Goal: Task Accomplishment & Management: Manage account settings

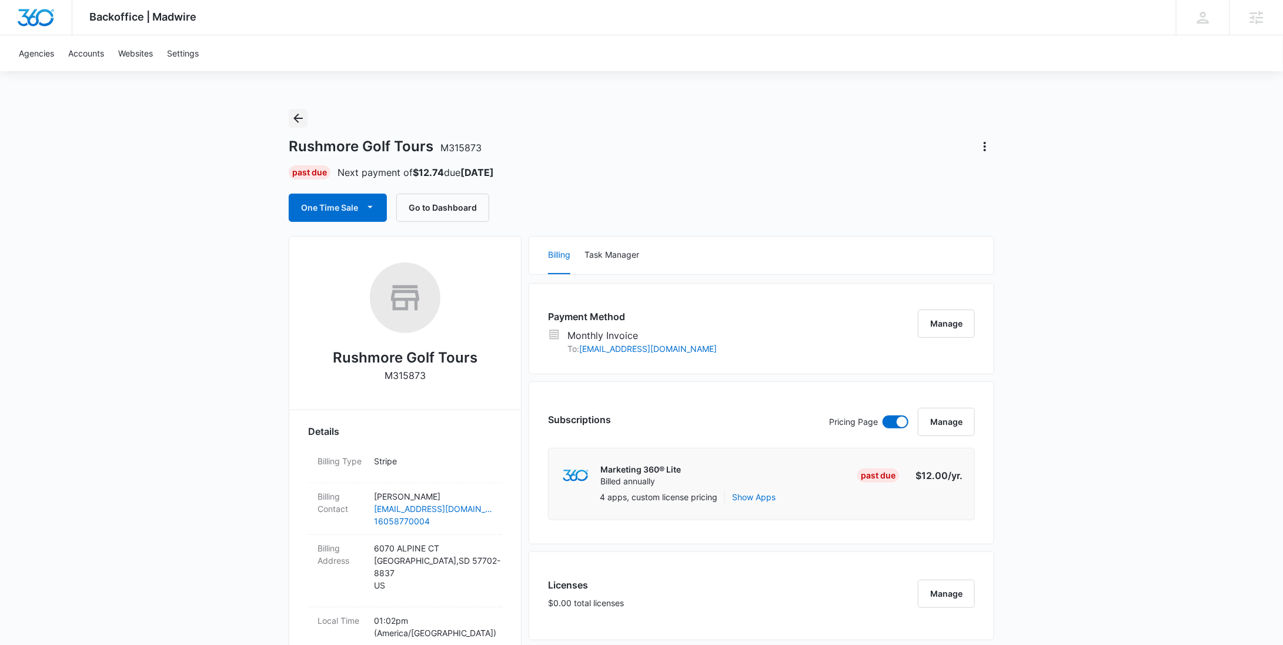
click at [302, 116] on icon "Back" at bounding box center [298, 118] width 14 height 14
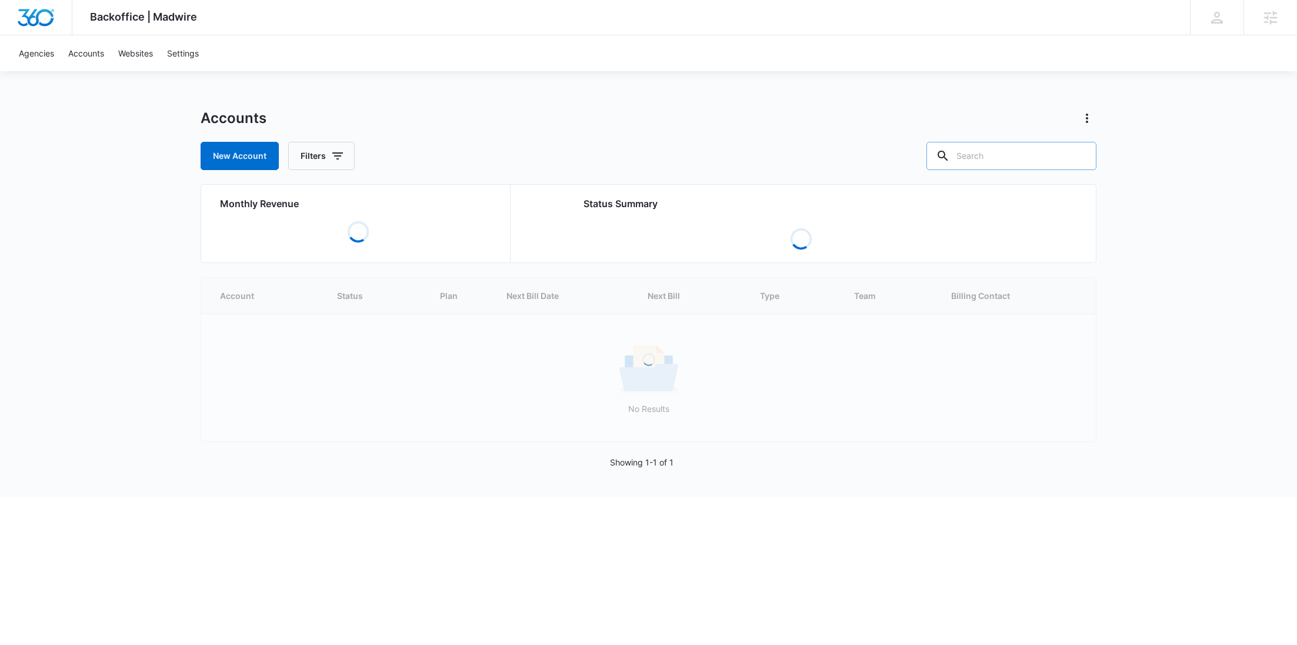
click at [1045, 156] on input "text" at bounding box center [1011, 156] width 170 height 28
paste input "M324495"
type input "M324495"
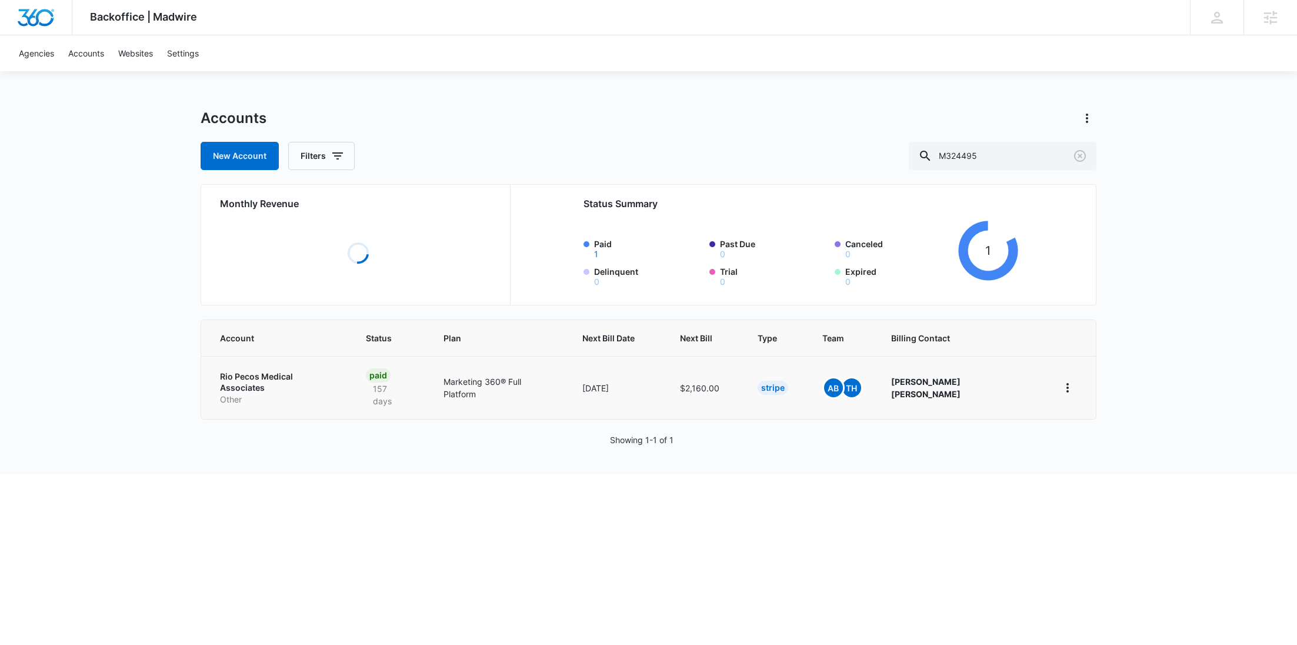
click at [256, 384] on link "Rio Pecos Medical Associates Other" at bounding box center [279, 388] width 118 height 35
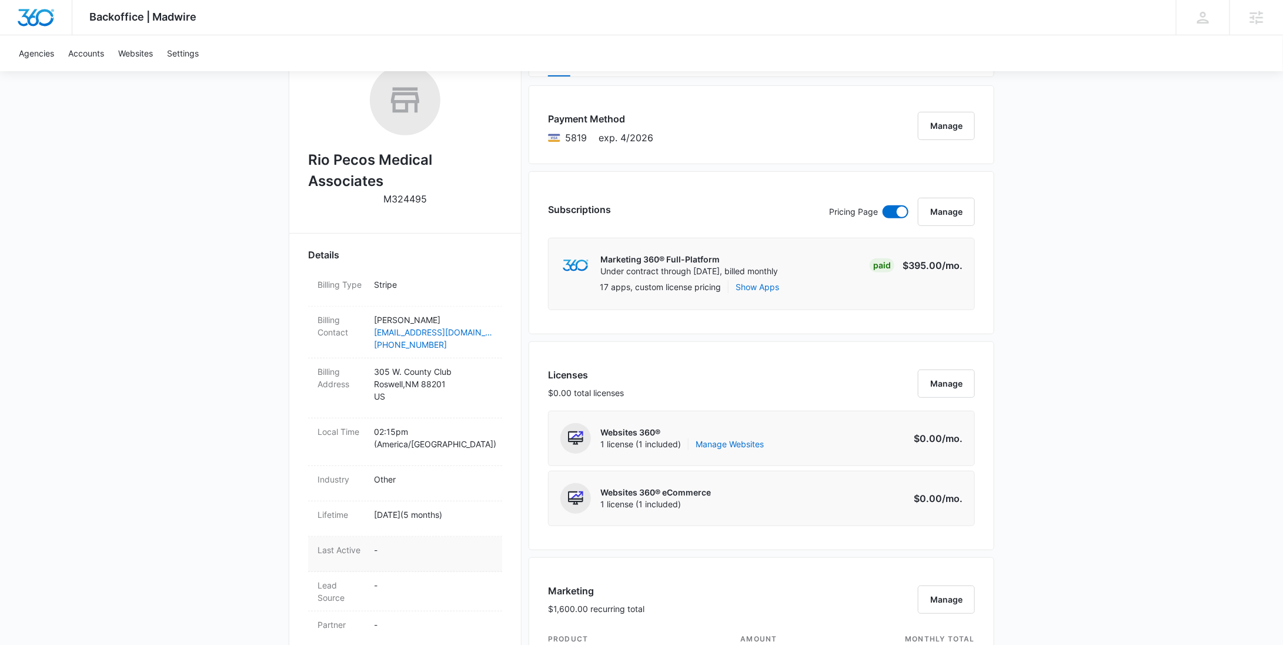
scroll to position [350, 0]
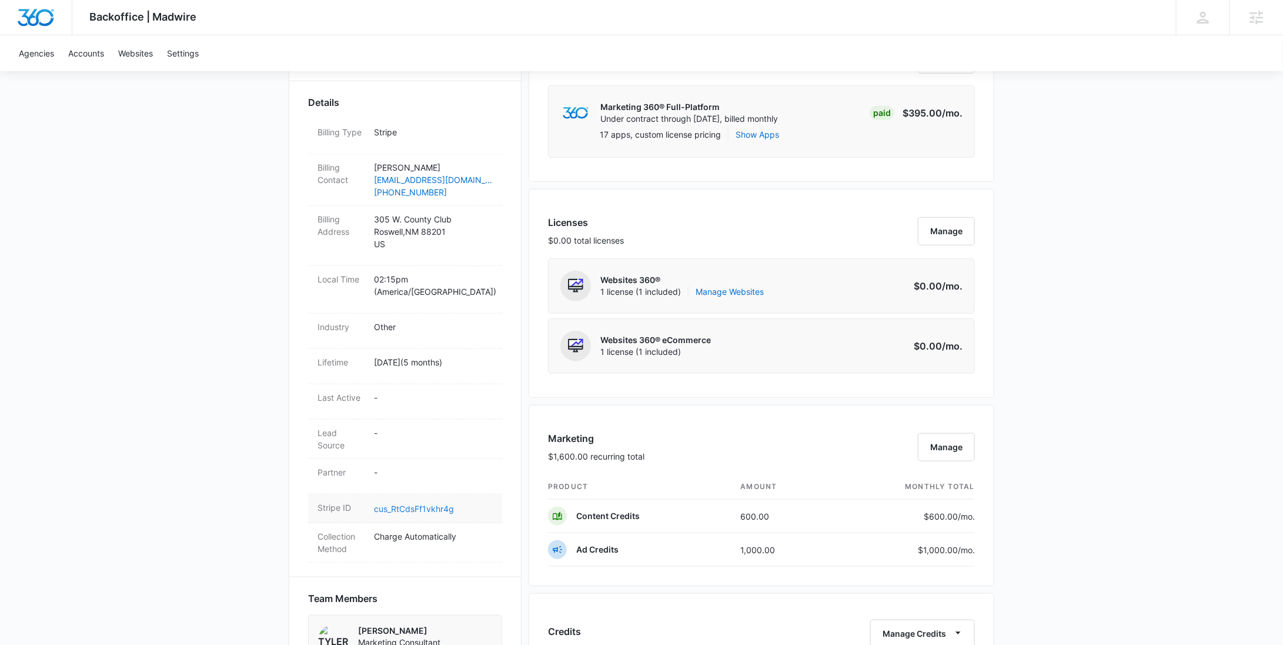
click at [413, 503] on link "cus_RtCdsFf1vkhr4g" at bounding box center [414, 508] width 80 height 10
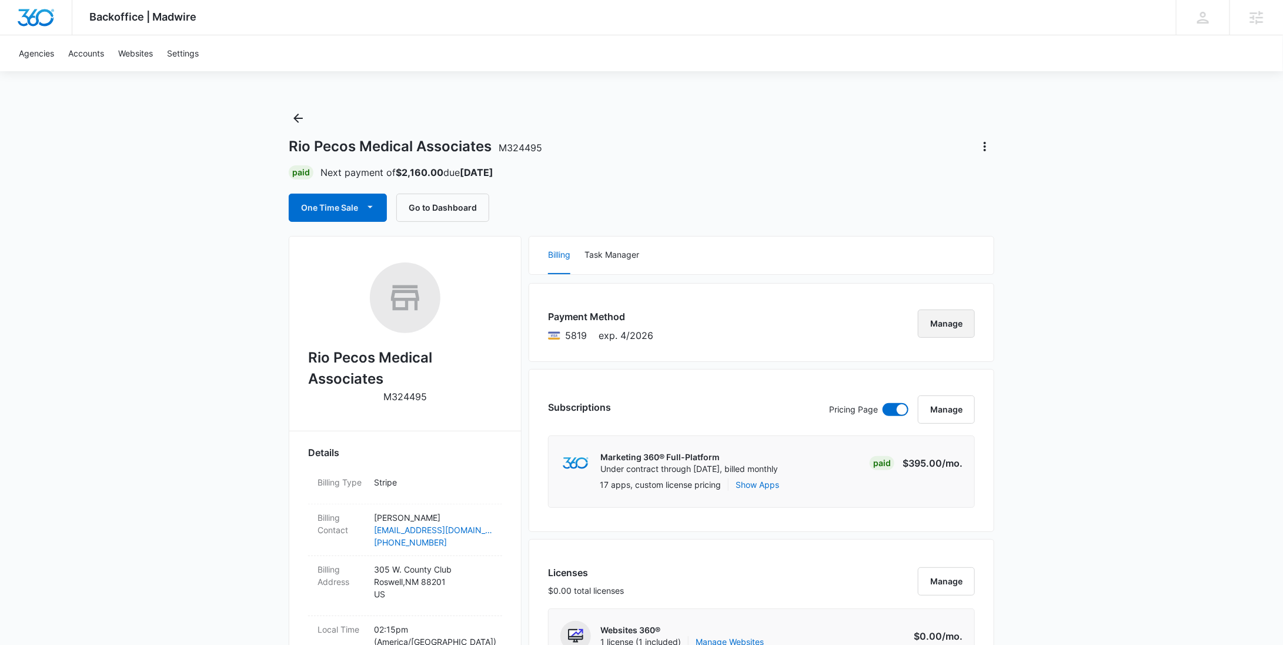
click at [936, 325] on button "Manage" at bounding box center [946, 323] width 57 height 28
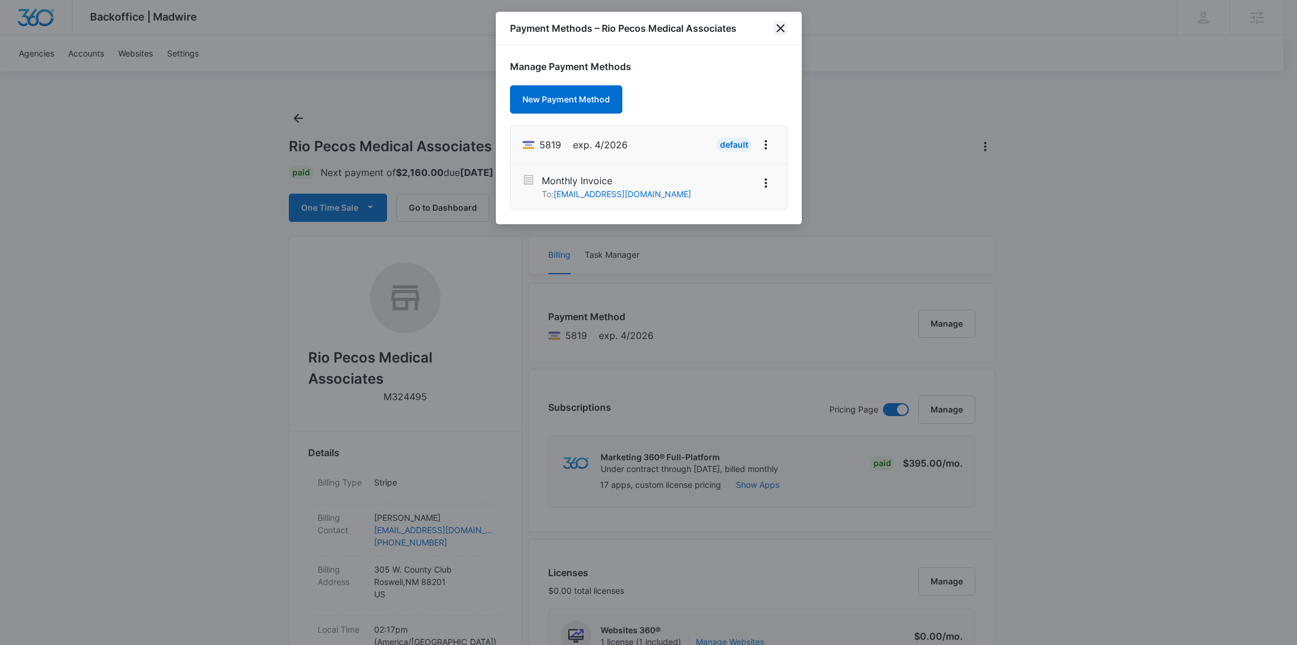
click at [786, 34] on icon "close" at bounding box center [780, 28] width 14 height 14
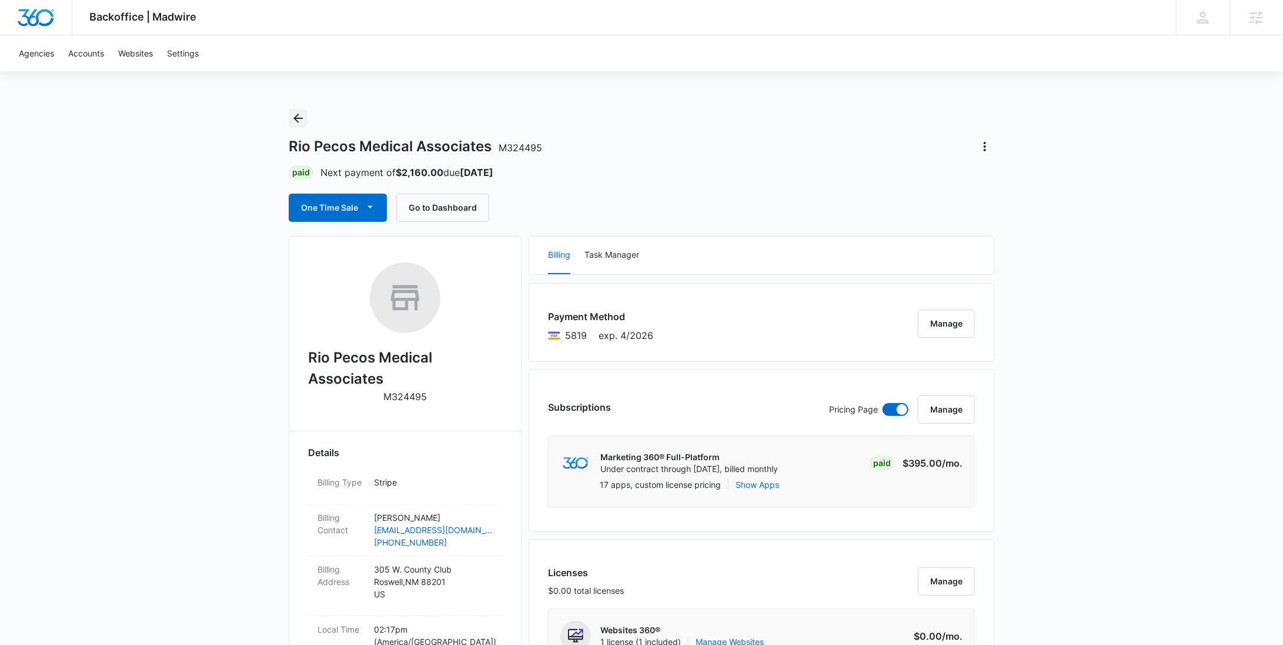
drag, startPoint x: 294, startPoint y: 116, endPoint x: 303, endPoint y: 116, distance: 8.8
click at [294, 116] on icon "Back" at bounding box center [298, 118] width 14 height 14
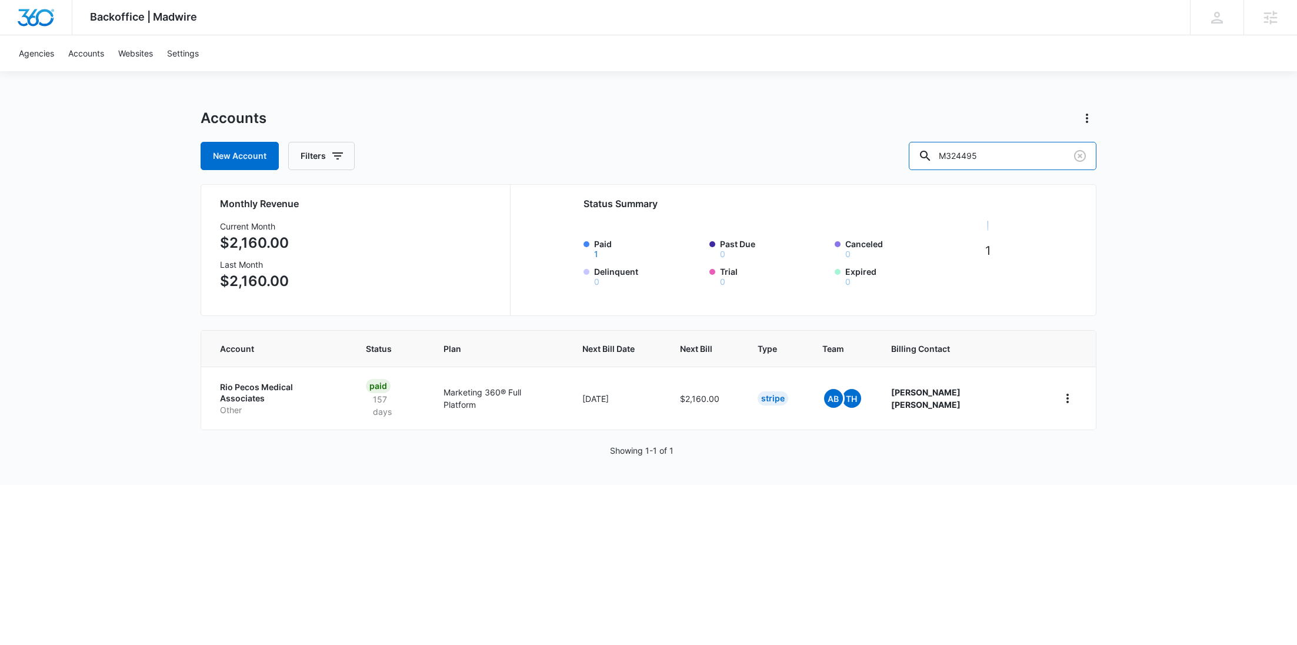
click at [919, 154] on div "New Account Filters M324495" at bounding box center [649, 156] width 896 height 28
paste input "35840"
type input "M335840"
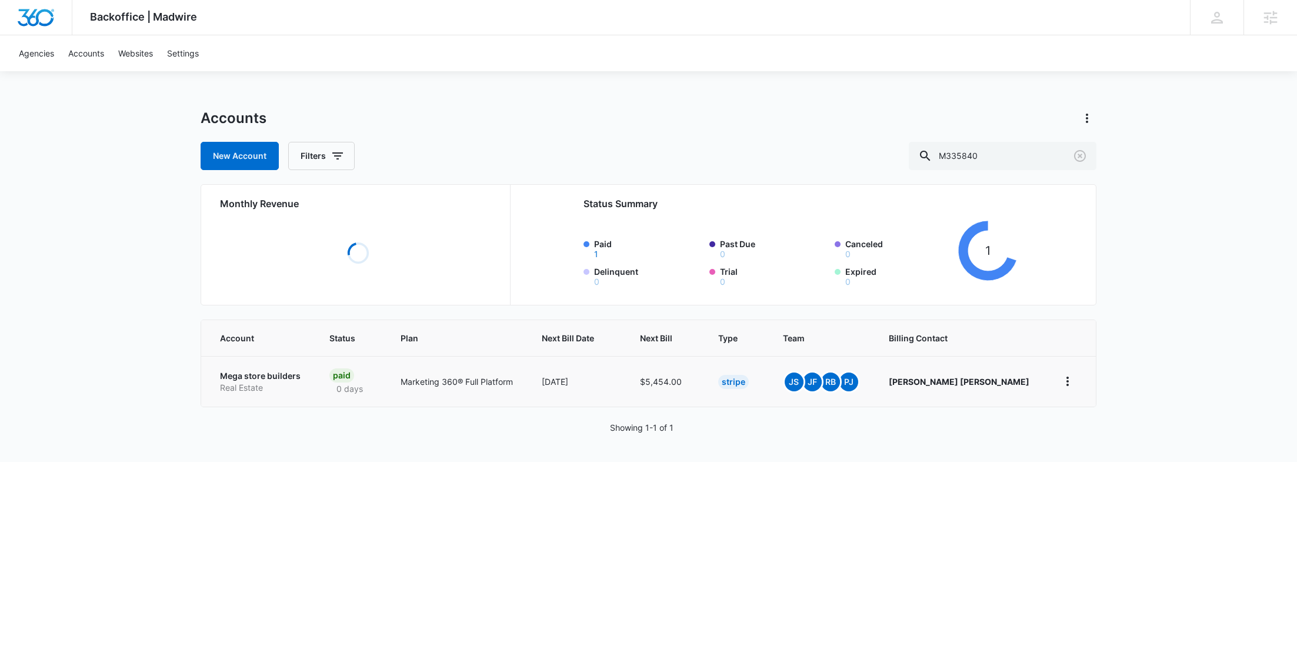
click at [257, 389] on p "Real Estate" at bounding box center [260, 388] width 81 height 12
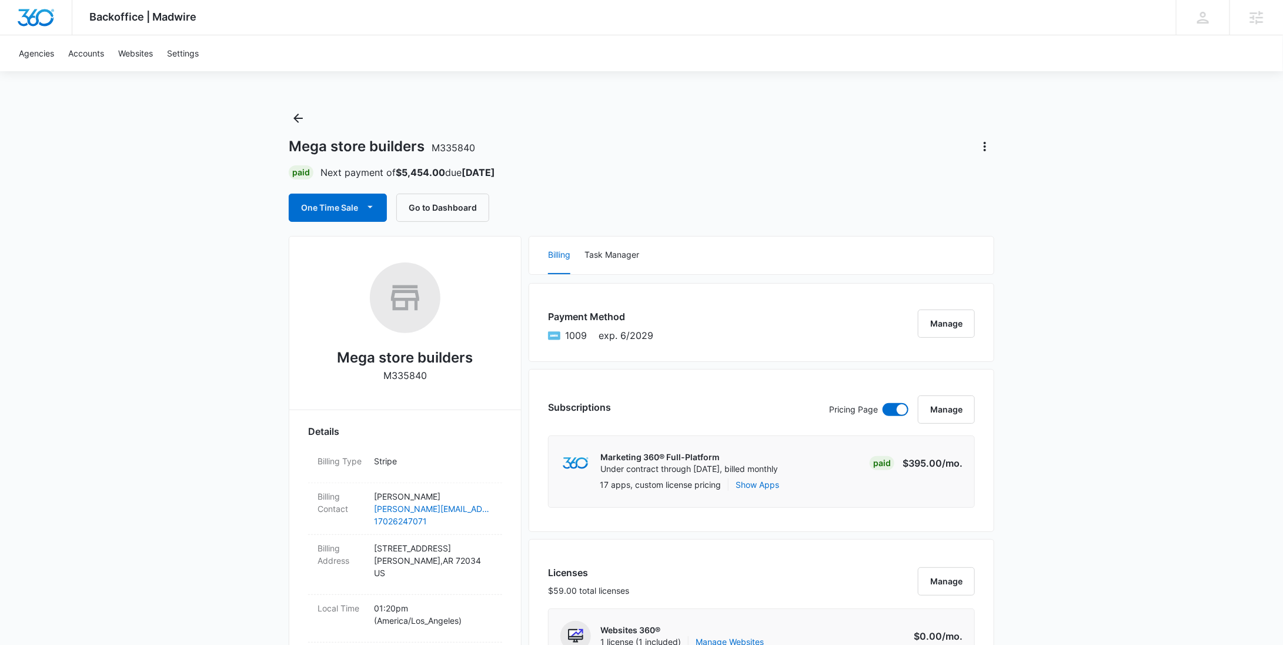
scroll to position [1236, 0]
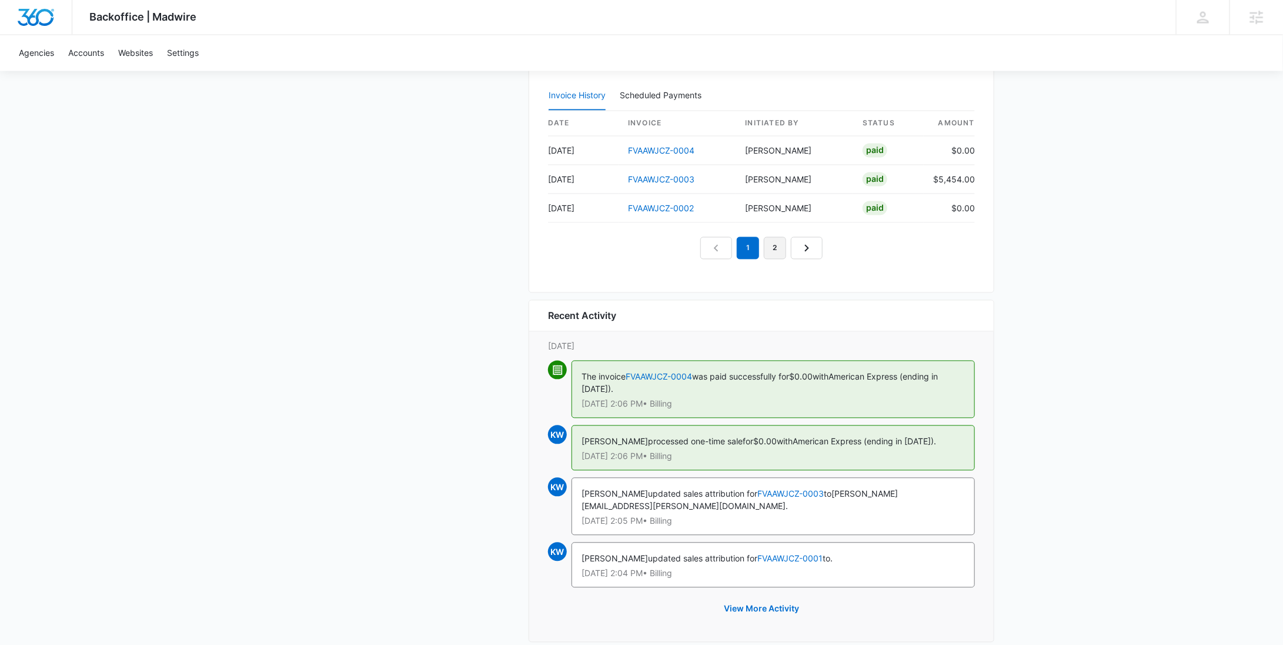
click at [777, 244] on link "2" at bounding box center [775, 248] width 22 height 22
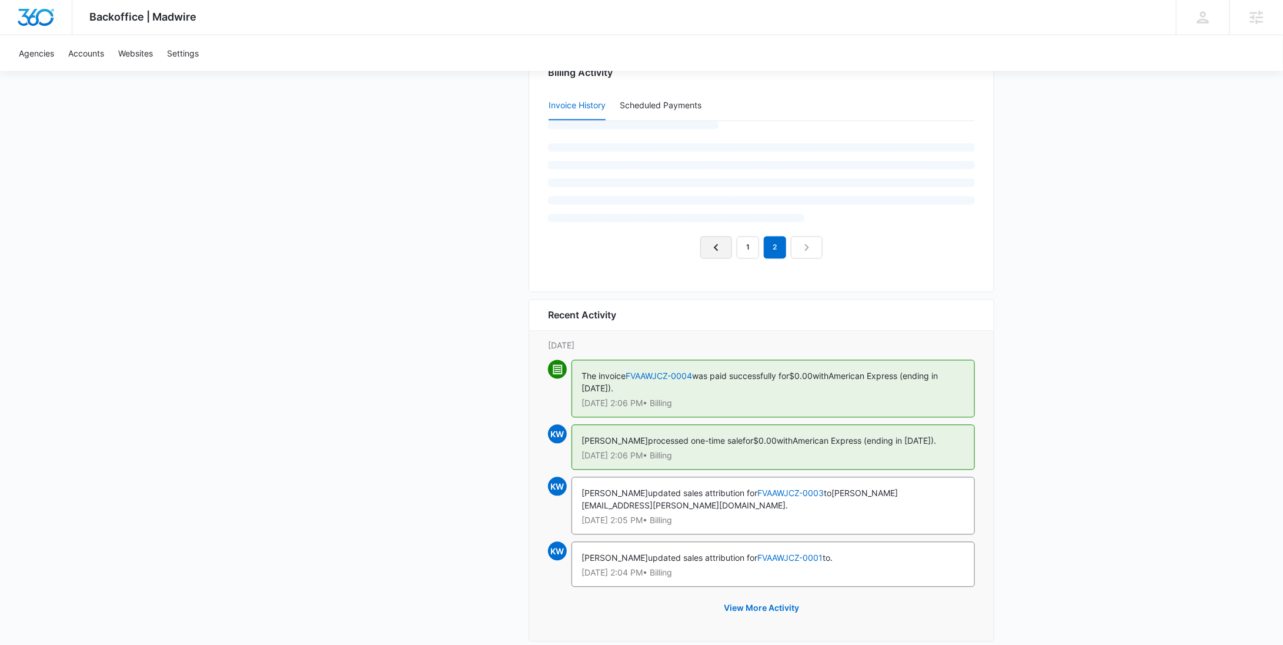
scroll to position [1179, 0]
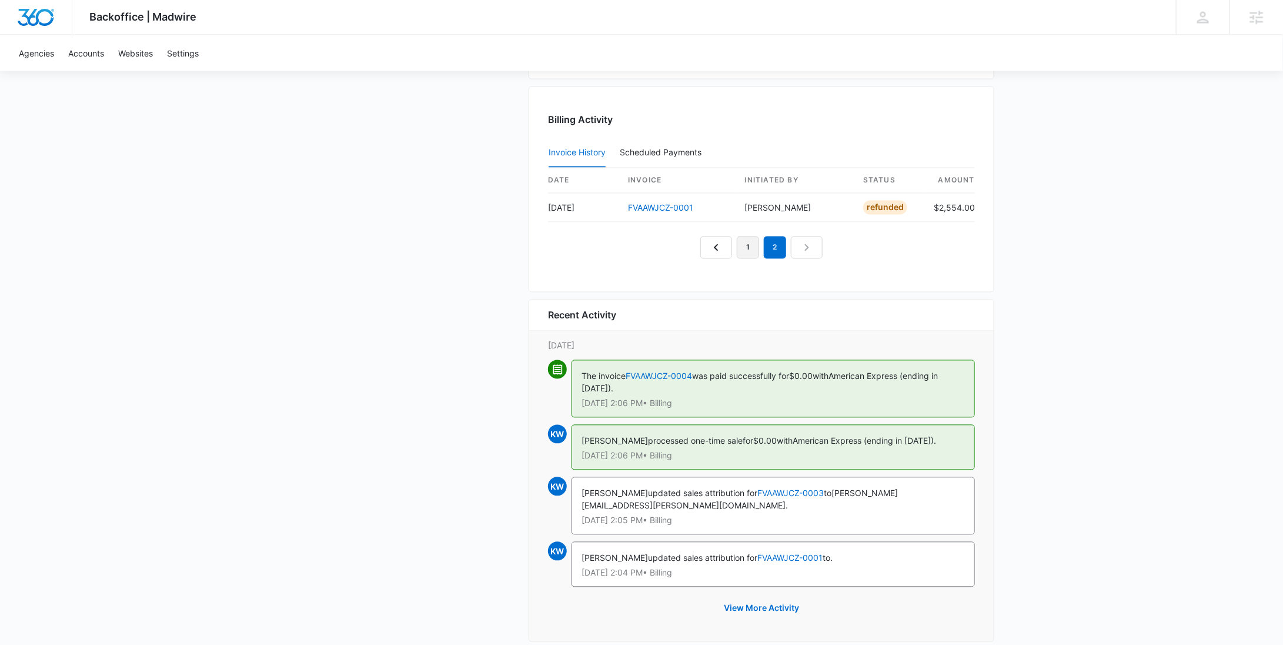
click at [750, 249] on link "1" at bounding box center [748, 247] width 22 height 22
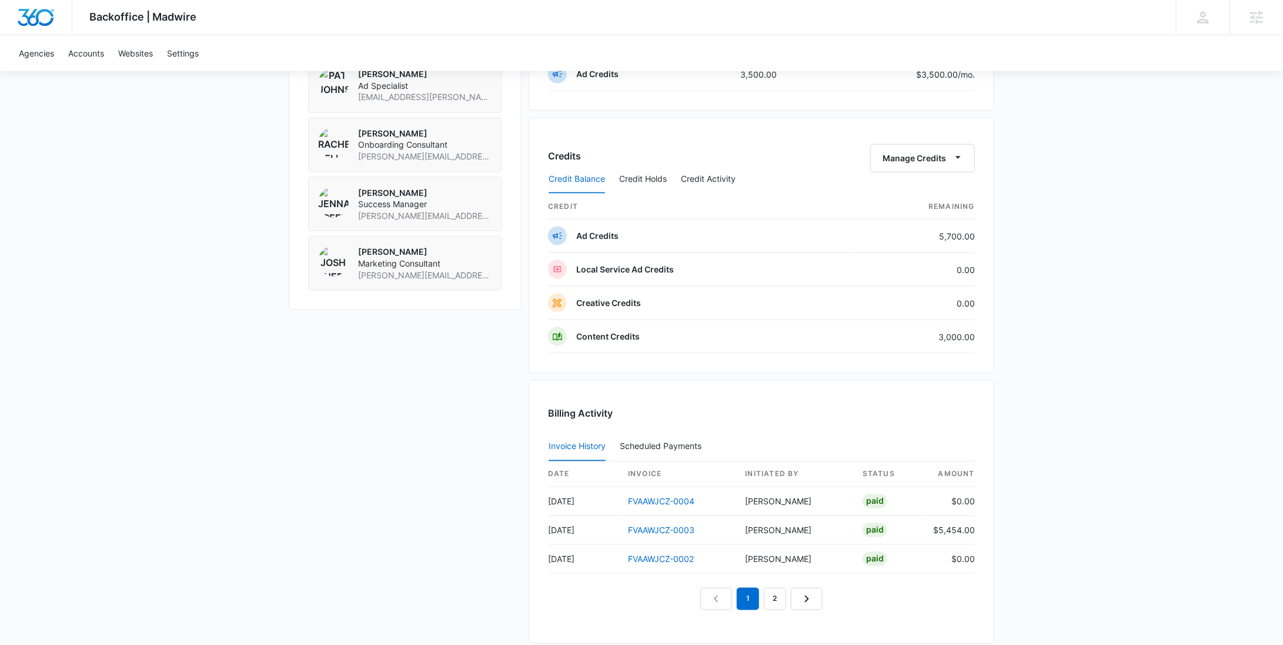
scroll to position [0, 0]
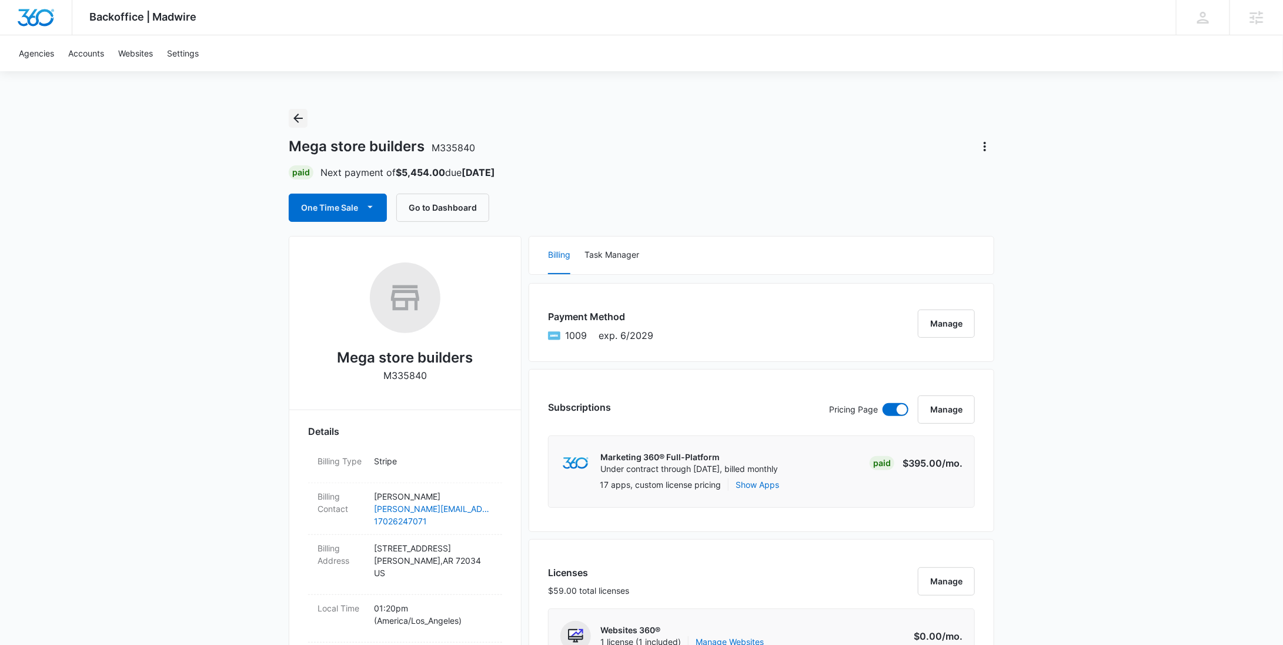
click at [295, 113] on icon "Back" at bounding box center [298, 118] width 14 height 14
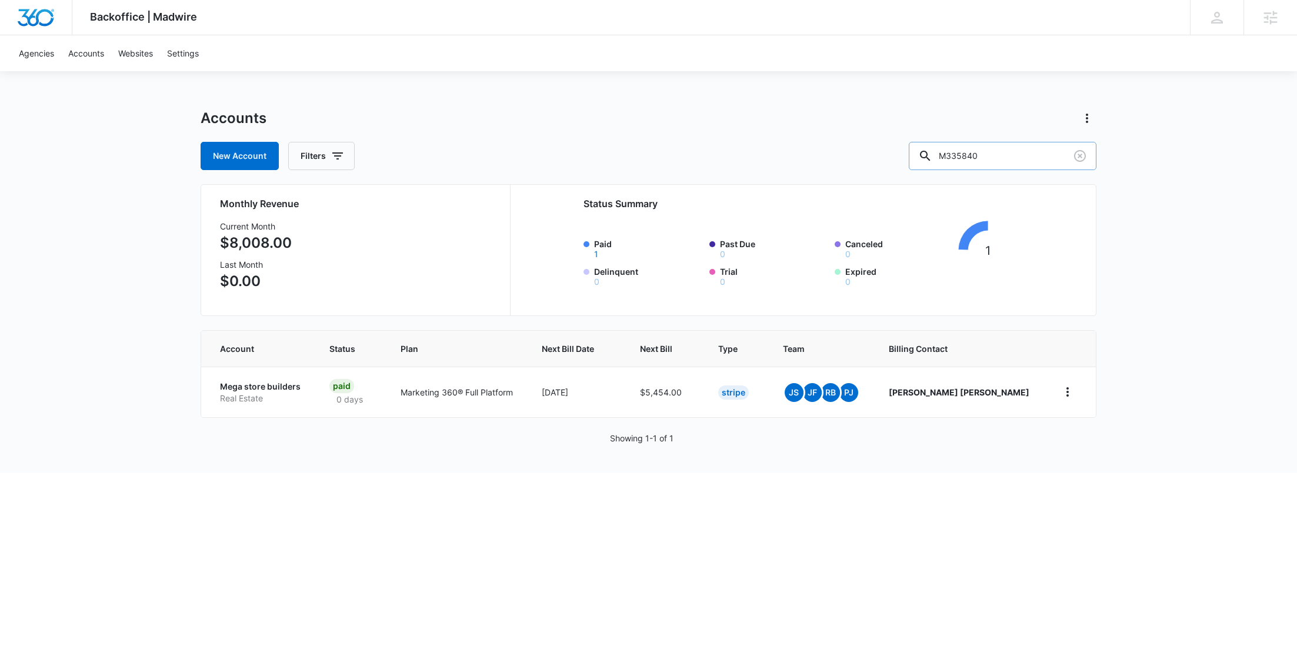
drag, startPoint x: 1040, startPoint y: 151, endPoint x: 965, endPoint y: 150, distance: 75.3
click at [966, 150] on div "M335840" at bounding box center [1003, 156] width 188 height 28
paste input "979"
type input "M335979"
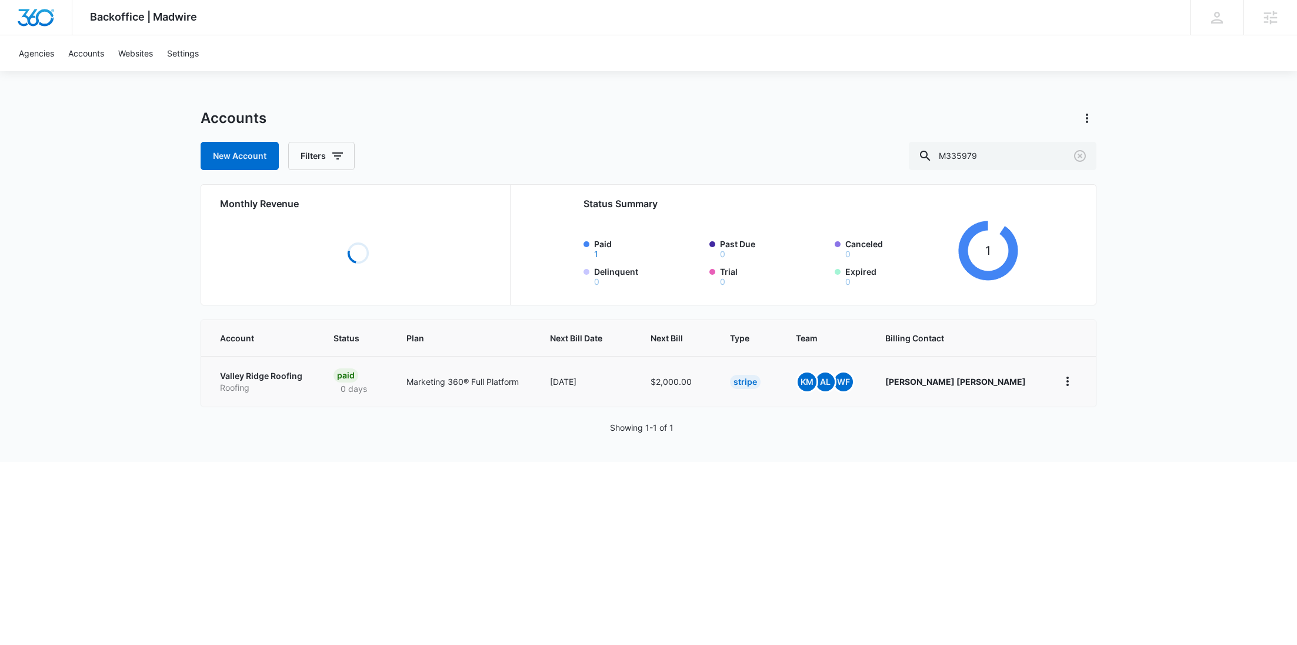
click at [236, 391] on p "Roofing" at bounding box center [262, 388] width 85 height 12
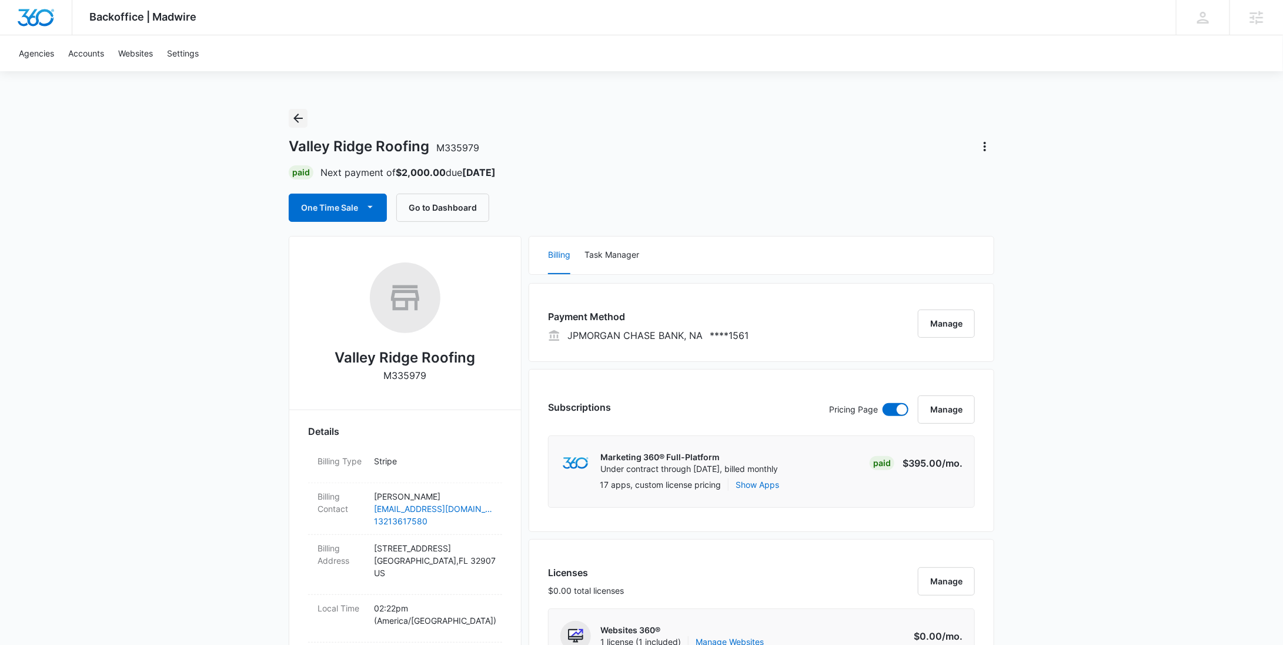
click at [305, 113] on button "Back" at bounding box center [298, 118] width 19 height 19
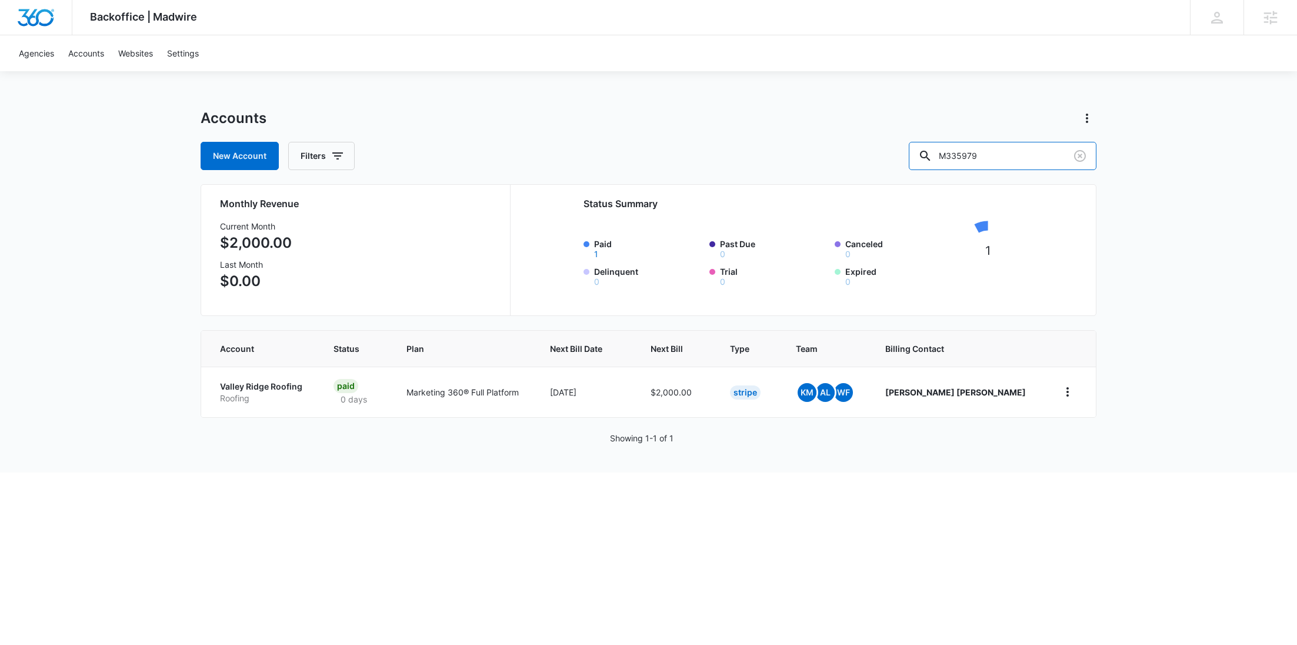
click at [893, 154] on div "New Account Filters M335979" at bounding box center [649, 156] width 896 height 28
paste input "Potts Law Firm"
type input "Potts Law Firm"
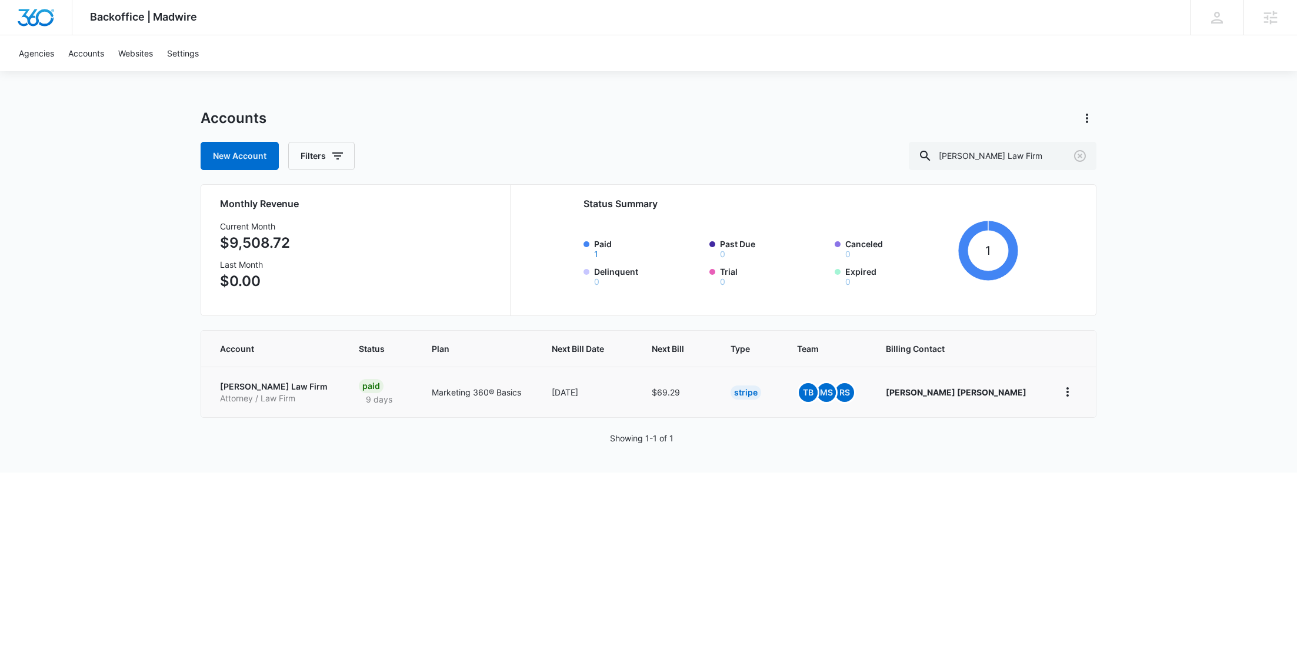
click at [259, 386] on p "Potts Law Firm" at bounding box center [275, 387] width 111 height 12
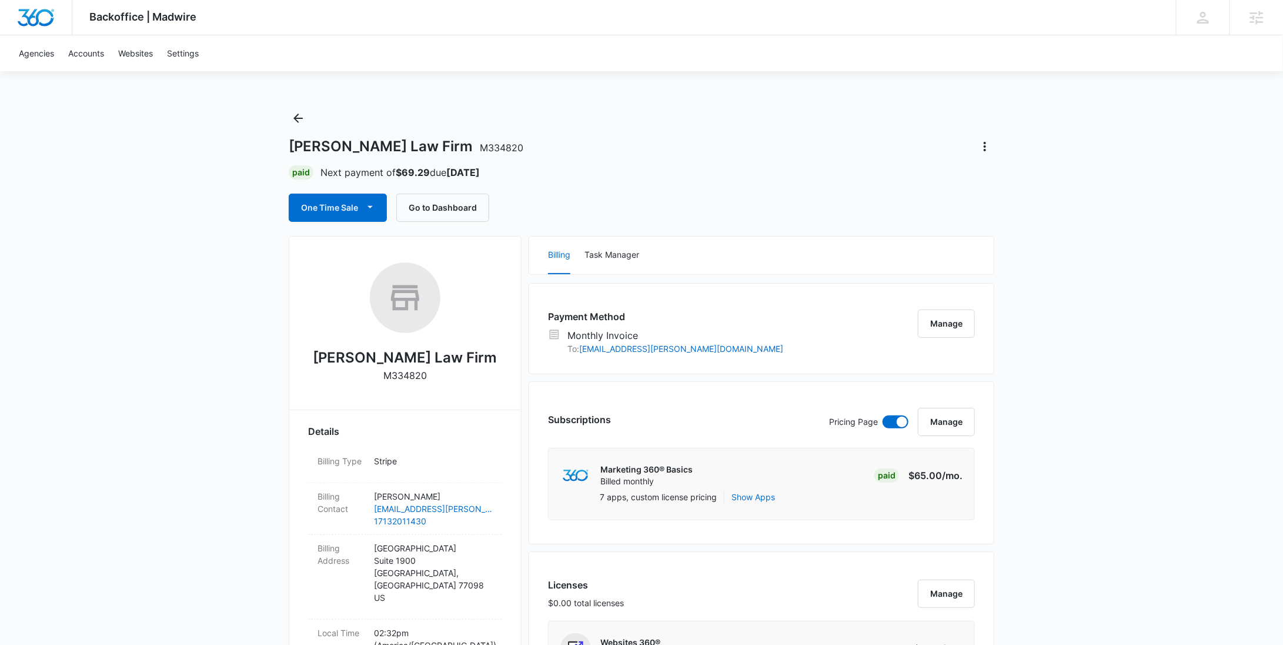
click at [415, 373] on p "M334820" at bounding box center [405, 375] width 44 height 14
copy p "M334820"
click at [409, 378] on p "M334820" at bounding box center [405, 375] width 44 height 14
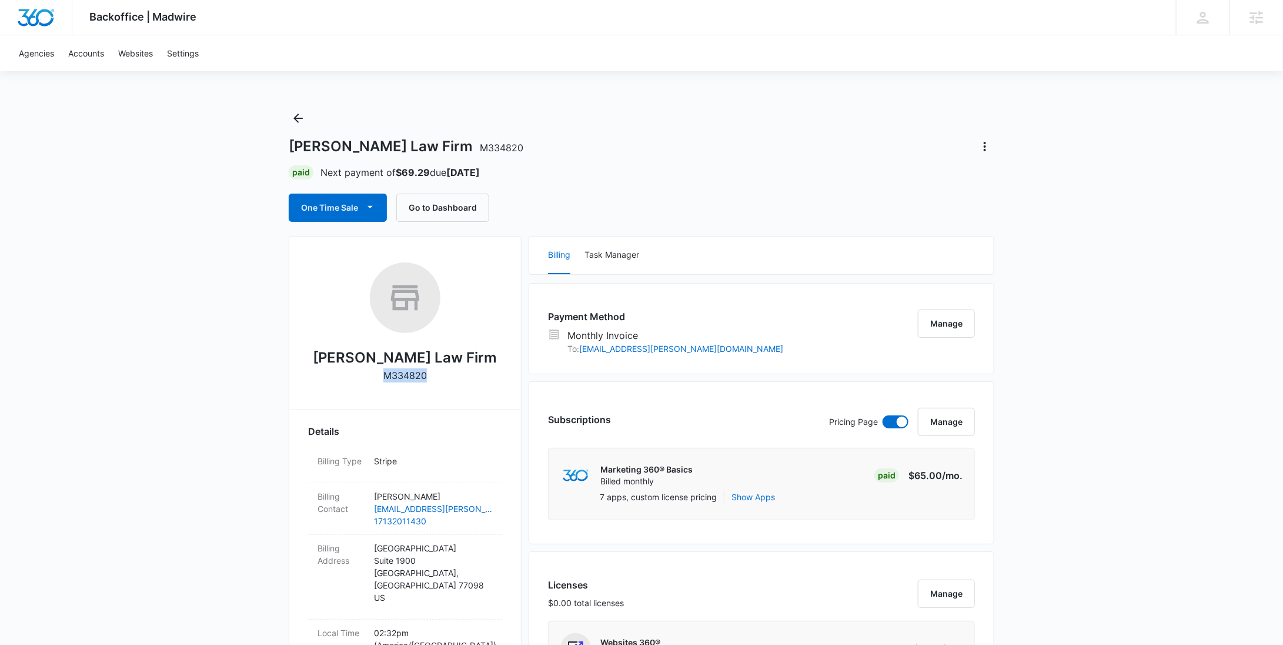
copy p "M334820"
click at [294, 115] on icon "Back" at bounding box center [298, 118] width 14 height 14
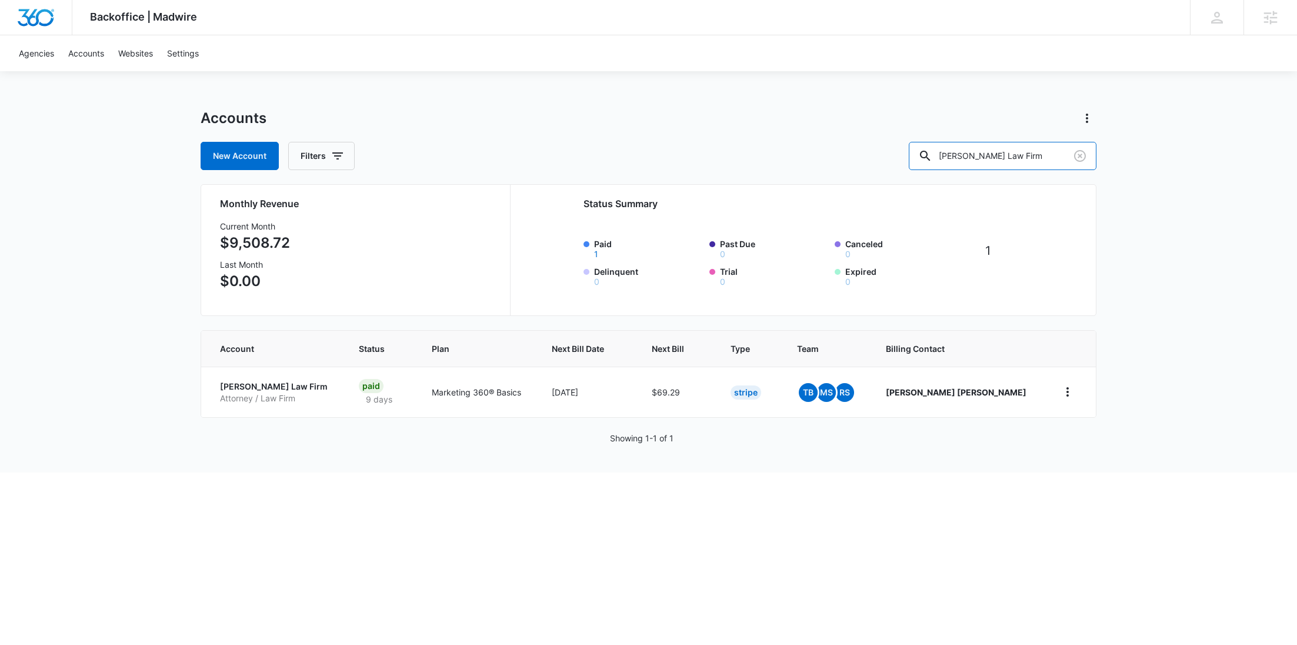
drag, startPoint x: 1035, startPoint y: 162, endPoint x: 899, endPoint y: 156, distance: 136.6
click at [899, 156] on div "New Account Filters Potts Law Firm" at bounding box center [649, 156] width 896 height 28
paste input "M16911"
type input "M16911"
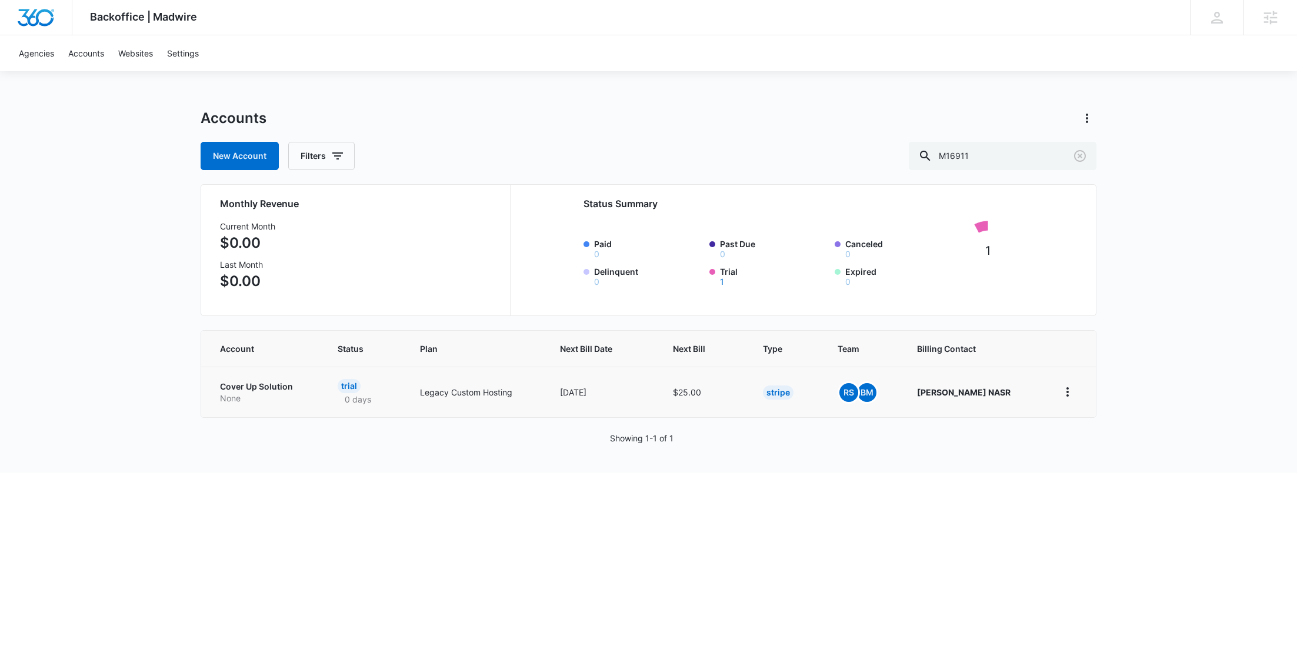
click at [271, 388] on p "Cover Up Solution" at bounding box center [264, 387] width 89 height 12
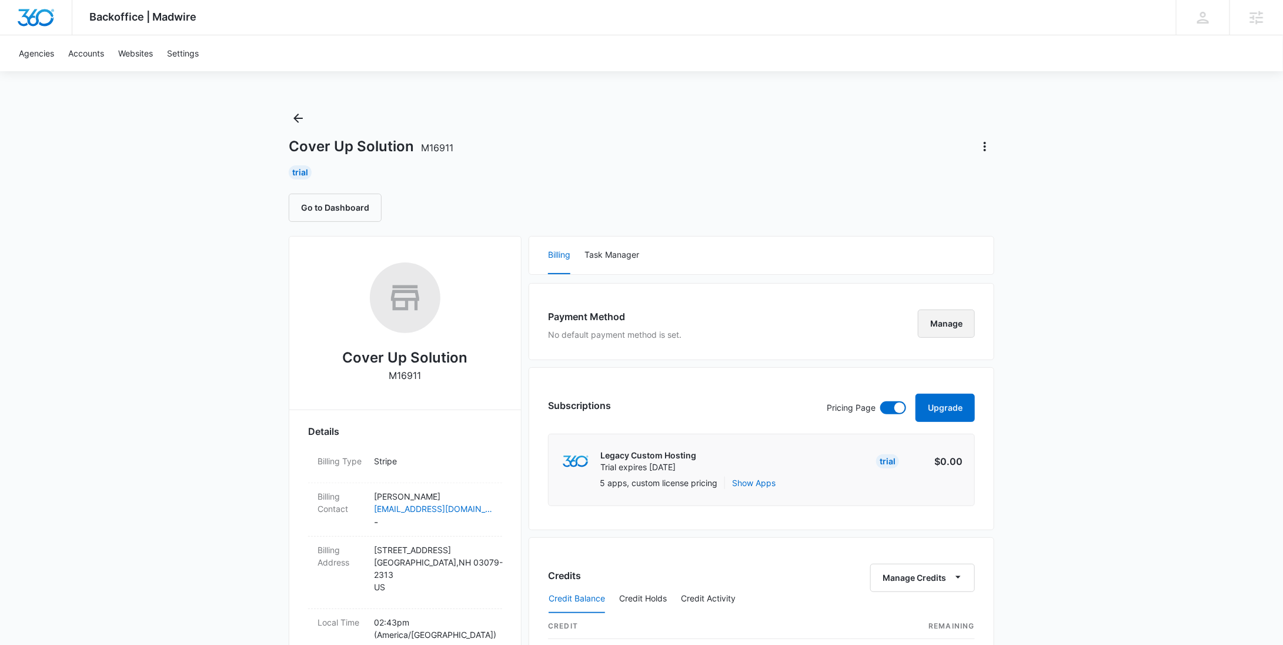
click at [943, 329] on button "Manage" at bounding box center [946, 323] width 57 height 28
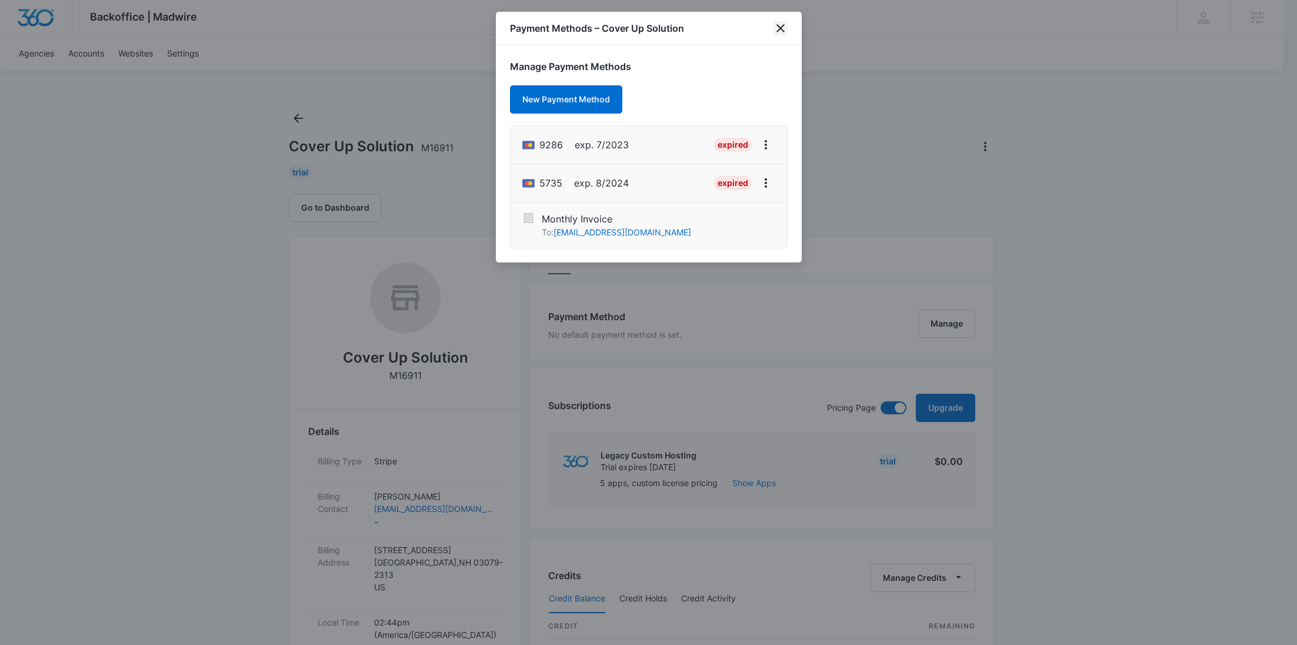
click at [779, 32] on icon "close" at bounding box center [780, 28] width 14 height 14
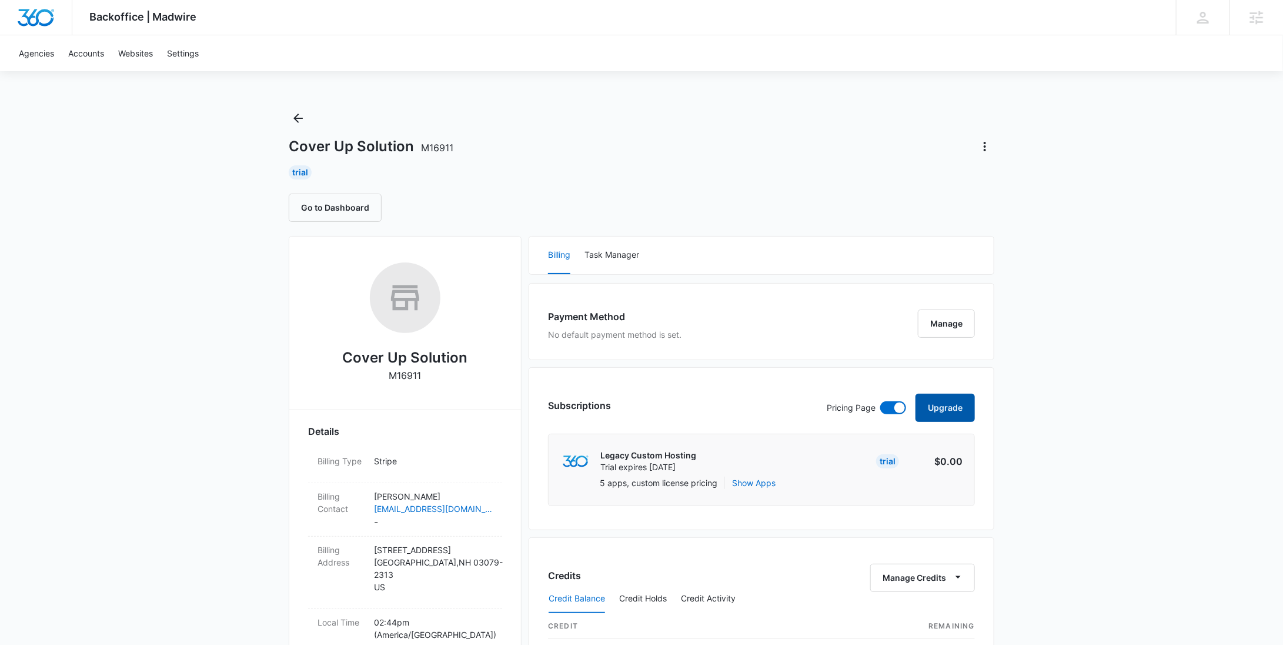
click at [955, 411] on button "Upgrade" at bounding box center [945, 407] width 59 height 28
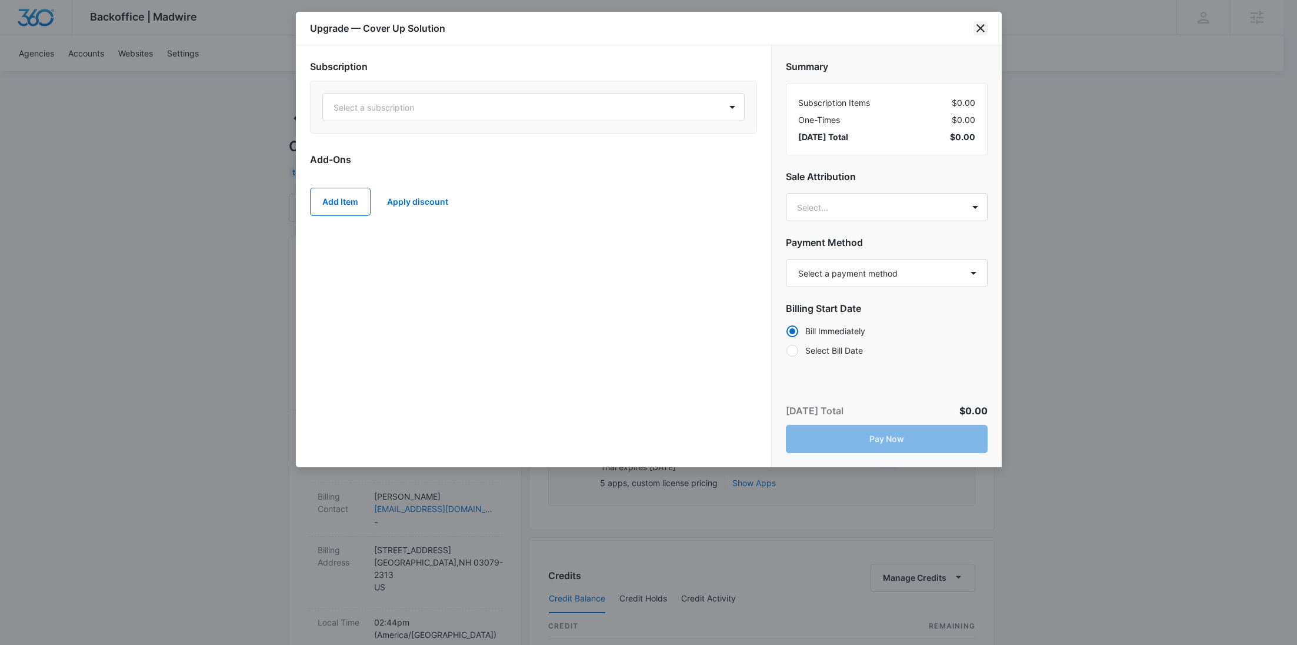
click at [979, 24] on icon "close" at bounding box center [980, 28] width 14 height 14
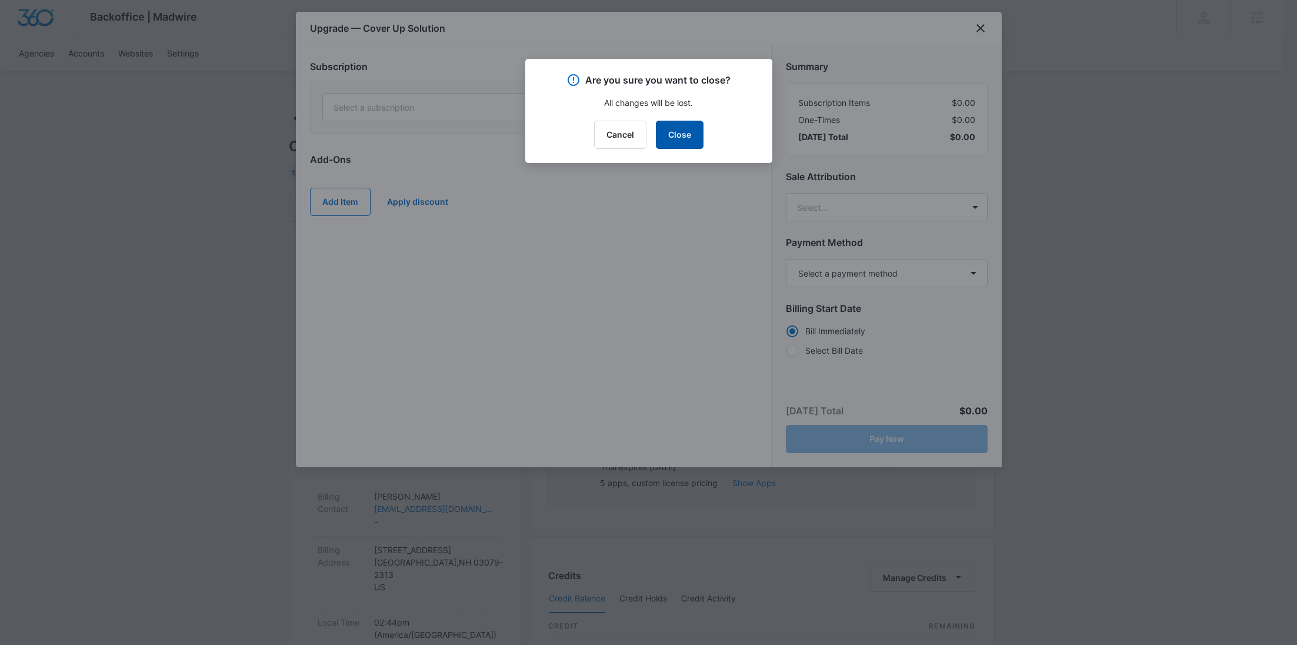
click at [681, 134] on button "Close" at bounding box center [680, 135] width 48 height 28
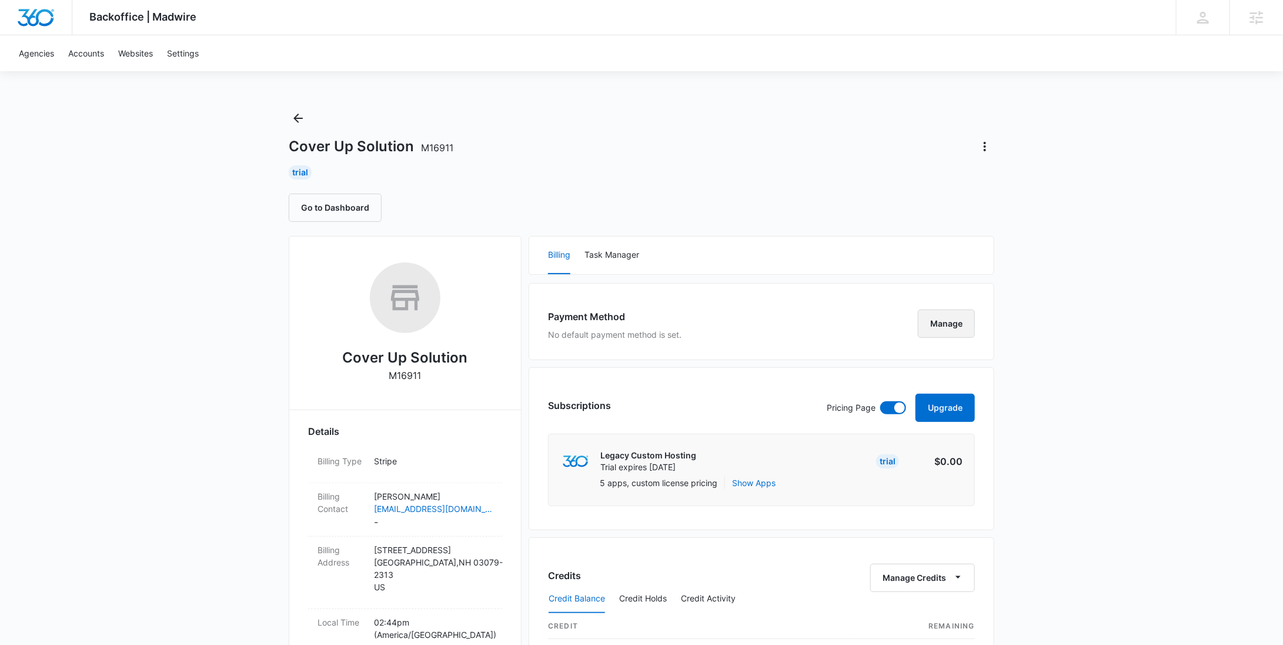
click at [959, 319] on button "Manage" at bounding box center [946, 323] width 57 height 28
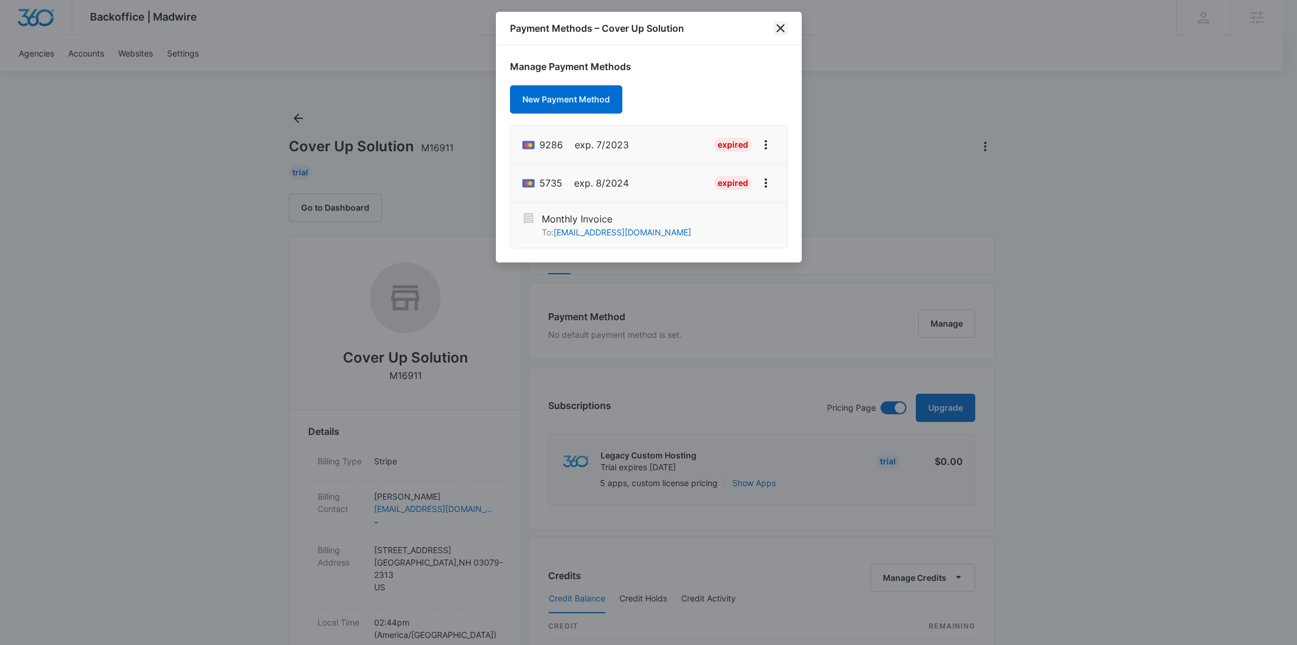
click at [784, 29] on icon "close" at bounding box center [780, 28] width 14 height 14
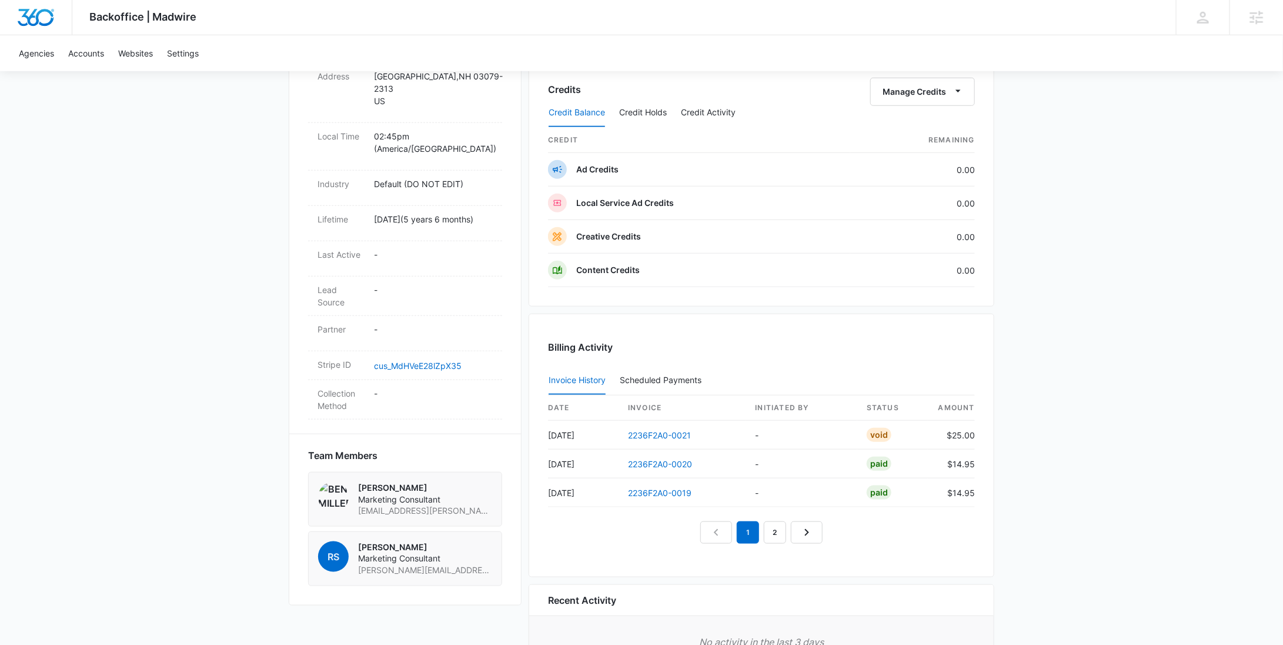
scroll to position [564, 0]
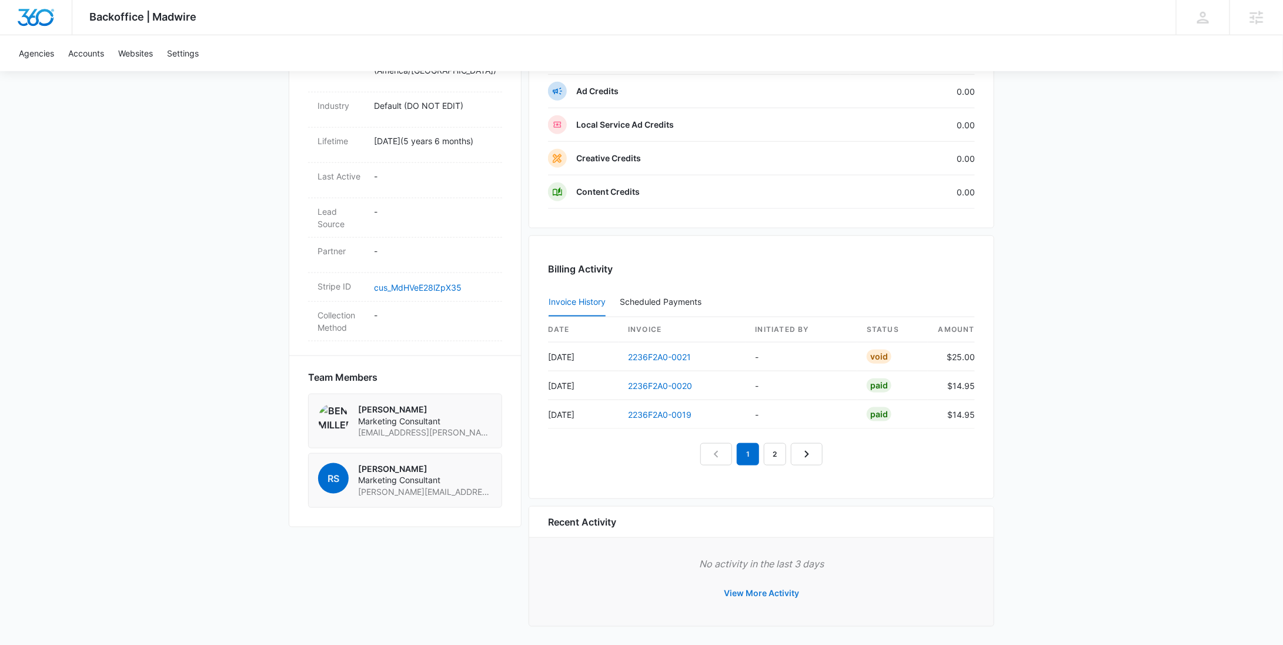
click at [781, 583] on button "View More Activity" at bounding box center [761, 593] width 99 height 28
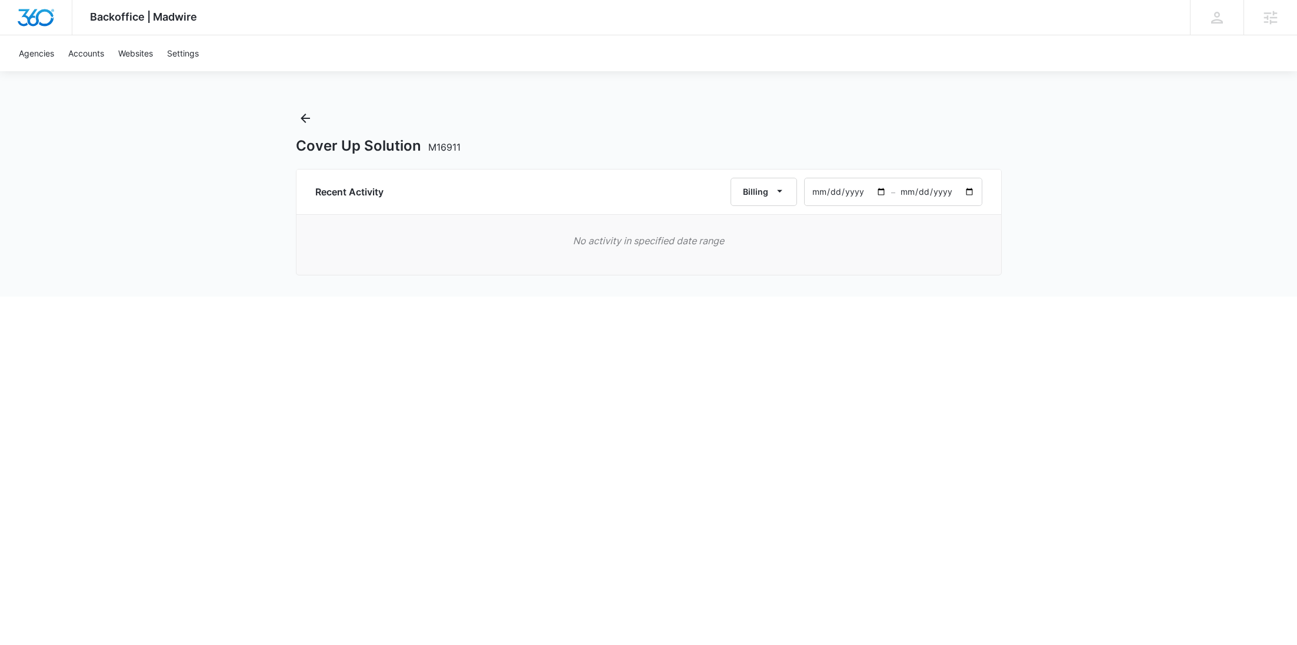
click at [880, 196] on input "2025-06-15" at bounding box center [848, 191] width 86 height 27
type input "2024-01-01"
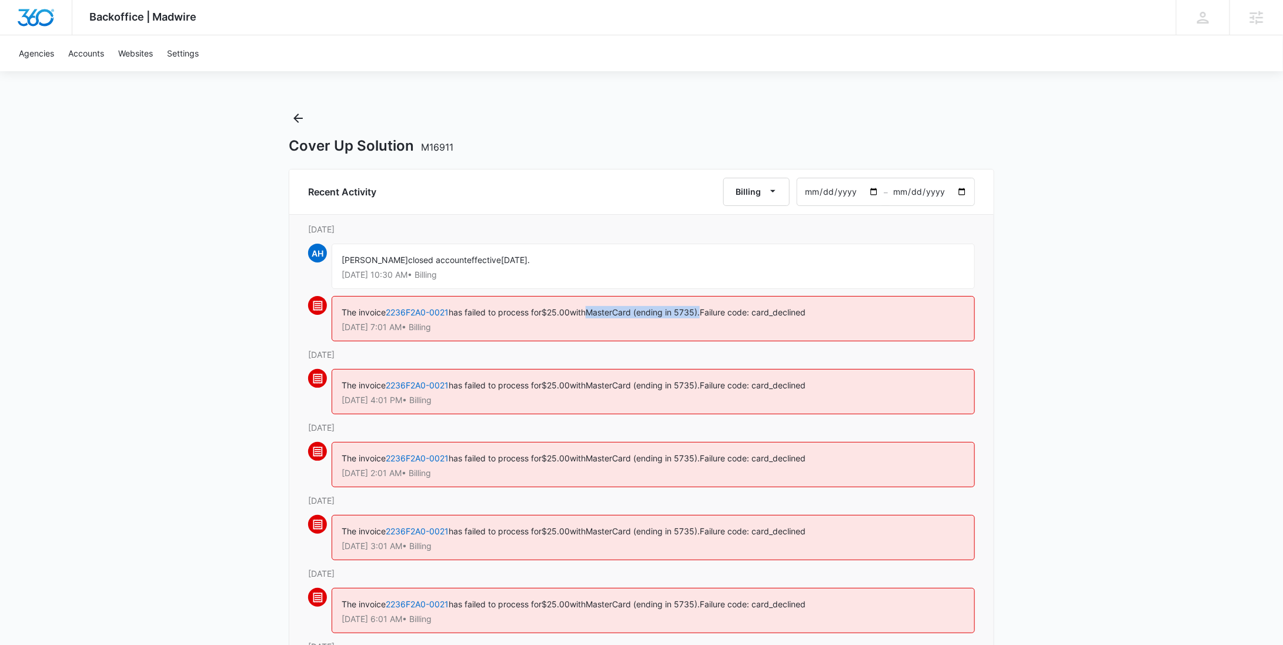
drag, startPoint x: 713, startPoint y: 313, endPoint x: 598, endPoint y: 315, distance: 115.3
click at [598, 315] on div "The invoice 2236F2A0-0021 has failed to process for $25.00 with MasterCard (end…" at bounding box center [653, 318] width 643 height 45
copy span "MasterCard (ending in 5735)."
click at [295, 122] on icon "Back" at bounding box center [298, 118] width 14 height 14
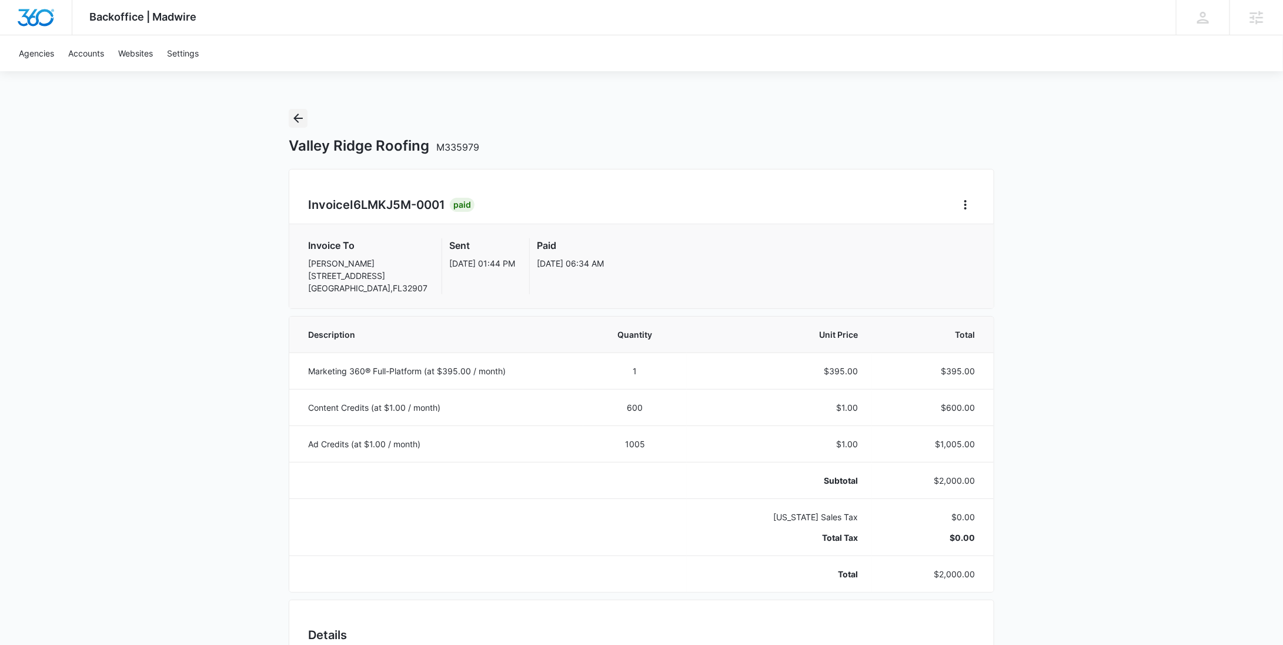
click at [290, 115] on button "Back" at bounding box center [298, 118] width 19 height 19
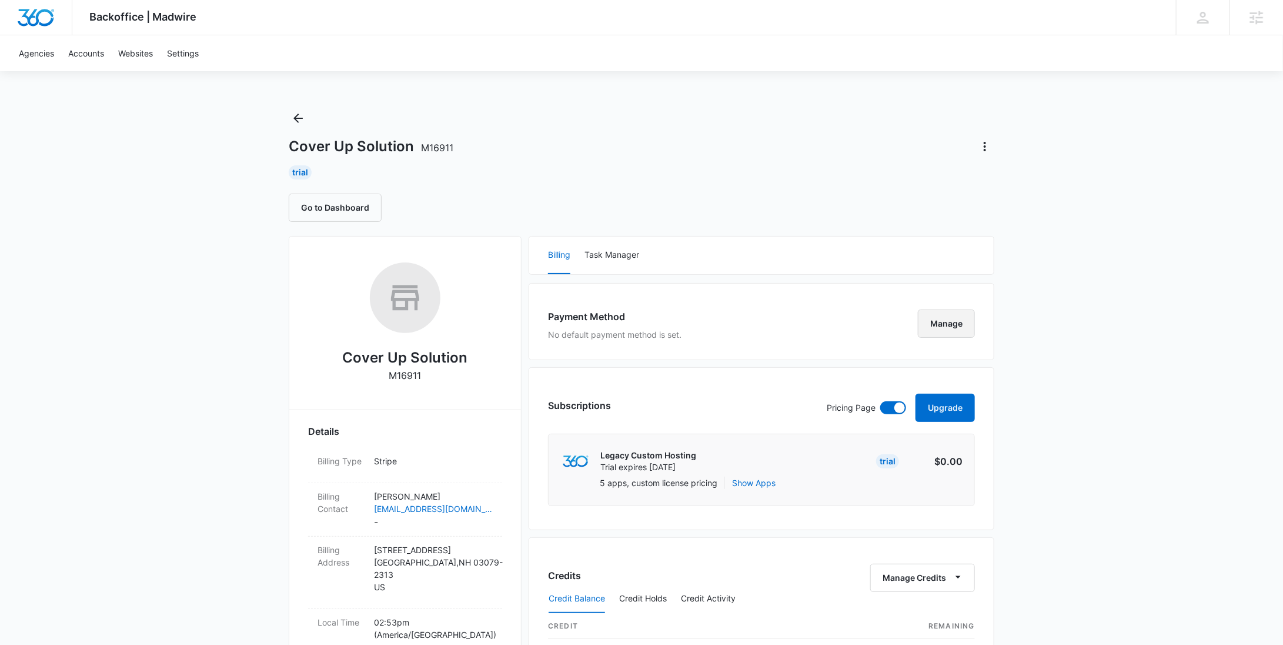
click at [946, 317] on button "Manage" at bounding box center [946, 323] width 57 height 28
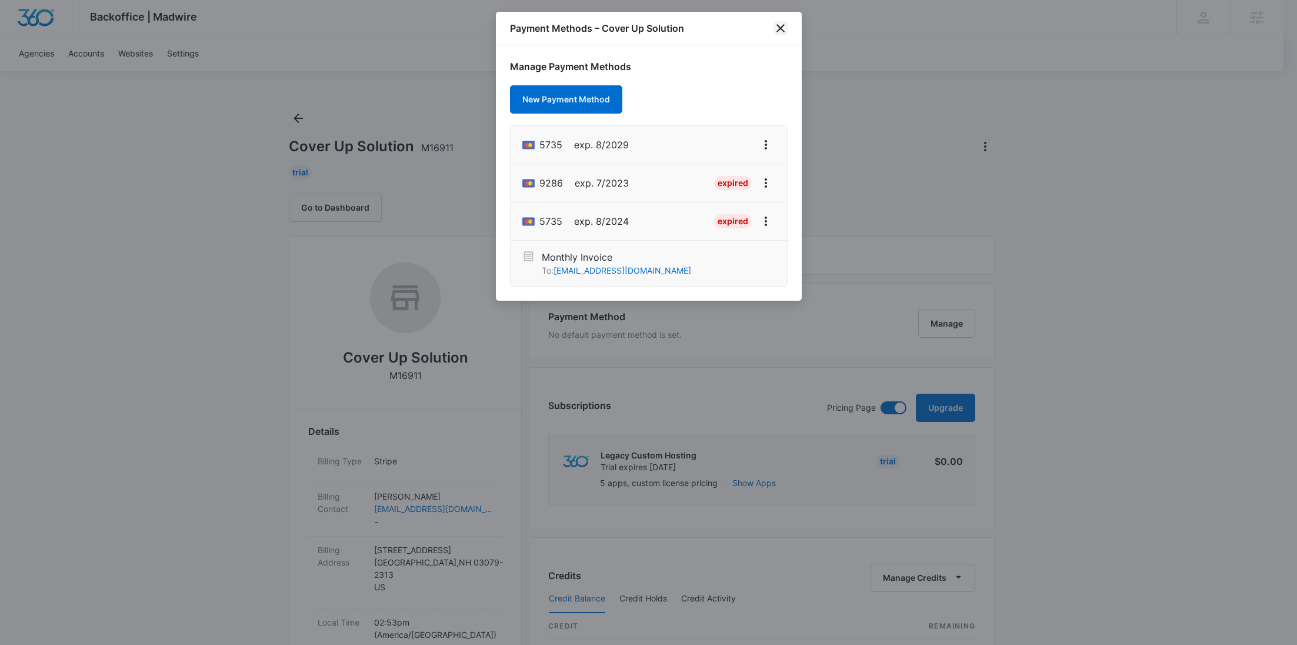
click at [785, 32] on icon "close" at bounding box center [780, 28] width 14 height 14
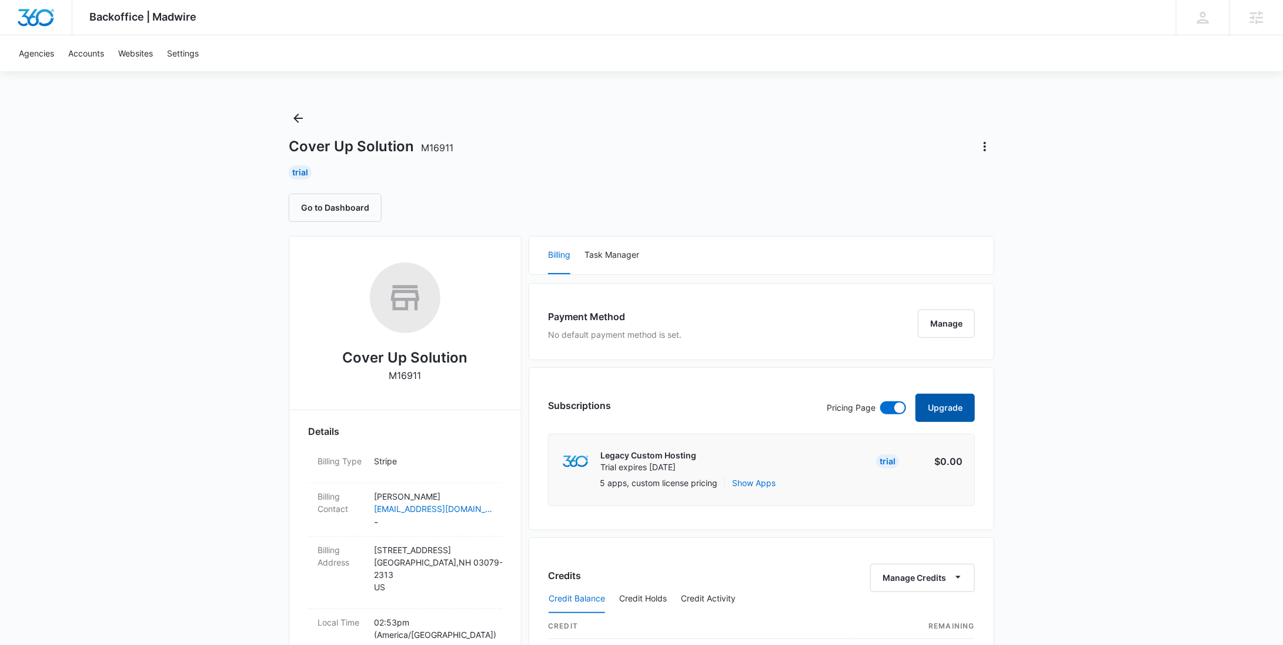
click at [945, 402] on button "Upgrade" at bounding box center [945, 407] width 59 height 28
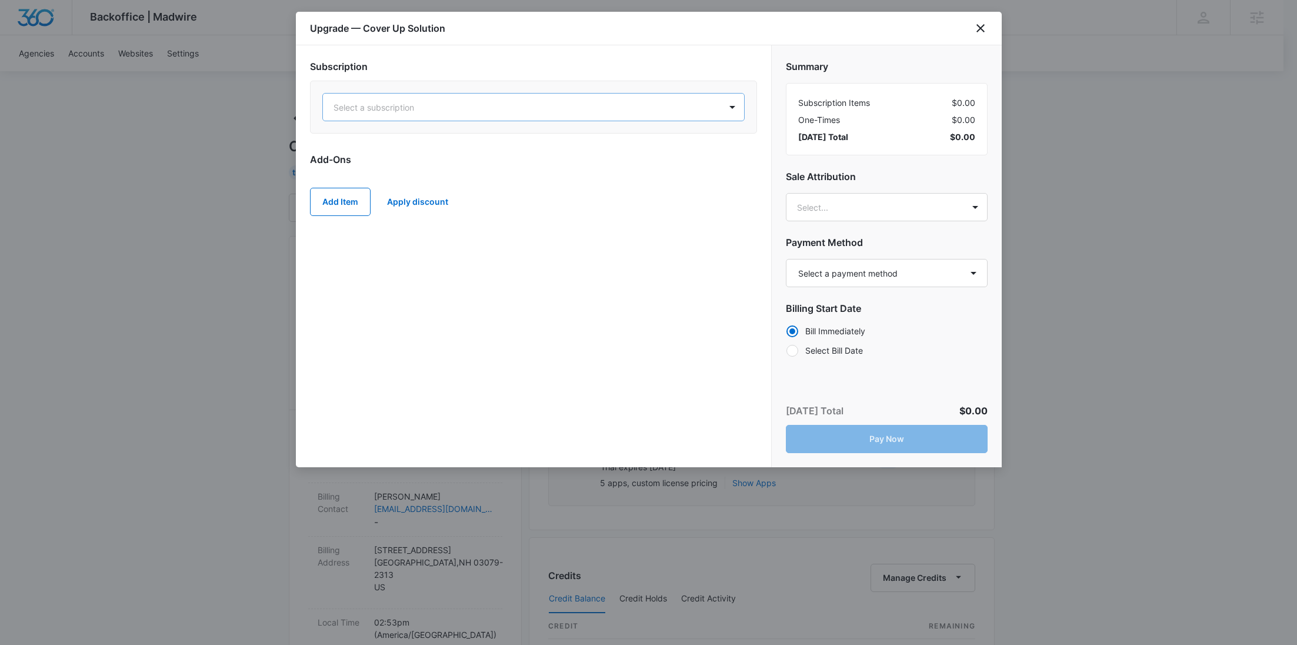
click at [588, 114] on div "Select a subscription" at bounding box center [522, 107] width 398 height 26
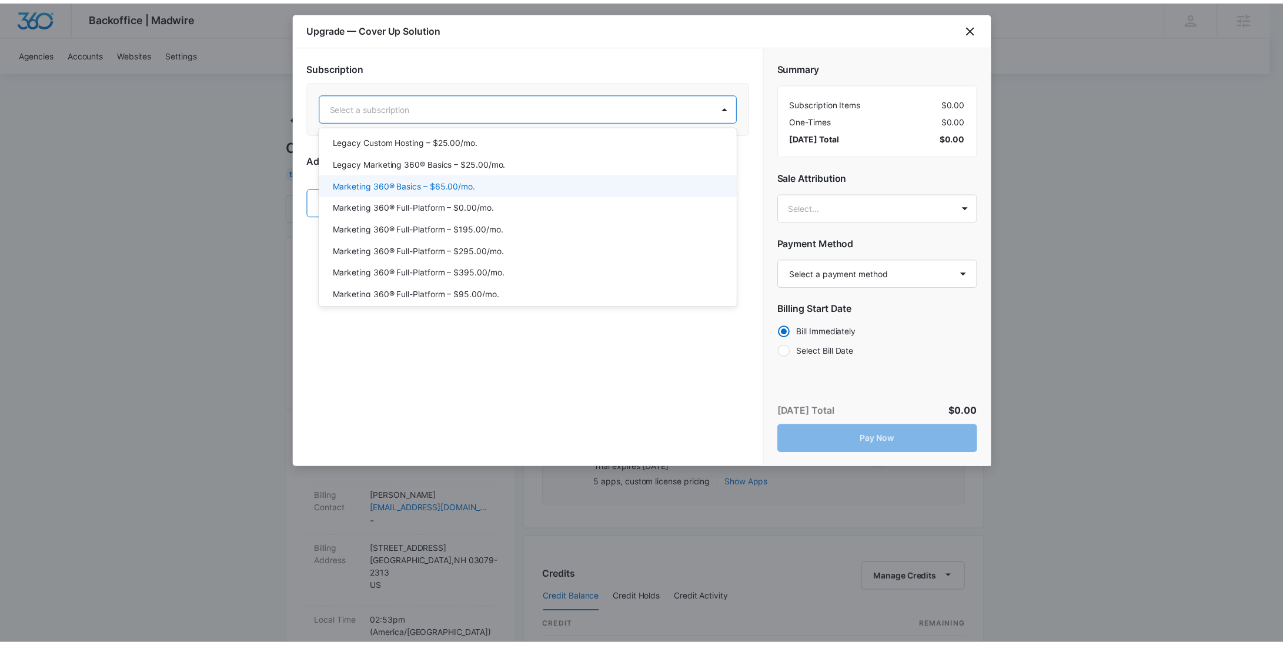
scroll to position [49, 0]
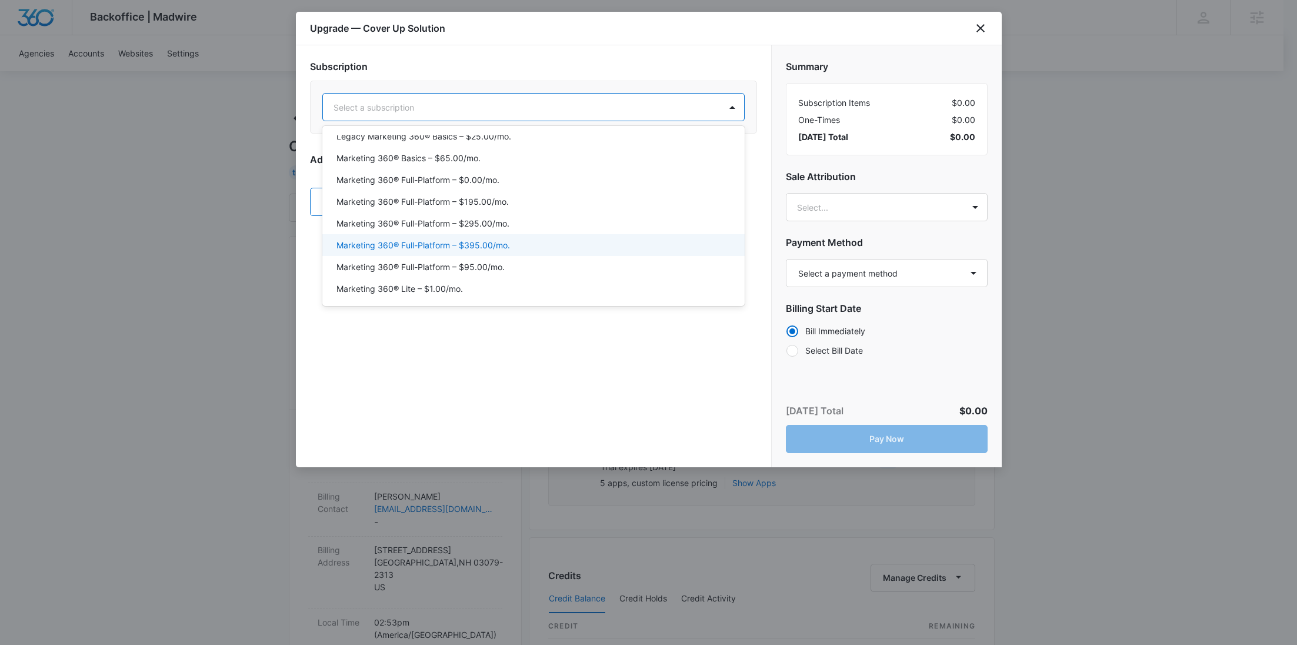
click at [547, 240] on div "Marketing 360® Full-Platform – $395.00/mo." at bounding box center [532, 245] width 392 height 12
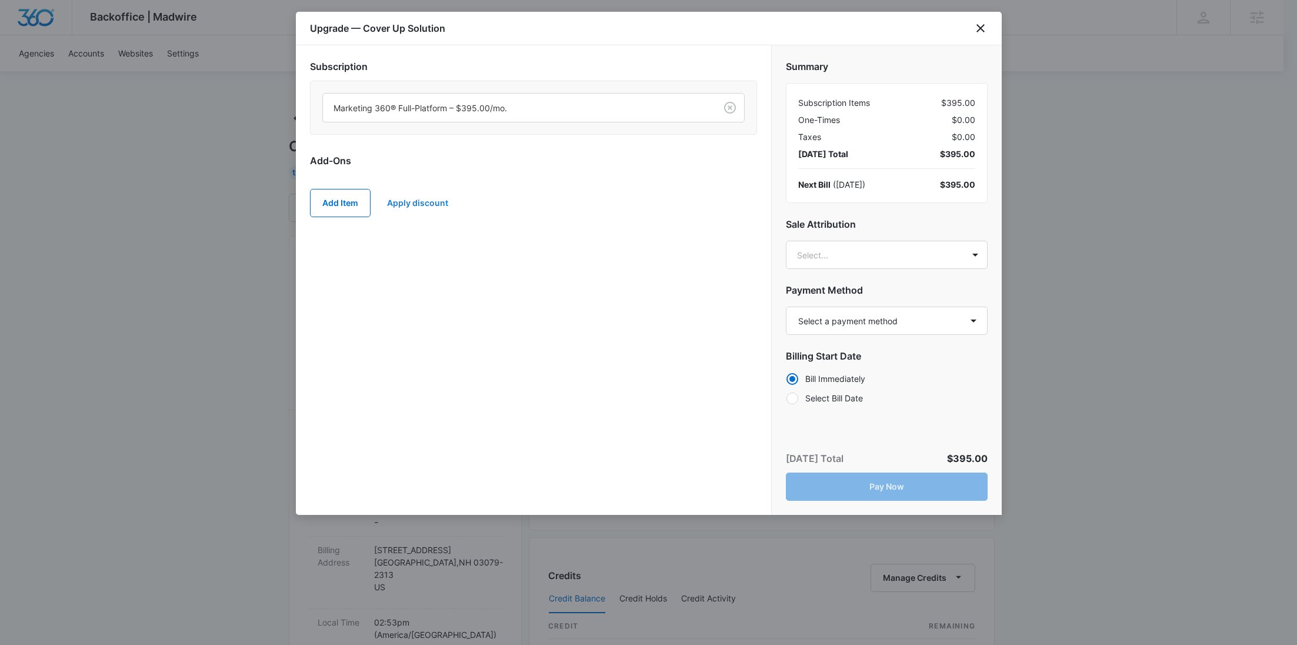
click at [414, 198] on button "Apply discount" at bounding box center [417, 203] width 85 height 28
click at [431, 298] on body "Backoffice | Madwire Apps Settings RY Rochelle Young rochelle.young@madwire.com…" at bounding box center [648, 606] width 1297 height 1213
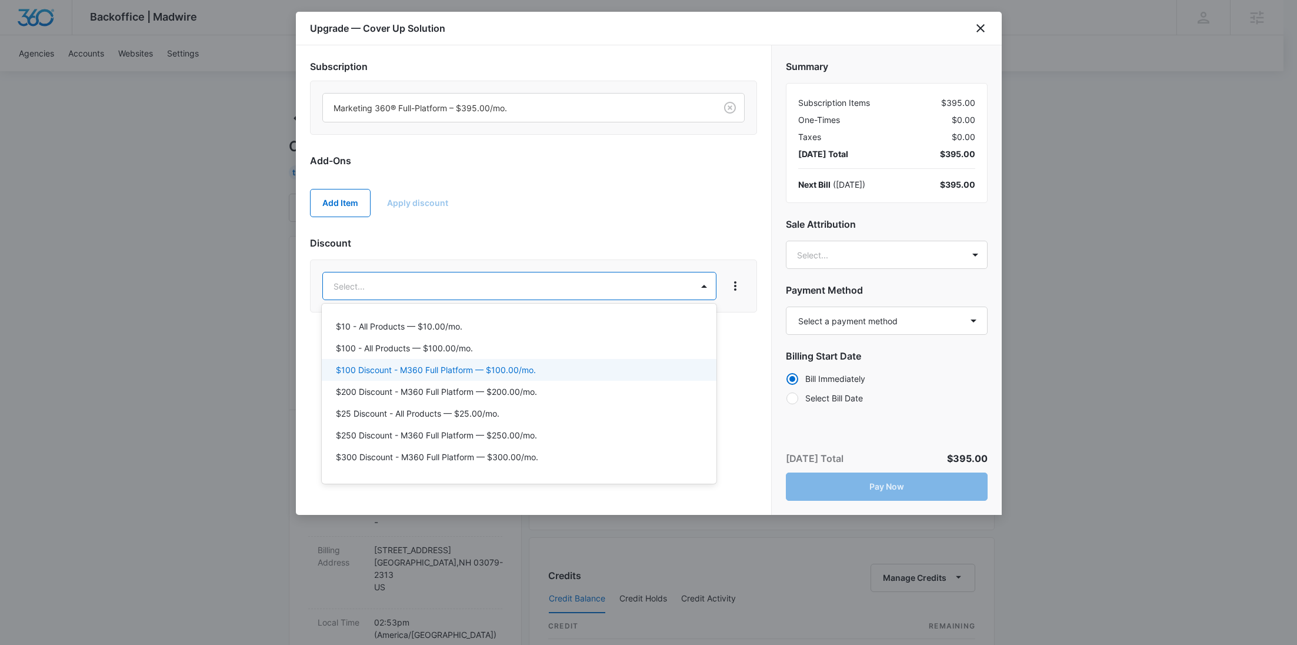
click at [498, 369] on p "$100 Discount - M360 Full Platform — $100.00/mo." at bounding box center [436, 369] width 200 height 12
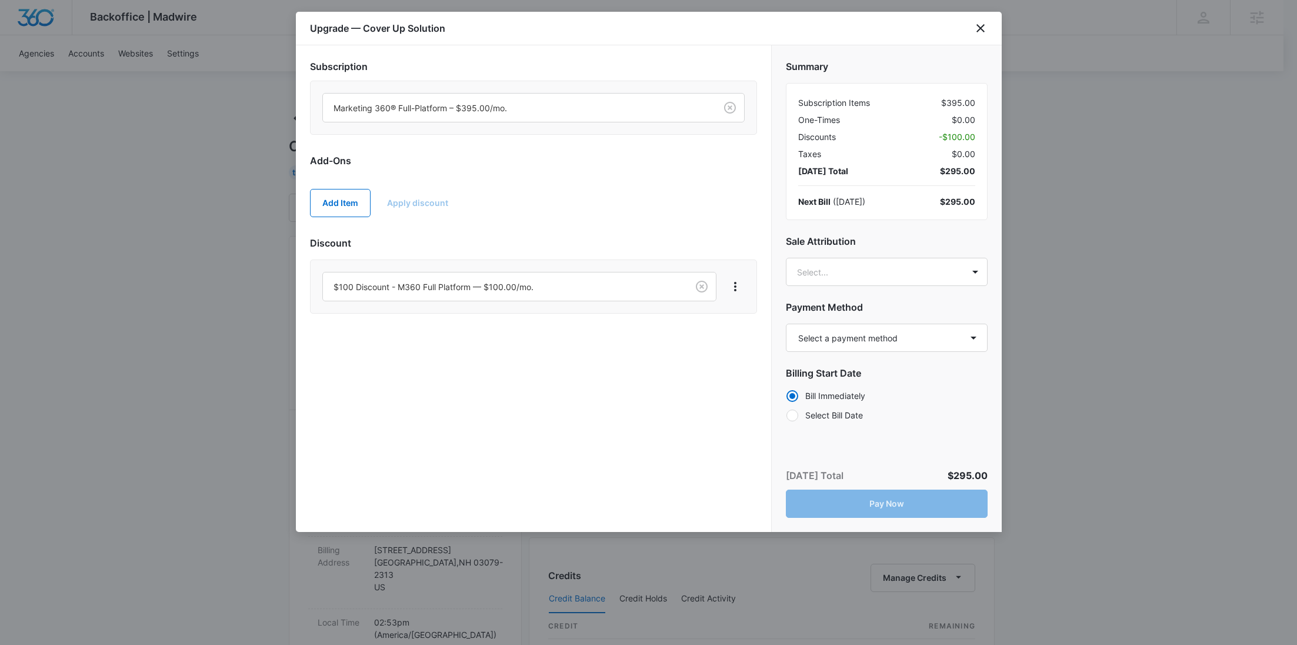
click at [324, 219] on div "Add Item Apply discount" at bounding box center [533, 203] width 447 height 52
click at [336, 202] on button "Add Item" at bounding box center [340, 203] width 61 height 28
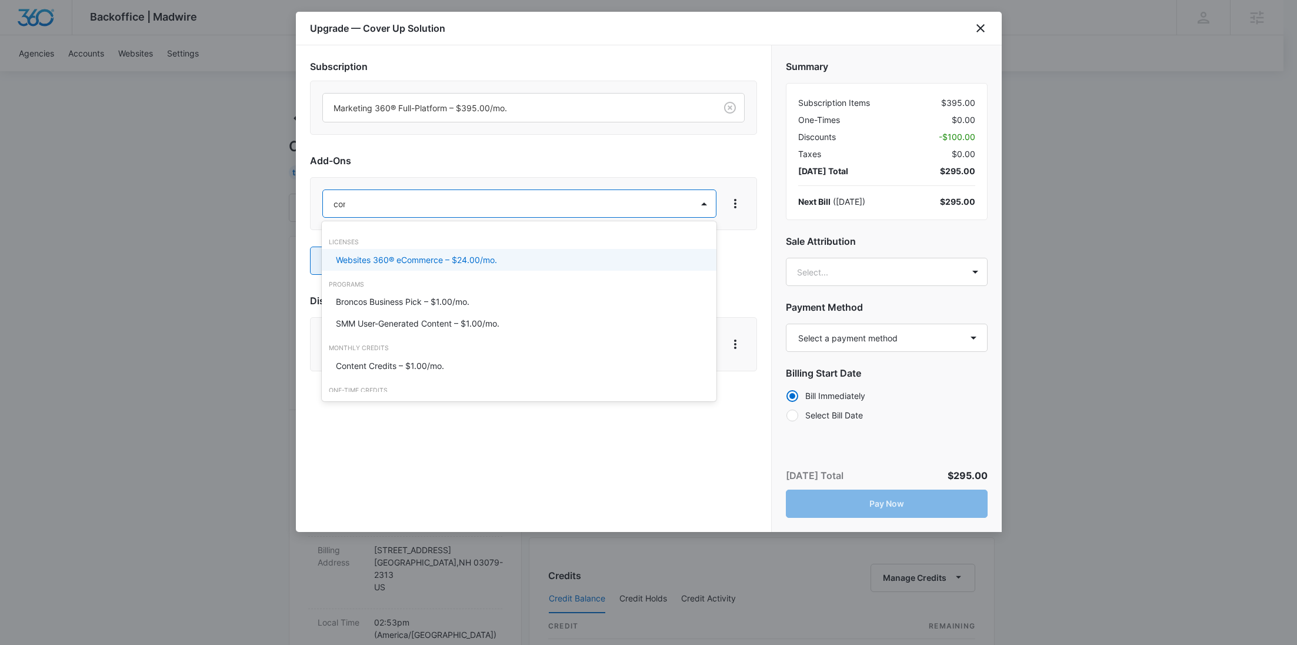
type input "cont"
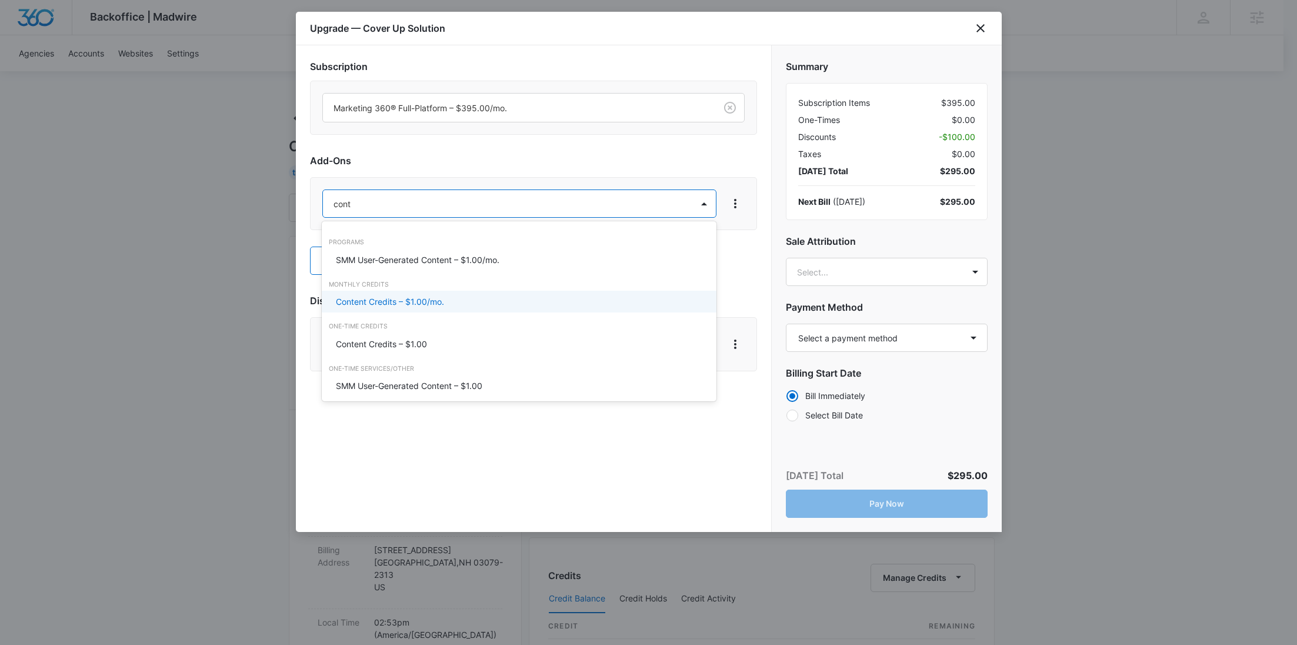
click at [441, 303] on p "Content Credits – $1.00/mo." at bounding box center [390, 301] width 108 height 12
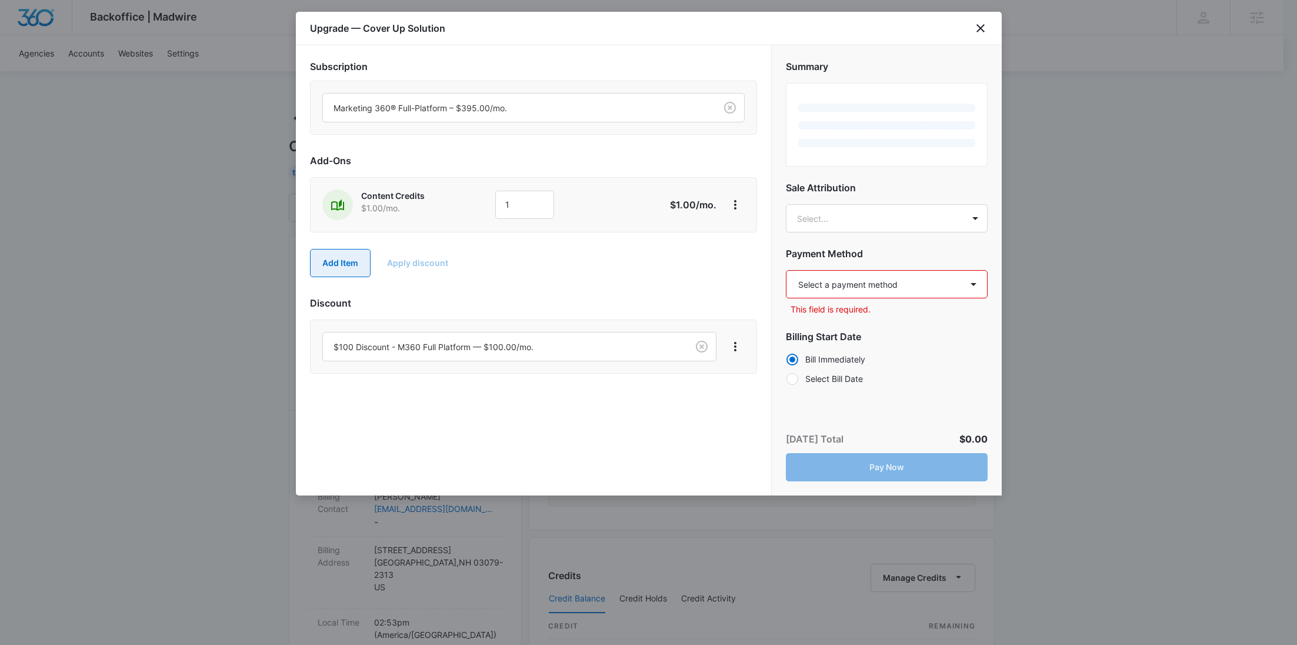
click at [342, 266] on button "Add Item" at bounding box center [340, 263] width 61 height 28
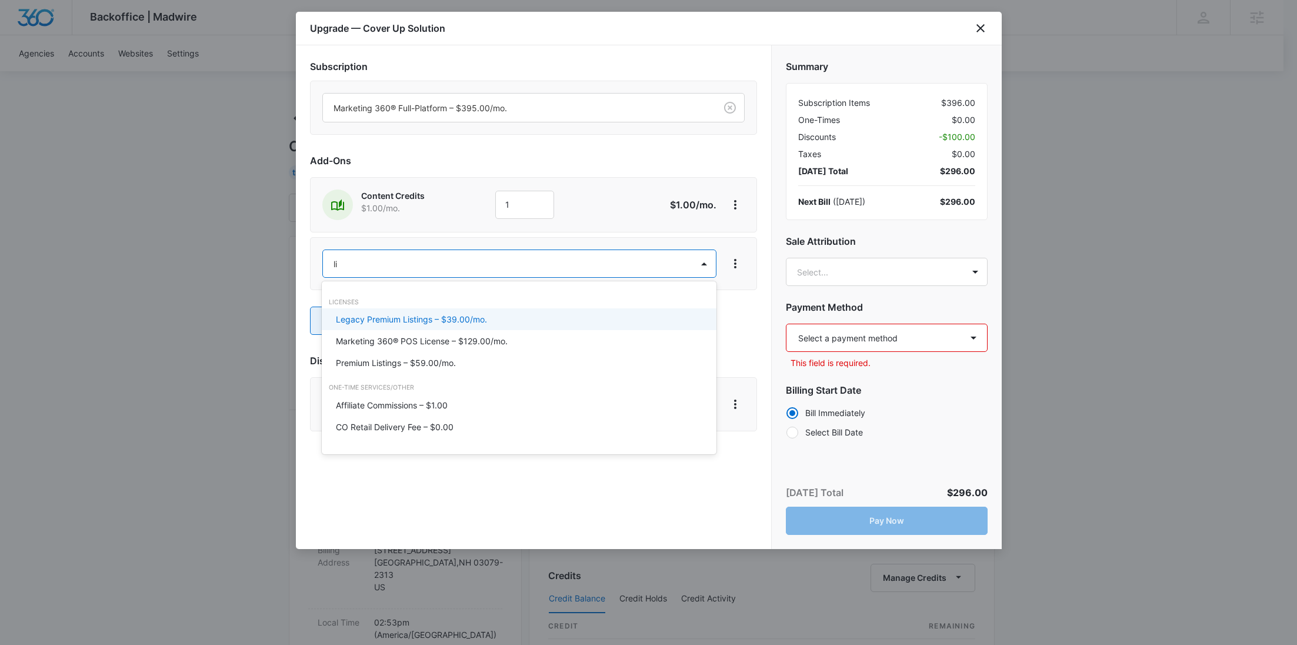
type input "lis"
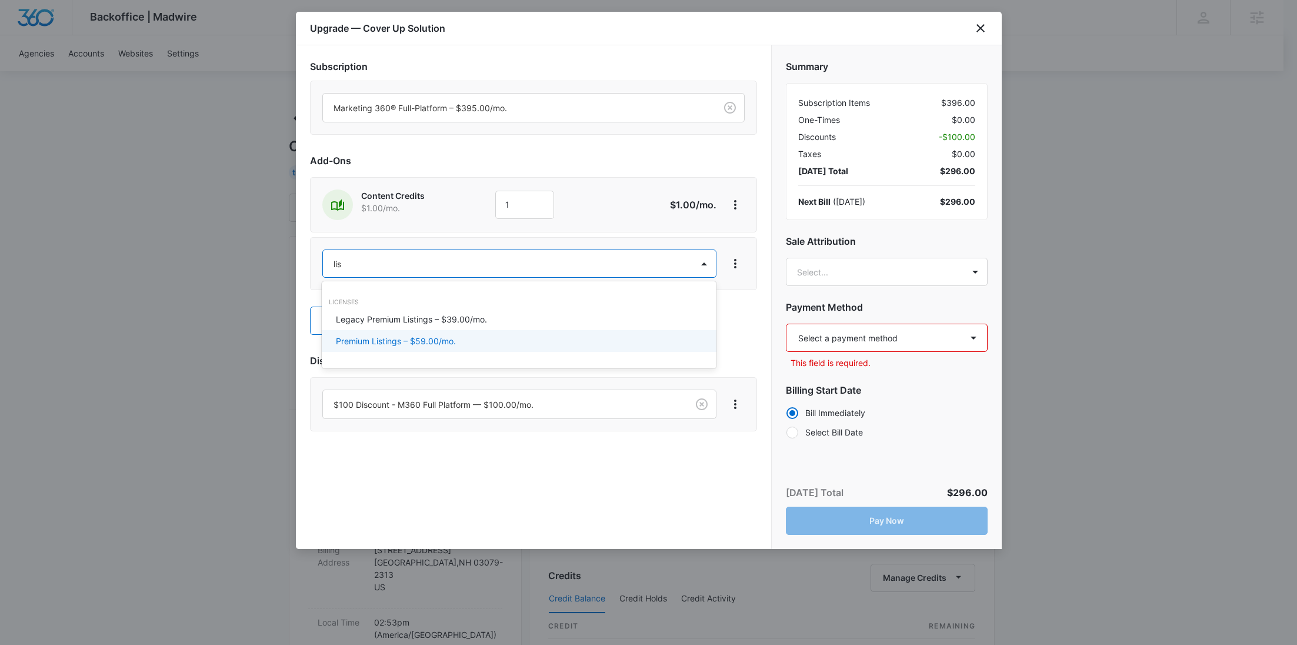
drag, startPoint x: 366, startPoint y: 351, endPoint x: 426, endPoint y: 287, distance: 87.8
click at [366, 351] on div "Premium Listings – $59.00/mo." at bounding box center [519, 341] width 395 height 22
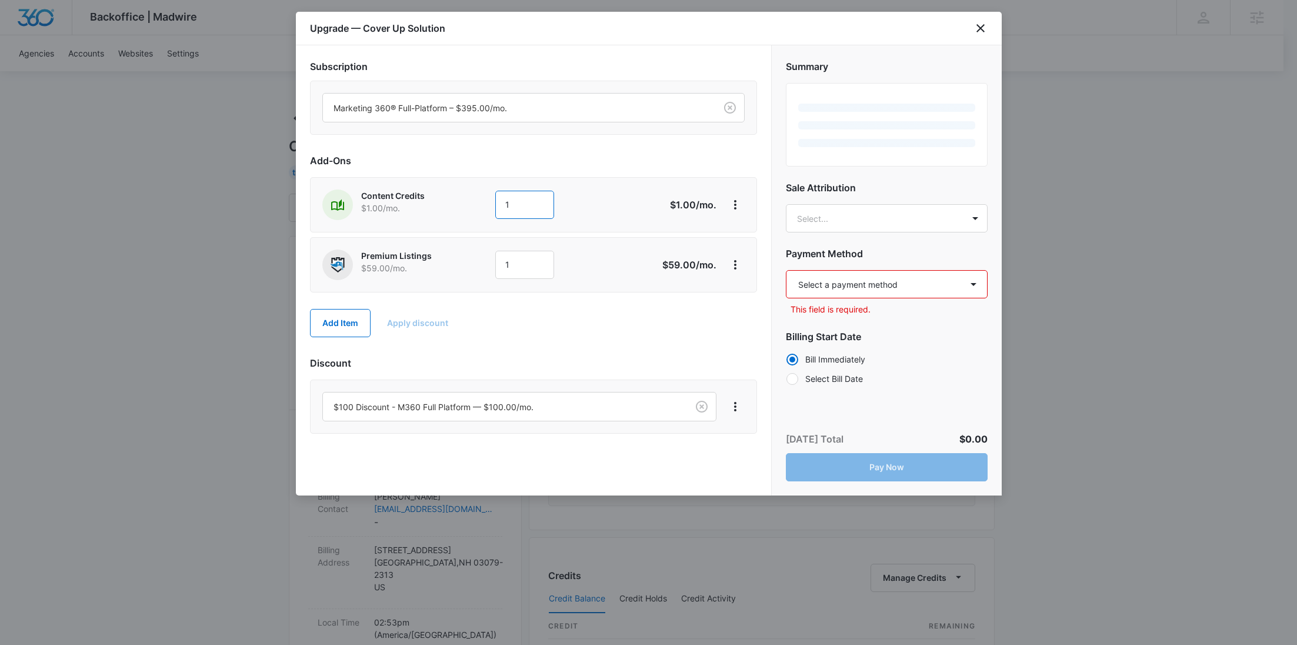
drag, startPoint x: 458, startPoint y: 205, endPoint x: 451, endPoint y: 205, distance: 6.5
click at [452, 205] on div "Content Credits $1.00 /mo. 1" at bounding box center [491, 204] width 339 height 31
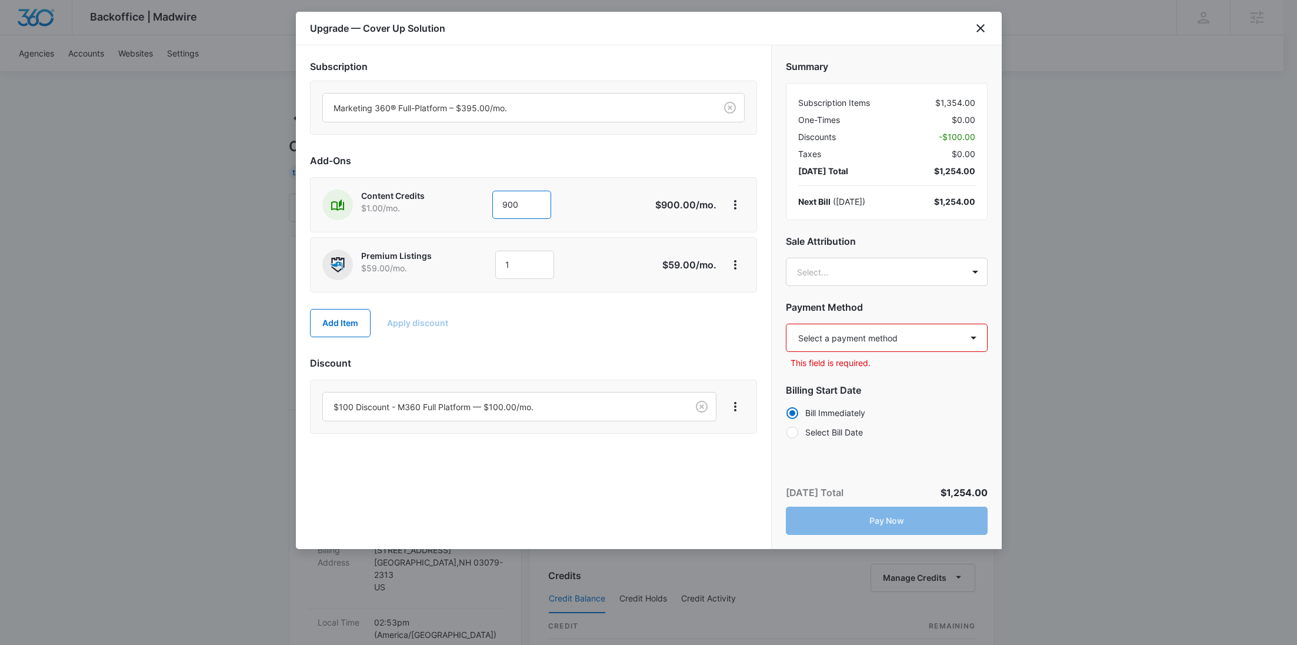
type input "900"
click at [854, 270] on body "Backoffice | Madwire Apps Settings RY Rochelle Young rochelle.young@madwire.com…" at bounding box center [648, 606] width 1297 height 1213
paste input "Miller"
type input "Miller"
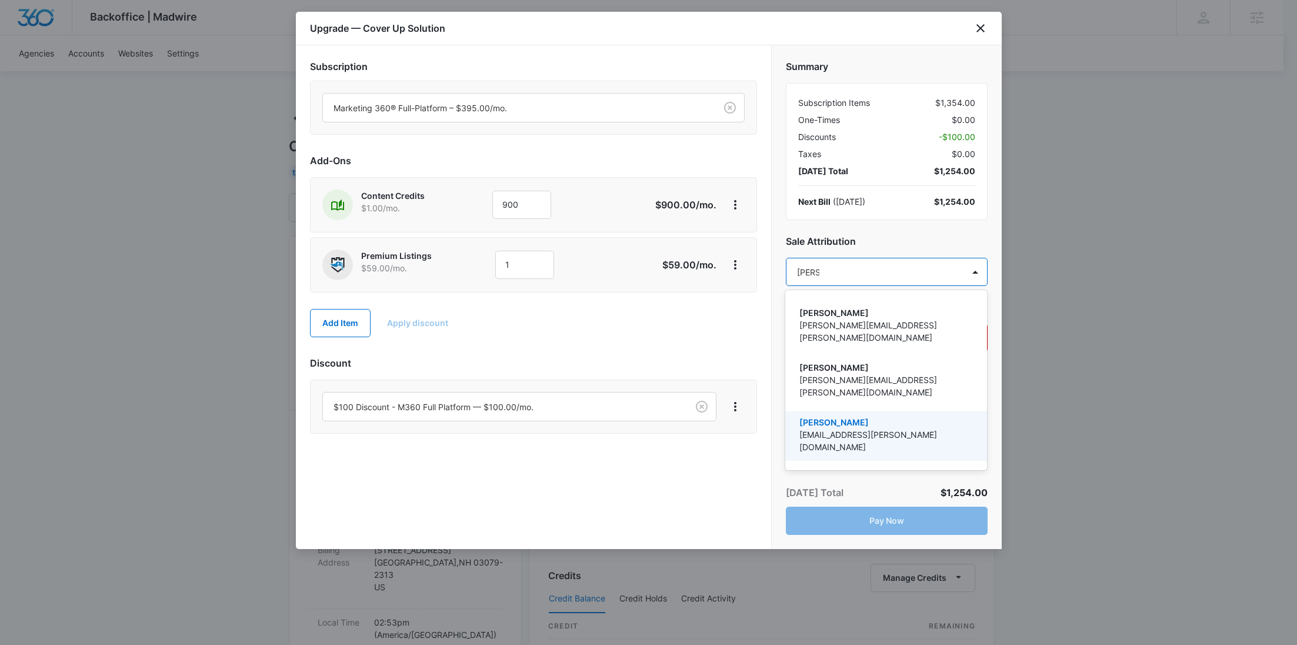
click at [839, 428] on p "ben.miller@madwire.com" at bounding box center [884, 440] width 171 height 25
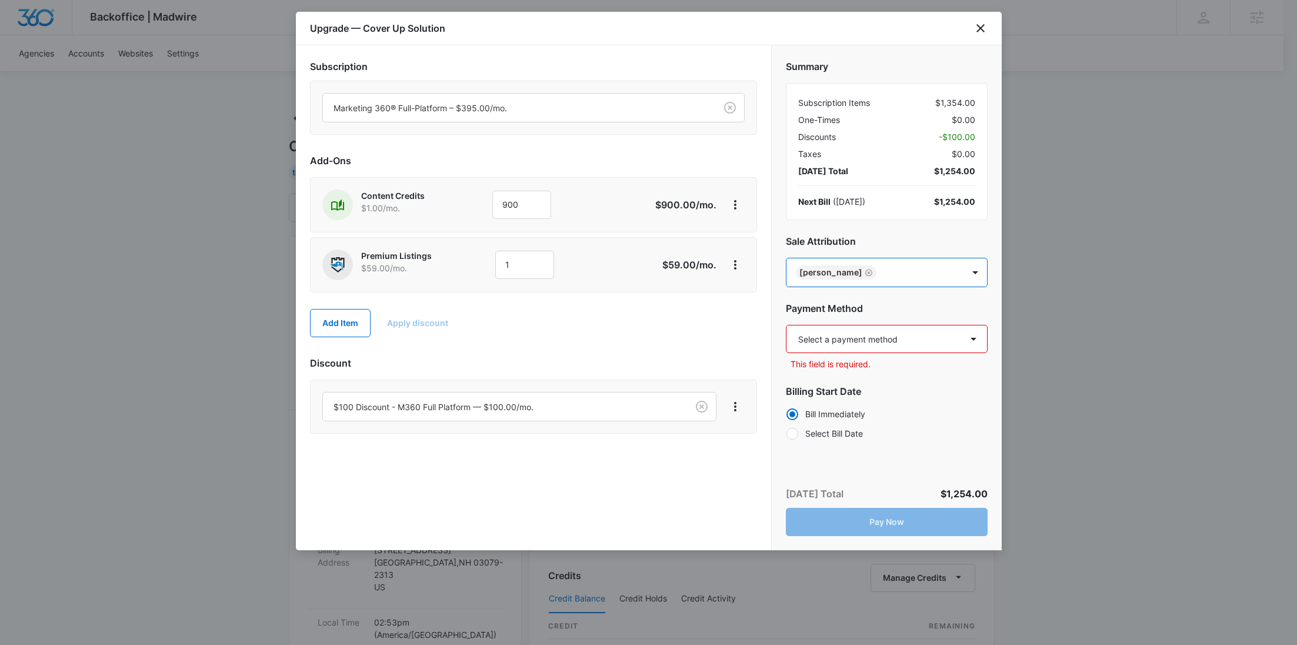
paste input "Sipes"
type input "Sipes"
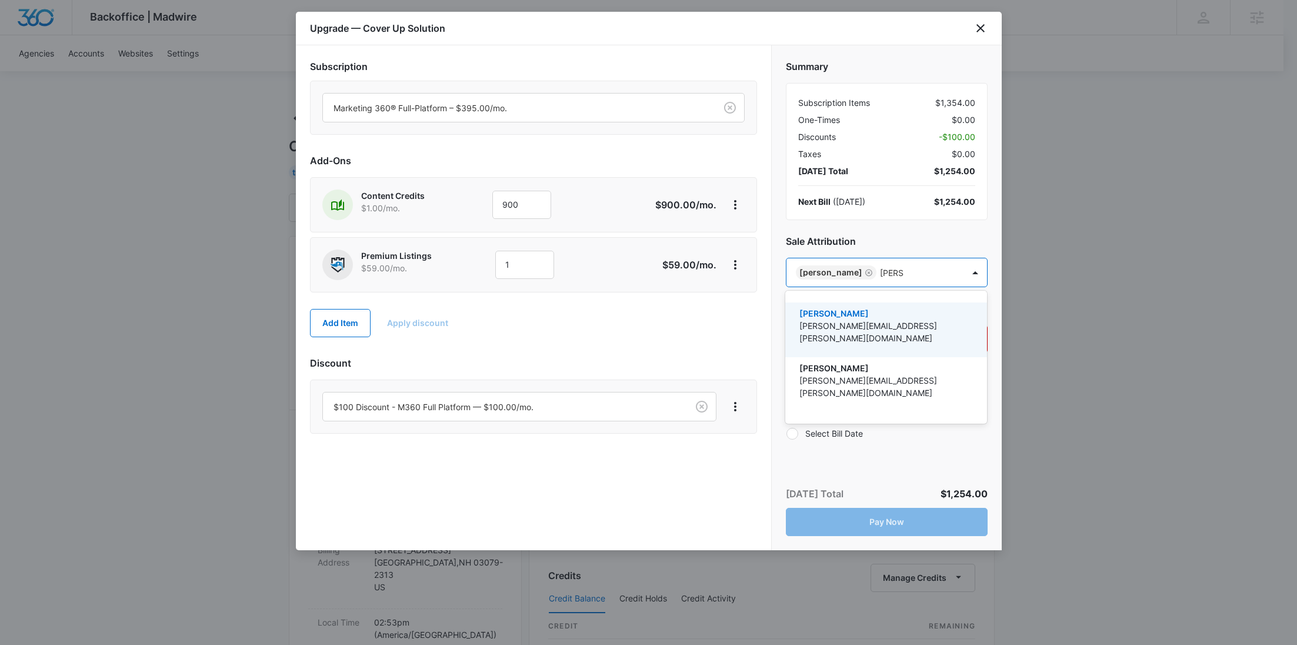
click at [825, 322] on p "Ryan.Sipes@madwire.com" at bounding box center [884, 331] width 171 height 25
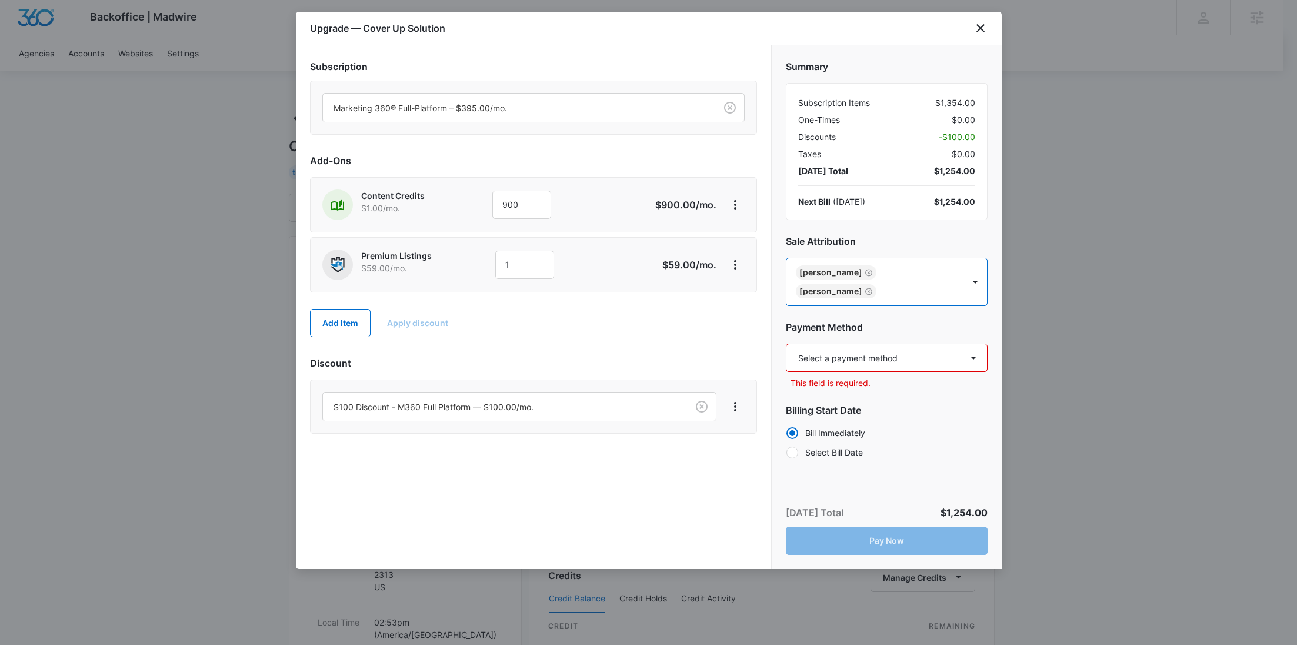
click at [825, 343] on select "Select a payment method Mastercard ending in 5735 Mastercard ending in 9286 Mas…" at bounding box center [887, 357] width 202 height 28
select select "pm_1Rw87CA4n8RTgNjUzvnu2tHo"
click at [786, 343] on select "Select a payment method Mastercard ending in 5735 Mastercard ending in 9286 Mas…" at bounding box center [887, 357] width 202 height 28
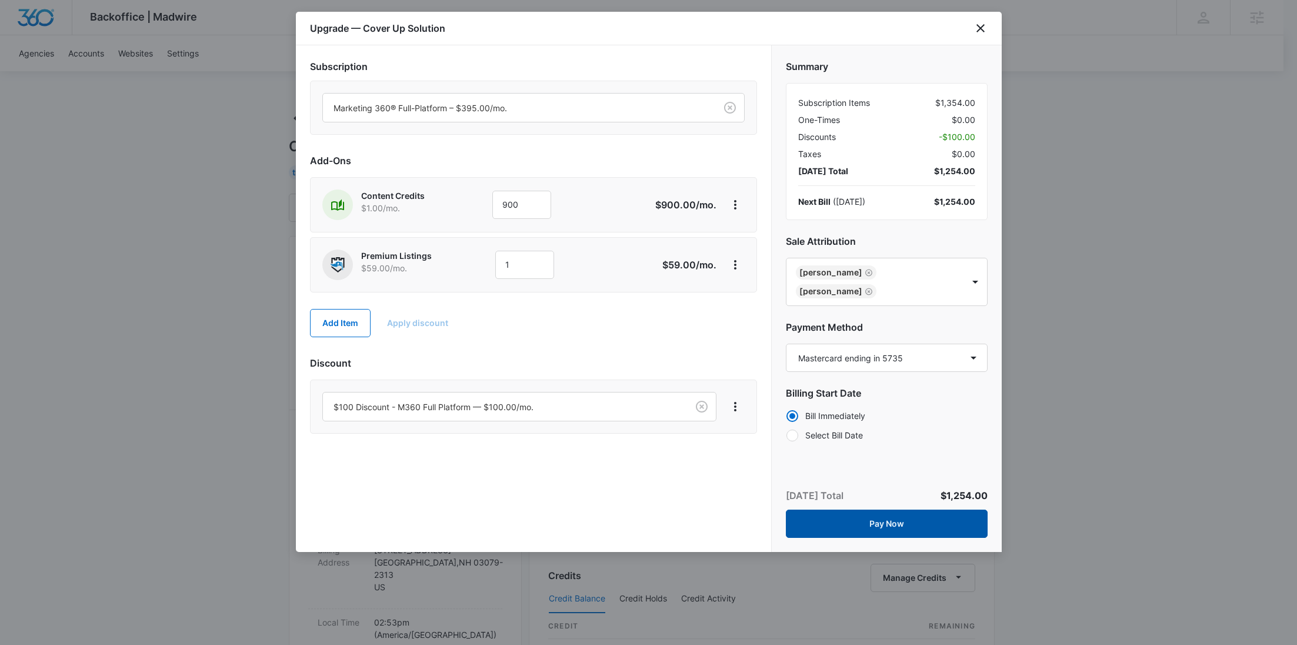
click at [858, 509] on button "Pay Now" at bounding box center [887, 523] width 202 height 28
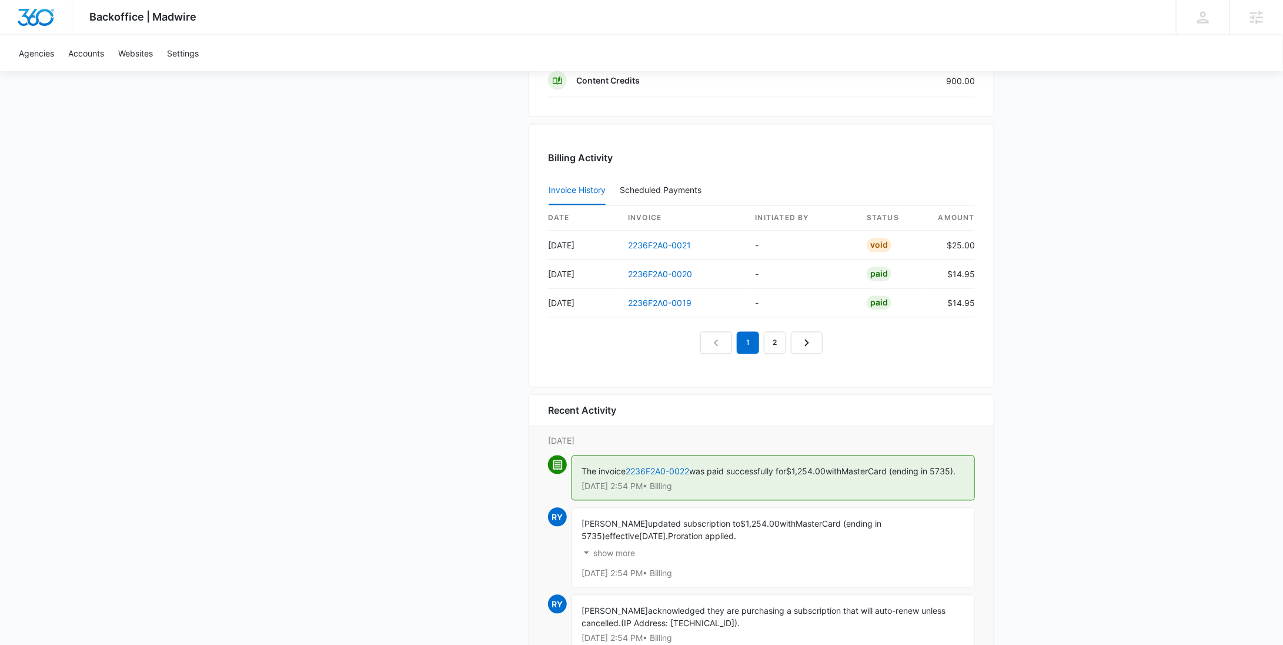
scroll to position [1198, 0]
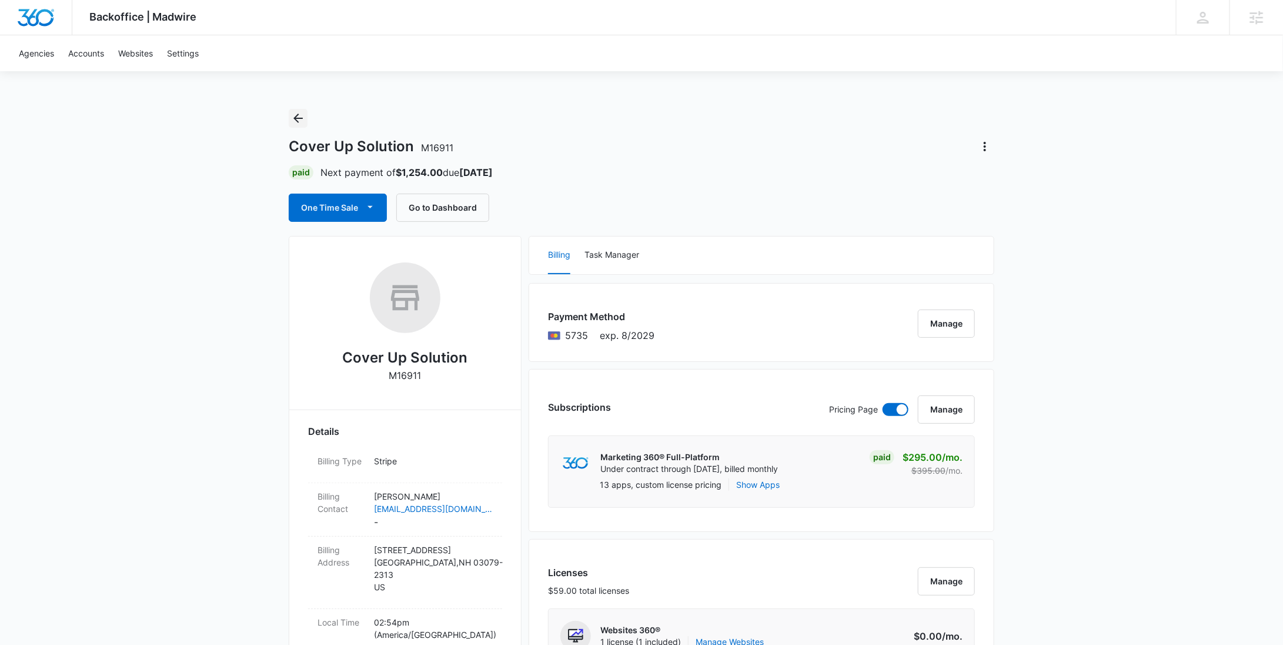
click at [304, 116] on icon "Back" at bounding box center [298, 118] width 14 height 14
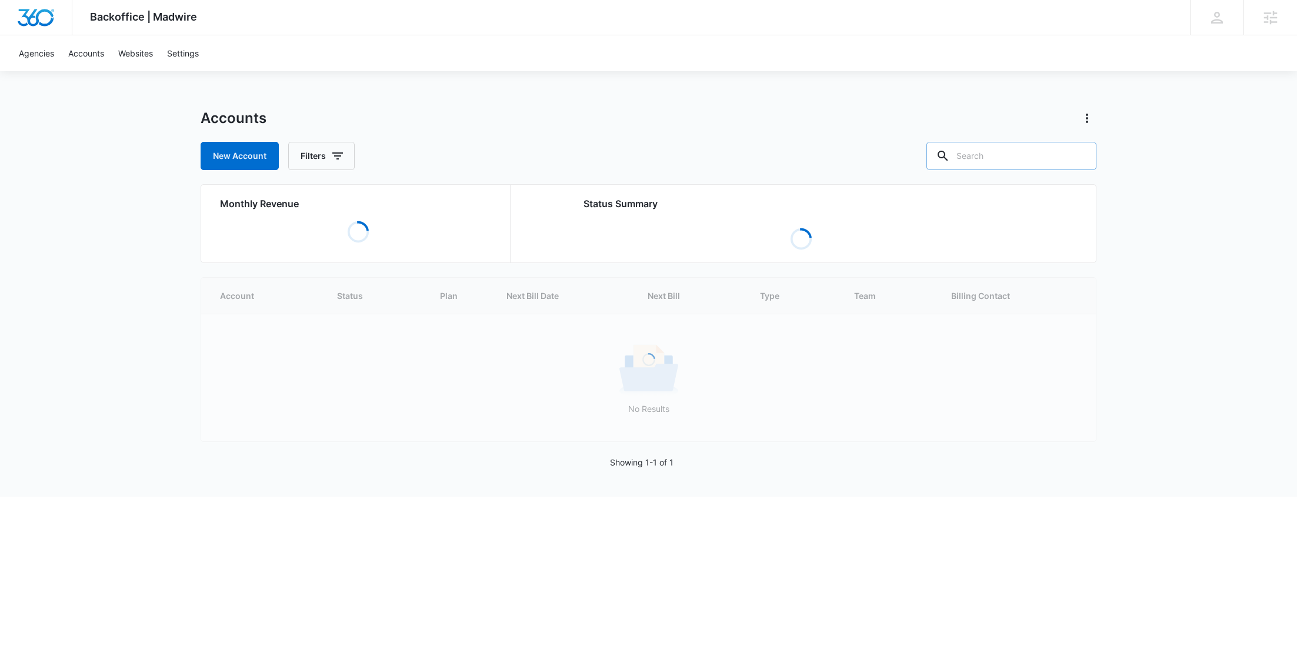
click at [1022, 158] on input "text" at bounding box center [1011, 156] width 170 height 28
paste input "M336474"
type input "M336474"
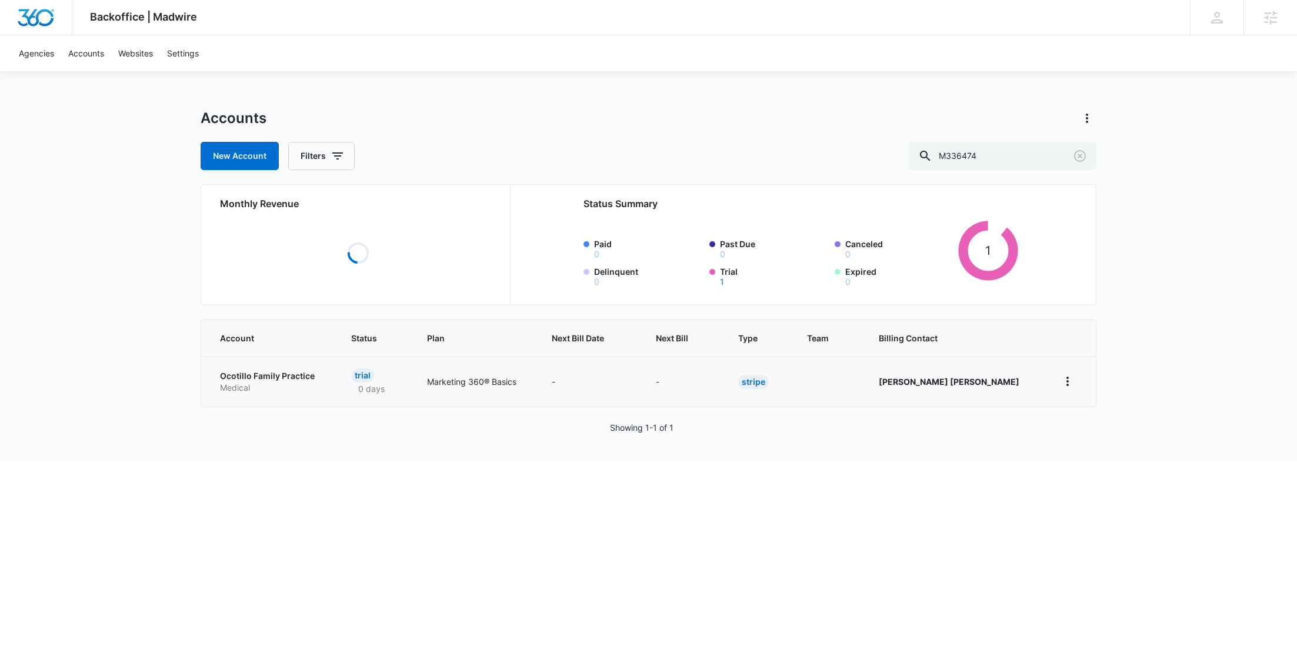
click at [276, 382] on p "Medical" at bounding box center [271, 388] width 103 height 12
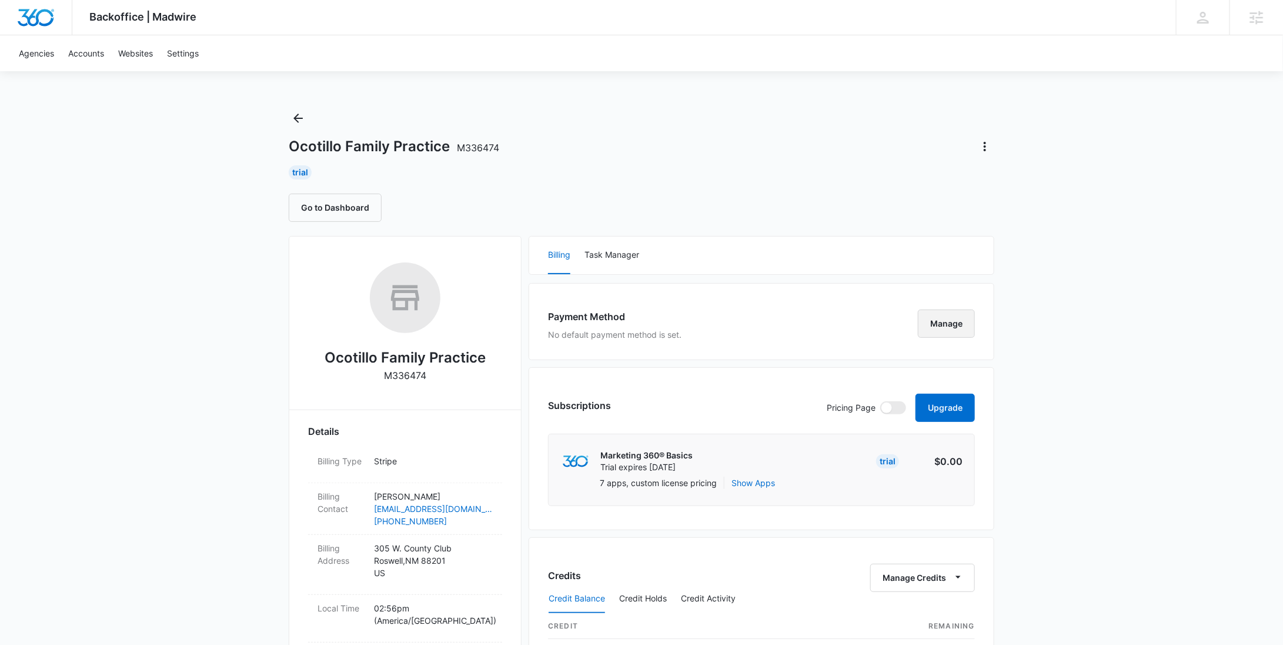
click at [963, 321] on button "Manage" at bounding box center [946, 323] width 57 height 28
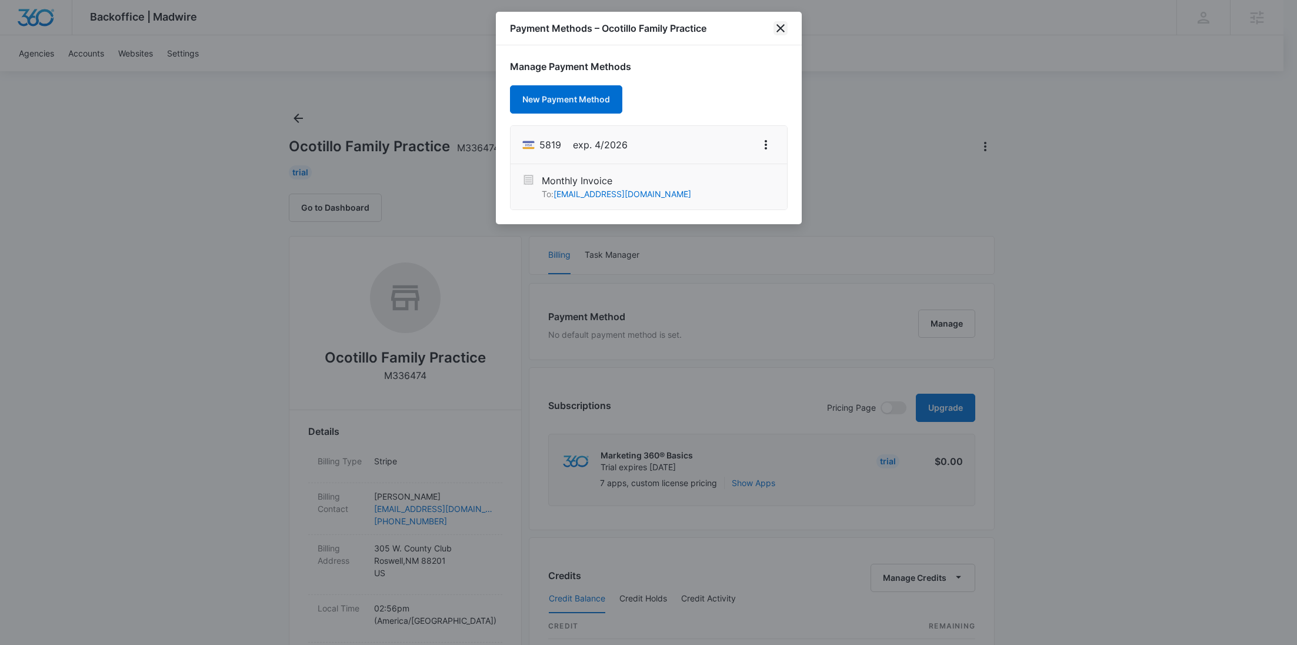
click at [782, 24] on icon "close" at bounding box center [780, 28] width 14 height 14
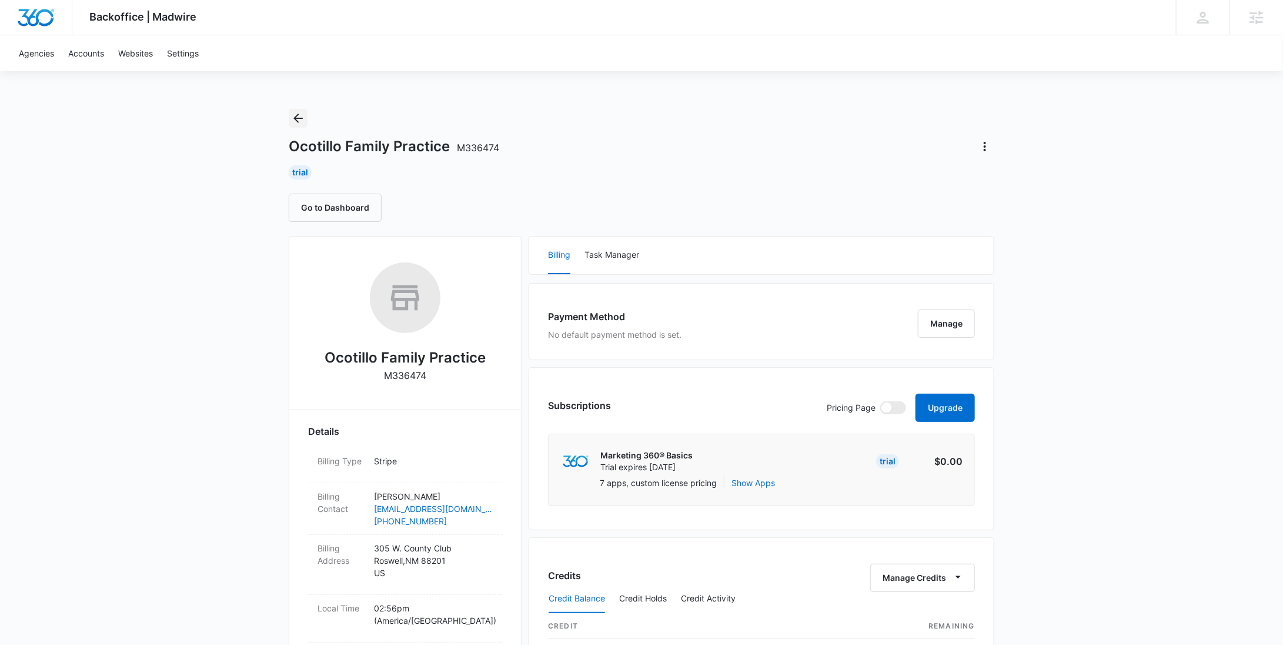
click at [303, 118] on icon "Back" at bounding box center [298, 118] width 14 height 14
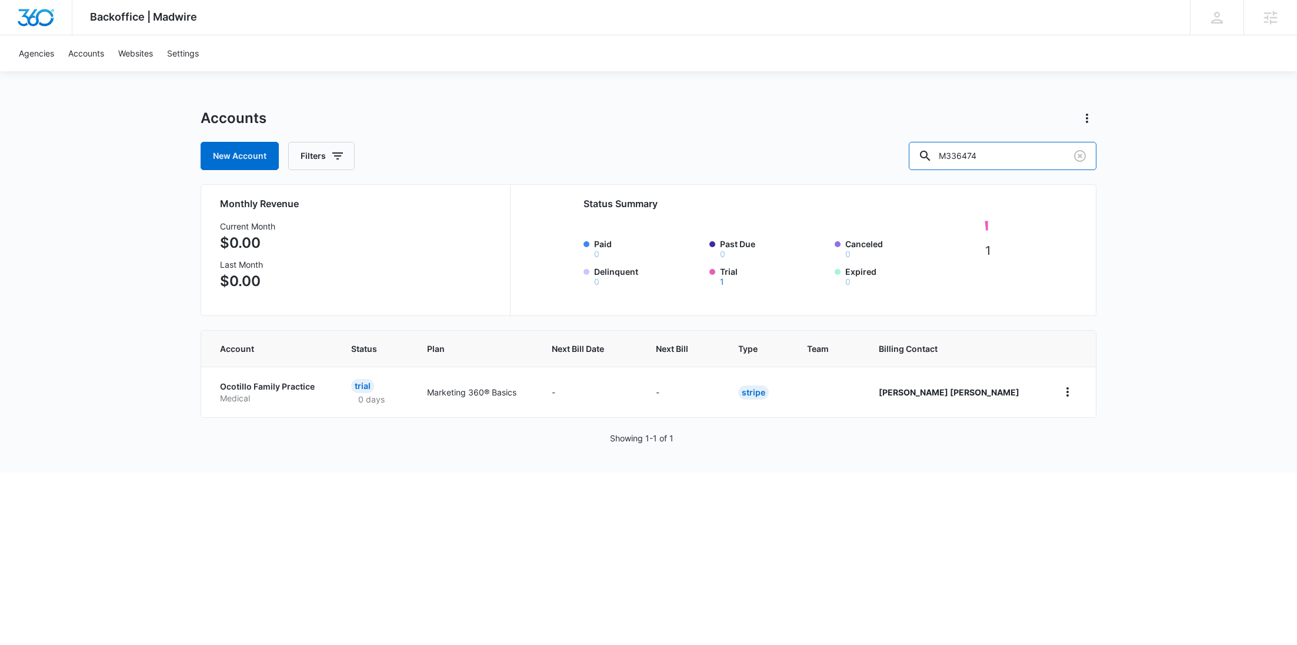
drag, startPoint x: 1042, startPoint y: 155, endPoint x: 908, endPoint y: 155, distance: 134.7
click at [908, 155] on div "New Account Filters M336474" at bounding box center [649, 156] width 896 height 28
paste input "3"
type input "M336473"
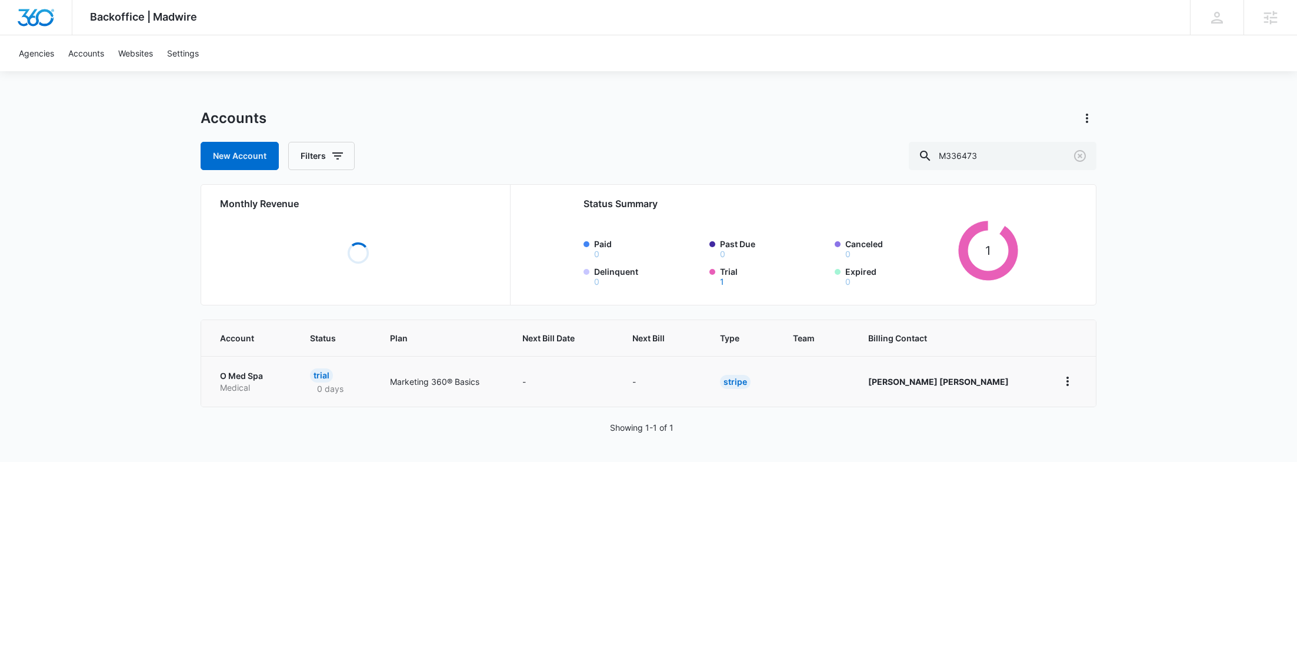
click at [251, 389] on p "Medical" at bounding box center [251, 388] width 62 height 12
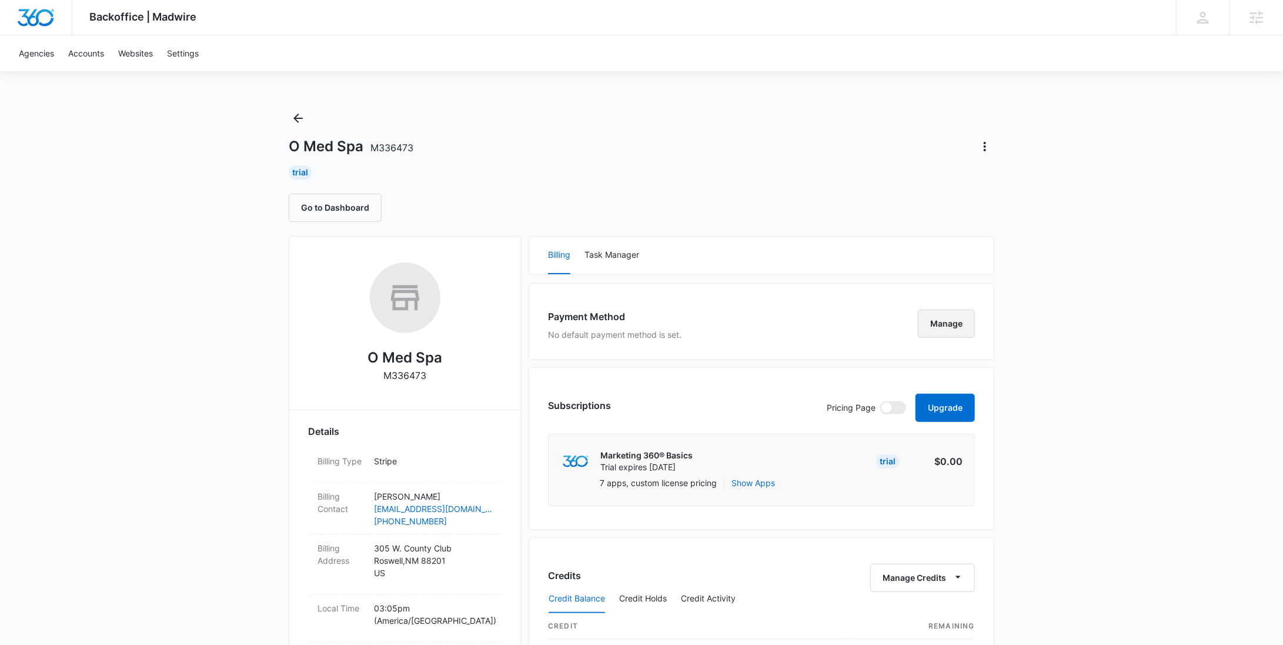
click at [942, 322] on button "Manage" at bounding box center [946, 323] width 57 height 28
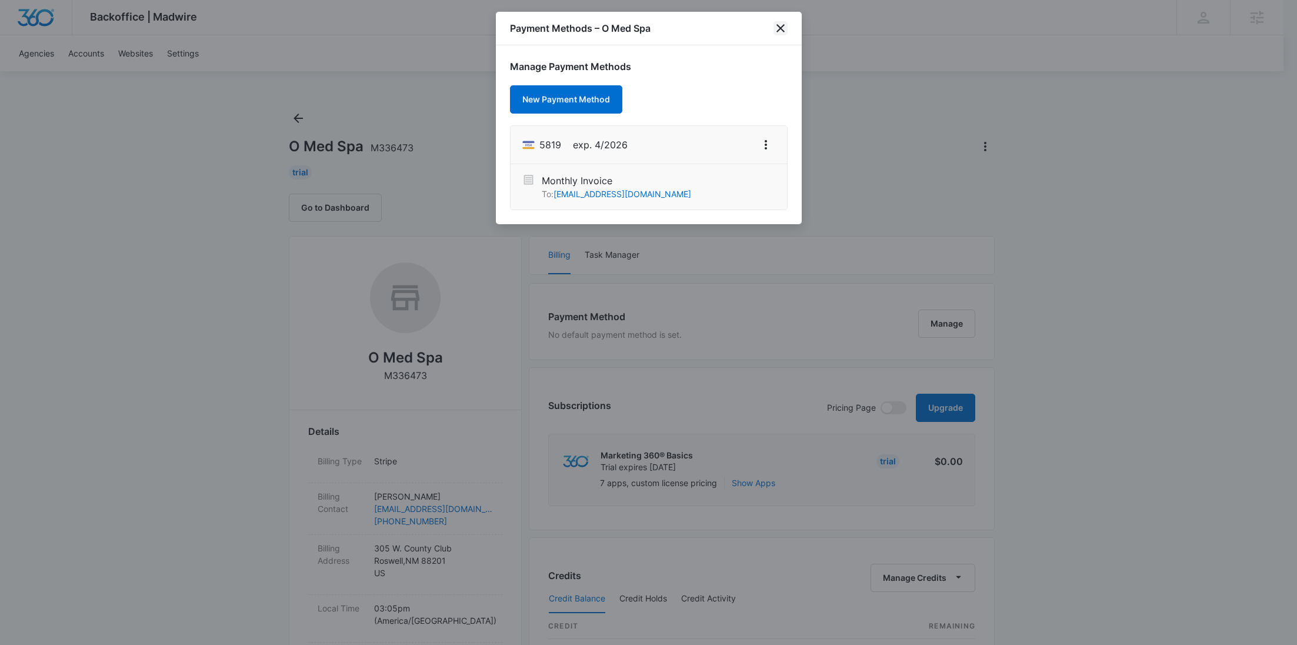
click at [777, 31] on icon "close" at bounding box center [780, 28] width 8 height 8
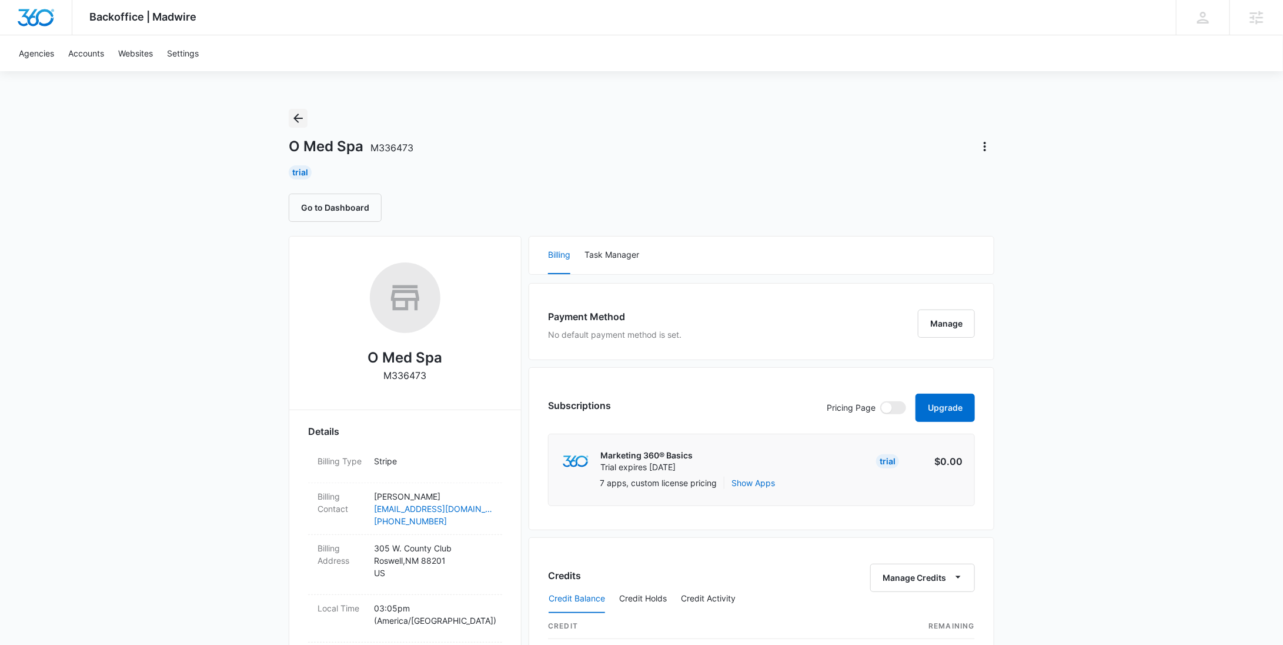
click at [298, 116] on icon "Back" at bounding box center [298, 118] width 14 height 14
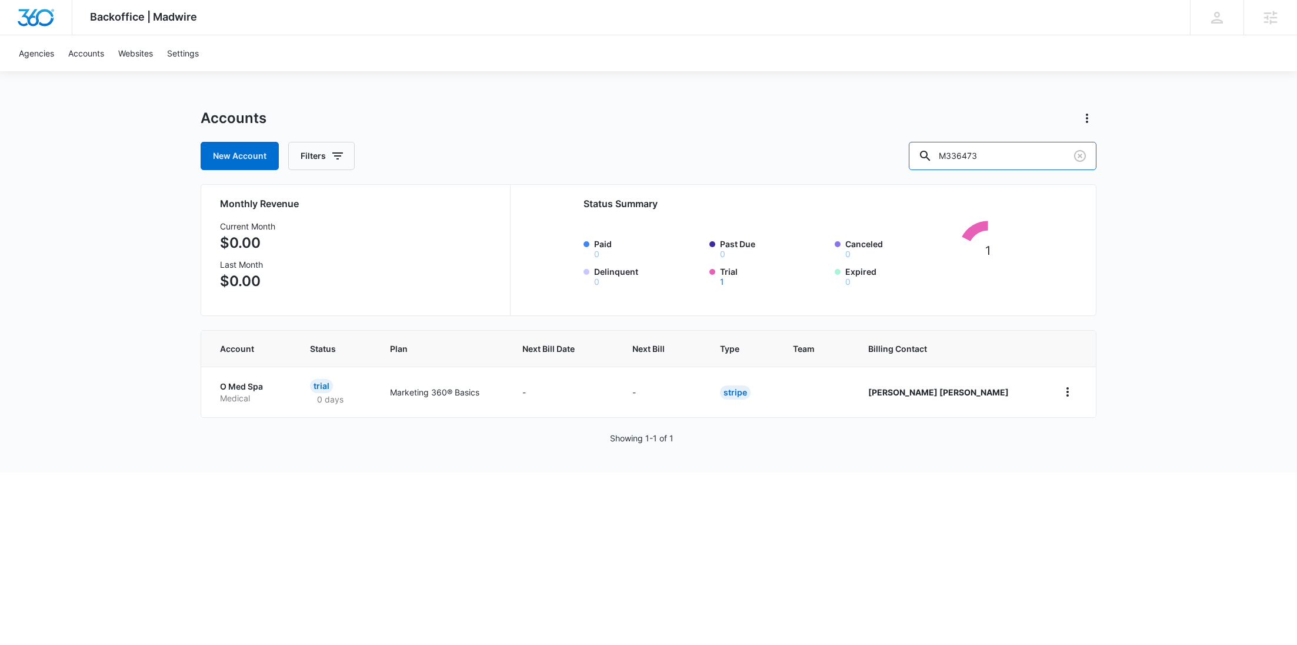
click at [926, 160] on div "New Account Filters M336473" at bounding box center [649, 156] width 896 height 28
paste input "The Cleaning Gourou"
type input "The Cleaning Gourou"
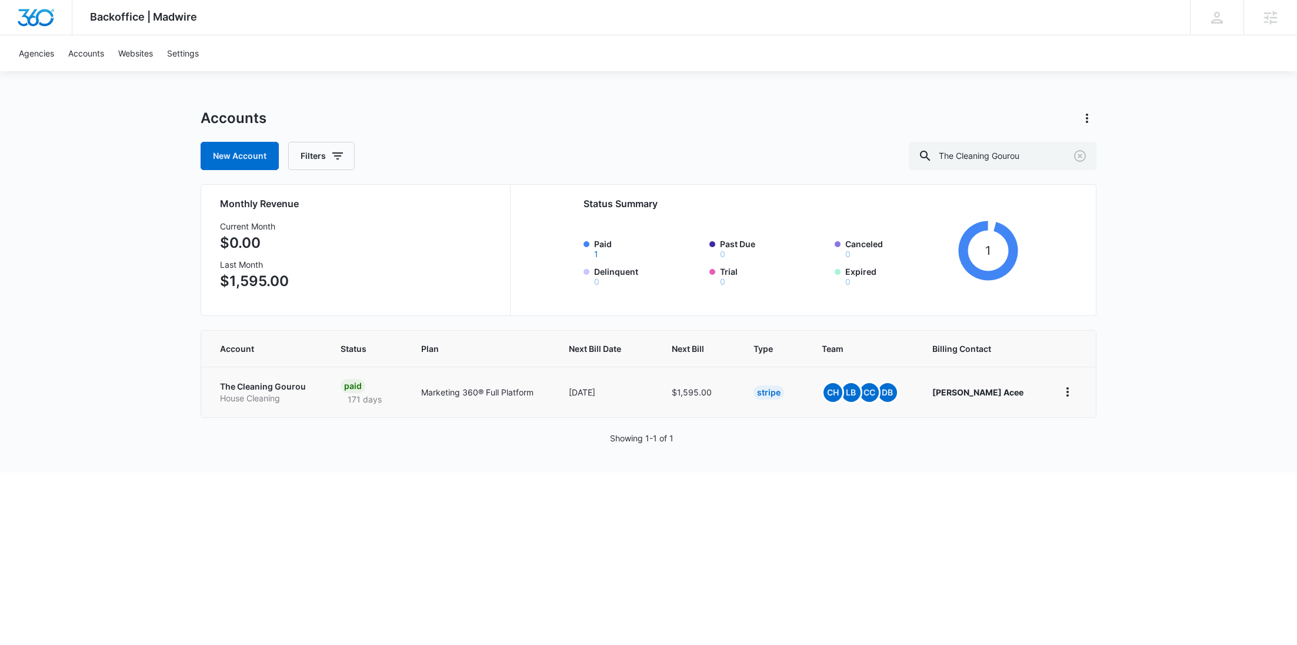
click at [231, 387] on p "The Cleaning Gourou" at bounding box center [266, 387] width 92 height 12
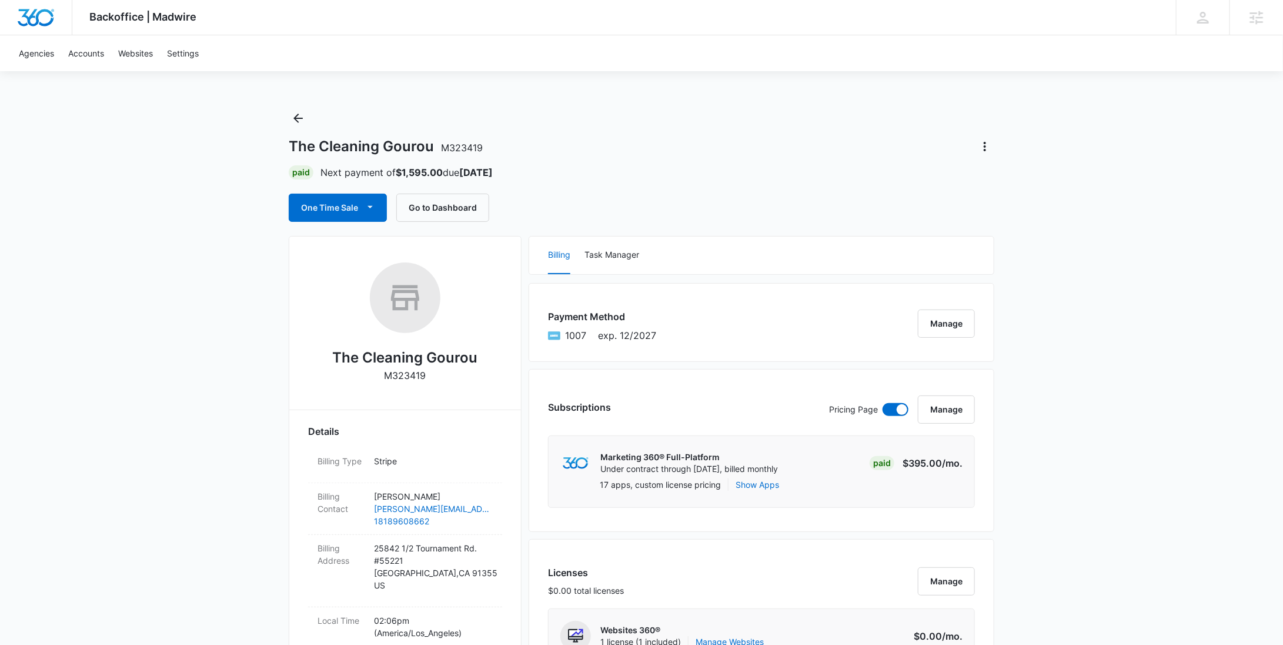
click at [409, 371] on p "M323419" at bounding box center [406, 375] width 42 height 14
click at [412, 381] on p "M323419" at bounding box center [406, 375] width 42 height 14
copy p "M323419"
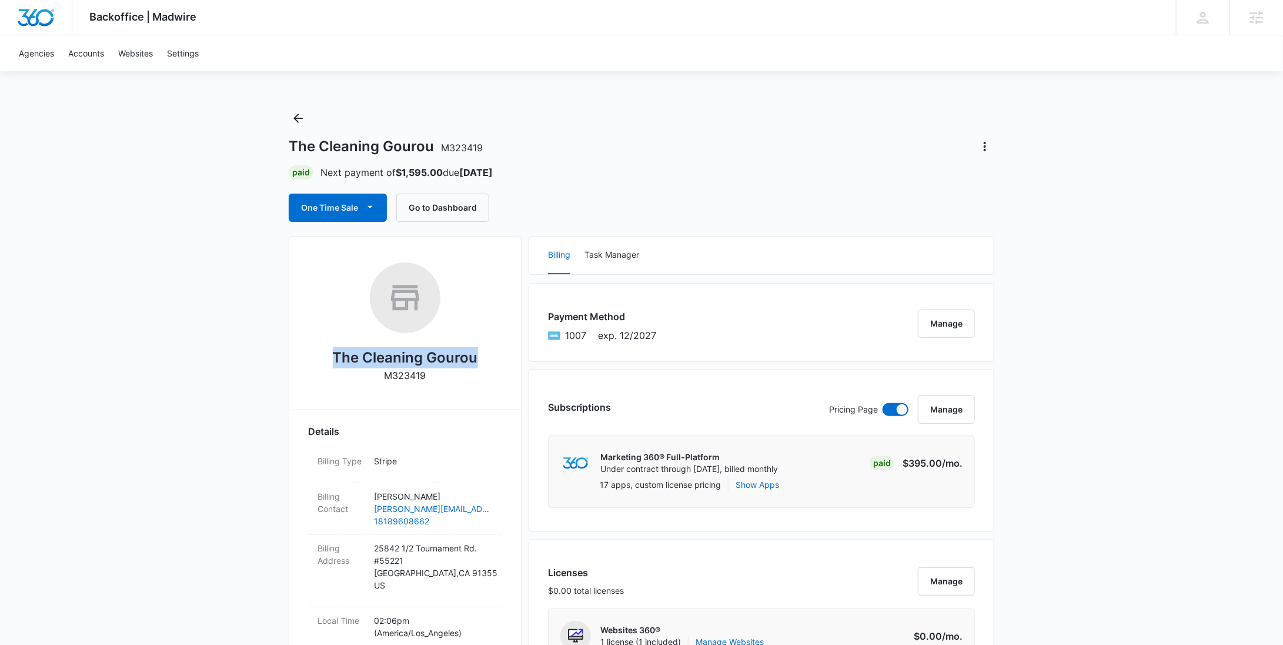
drag, startPoint x: 482, startPoint y: 355, endPoint x: 325, endPoint y: 272, distance: 177.6
click at [328, 367] on div "The Cleaning Gourou M323419" at bounding box center [405, 326] width 194 height 128
copy h2 "The Cleaning Gourou"
click at [295, 126] on button "Back" at bounding box center [298, 118] width 19 height 19
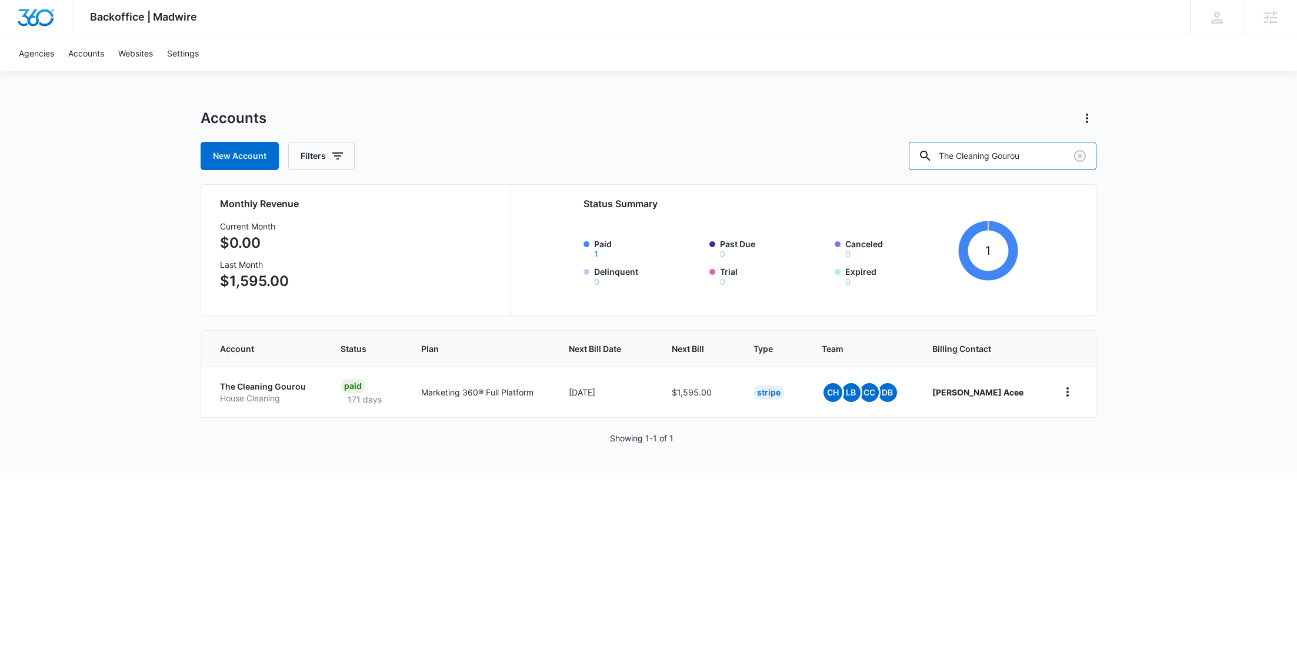
drag, startPoint x: 1064, startPoint y: 159, endPoint x: 913, endPoint y: 149, distance: 150.9
click at [920, 154] on div "New Account Filters The Cleaning Gourou" at bounding box center [649, 156] width 896 height 28
paste input "M336414"
type input "M336414"
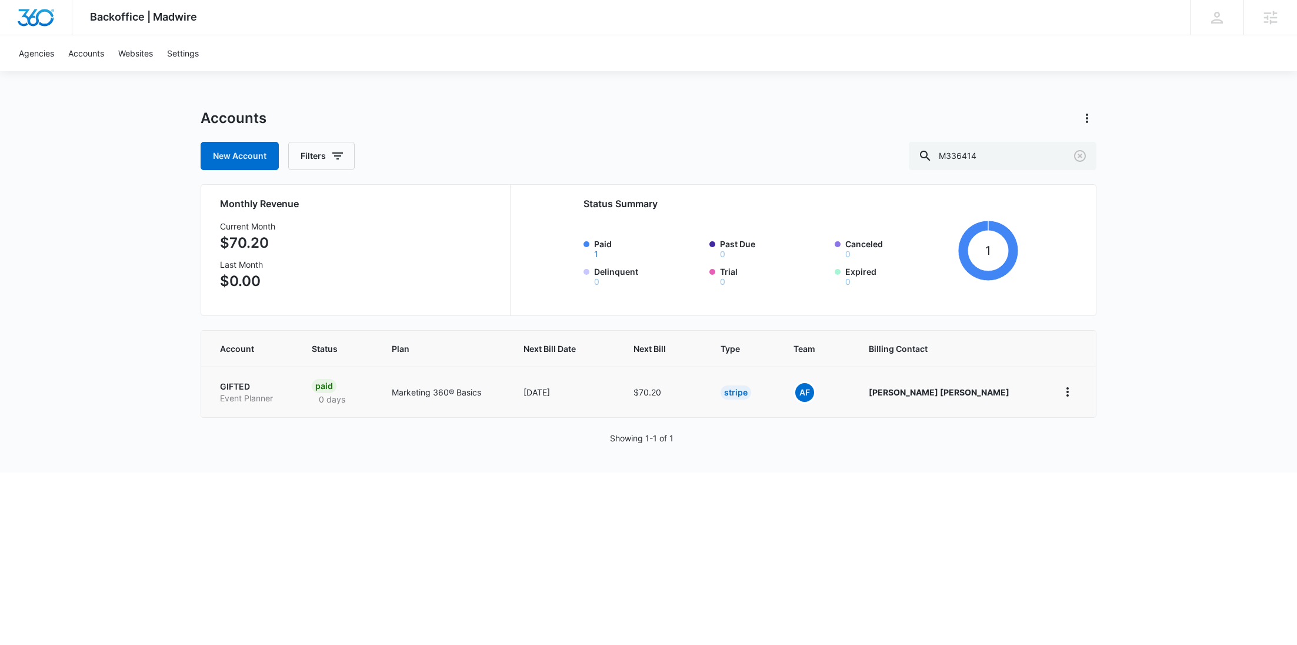
click at [269, 385] on p "GIFTED" at bounding box center [252, 387] width 64 height 12
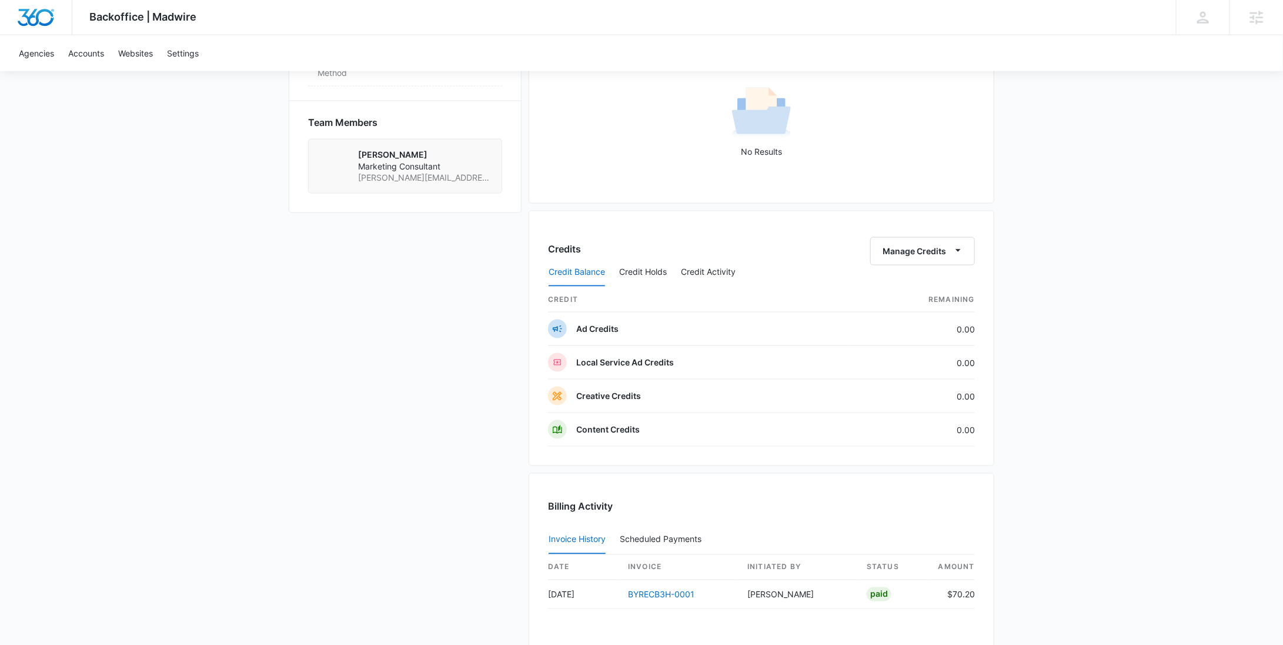
scroll to position [630, 0]
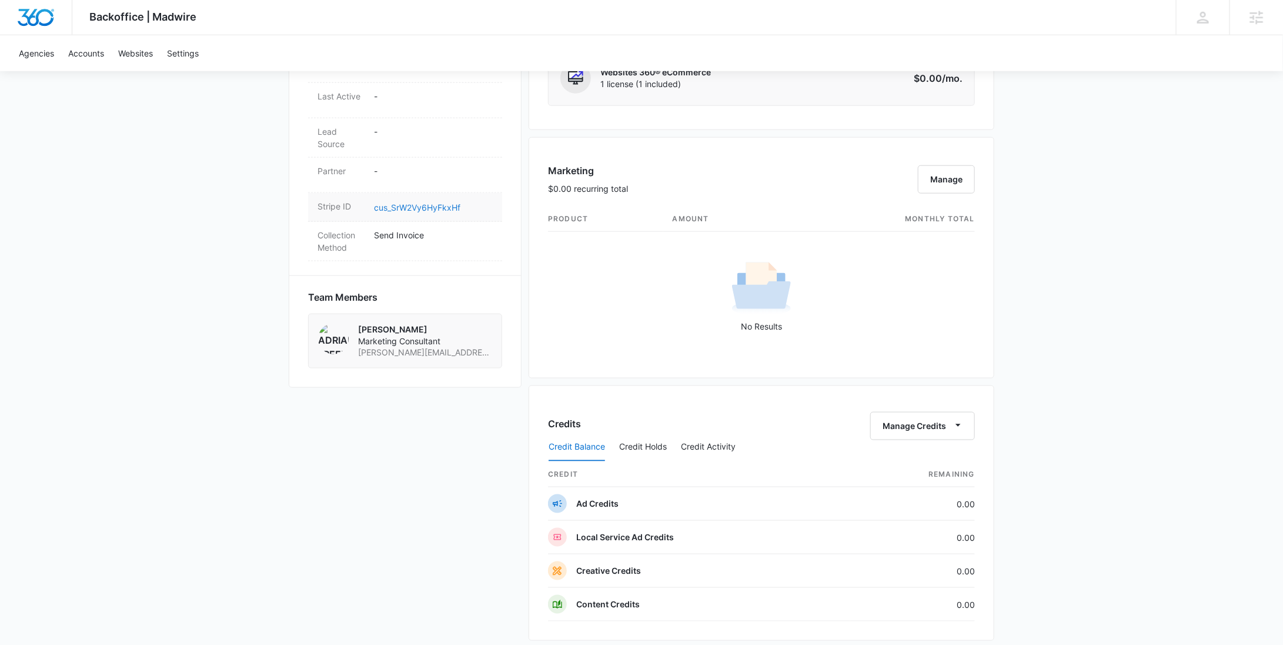
click at [413, 202] on link "cus_SrW2Vy6HyFkxHf" at bounding box center [417, 207] width 86 height 10
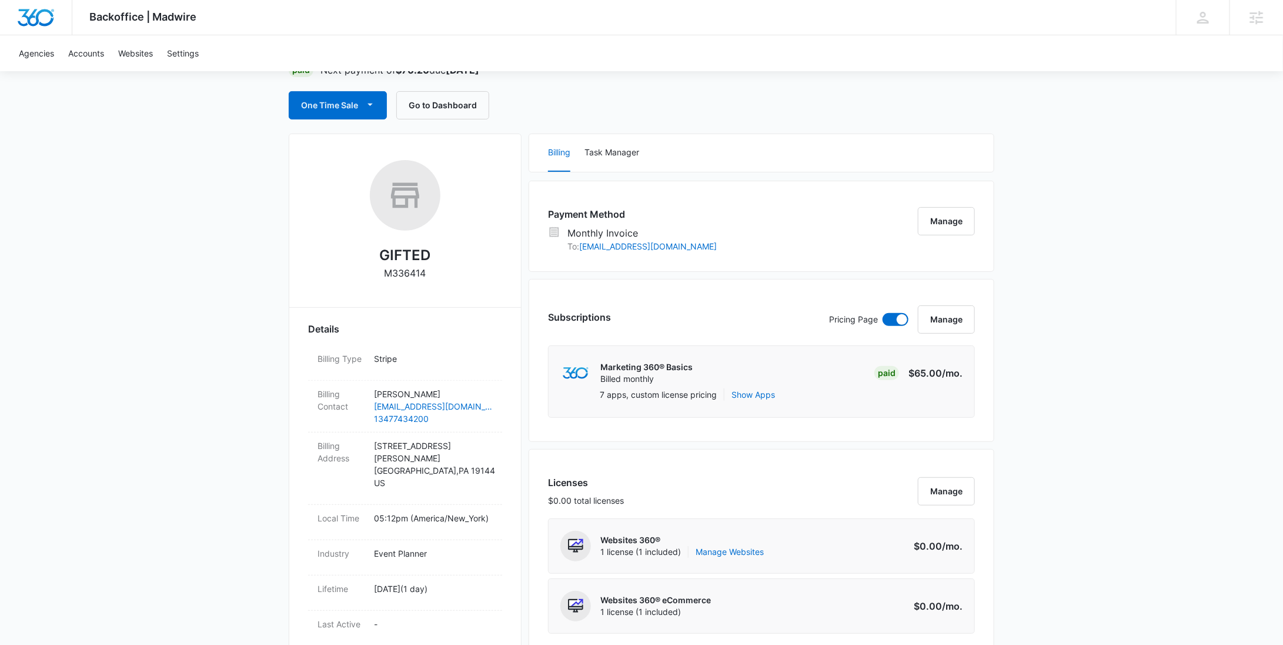
scroll to position [0, 0]
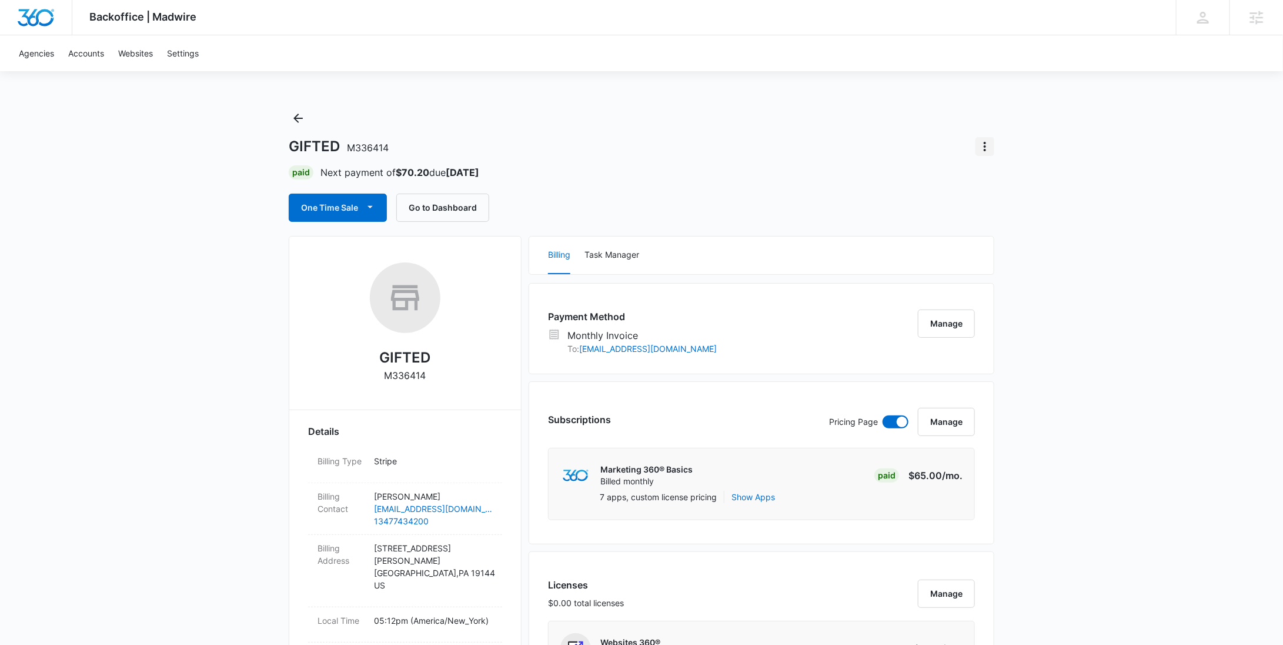
click at [989, 144] on icon "Actions" at bounding box center [985, 146] width 14 height 14
click at [995, 213] on div "Close Account" at bounding box center [1019, 215] width 58 height 8
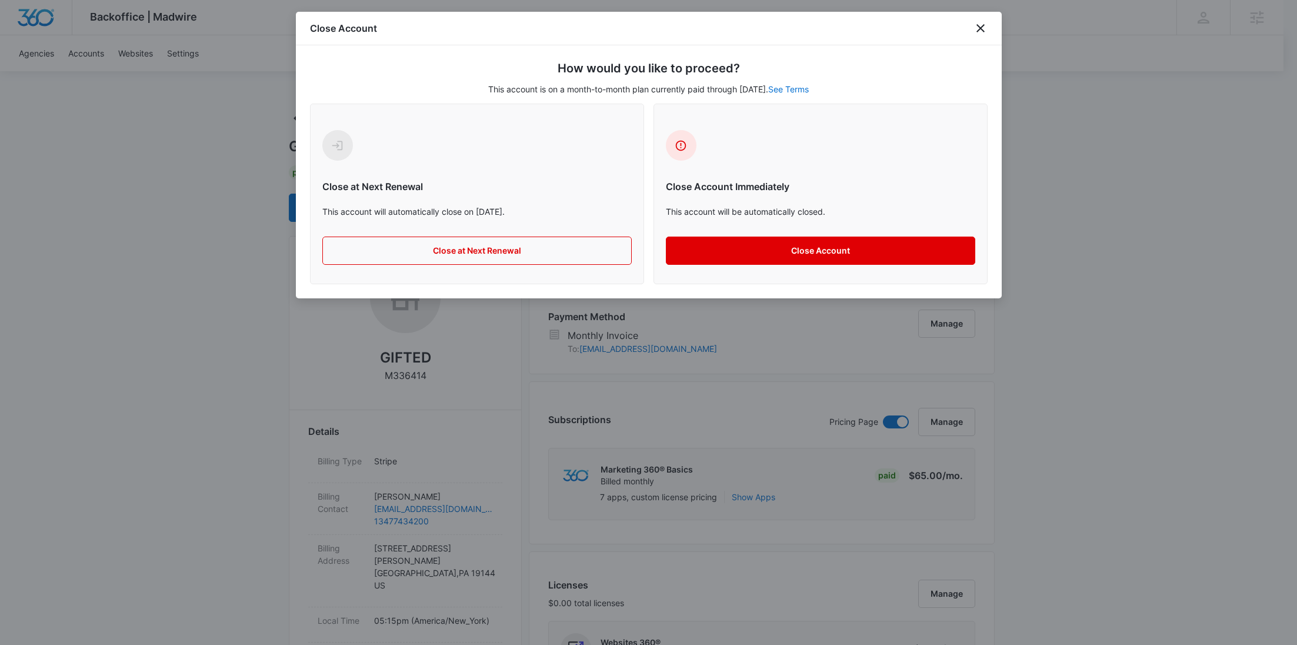
click at [818, 244] on button "Close Account" at bounding box center [820, 250] width 309 height 28
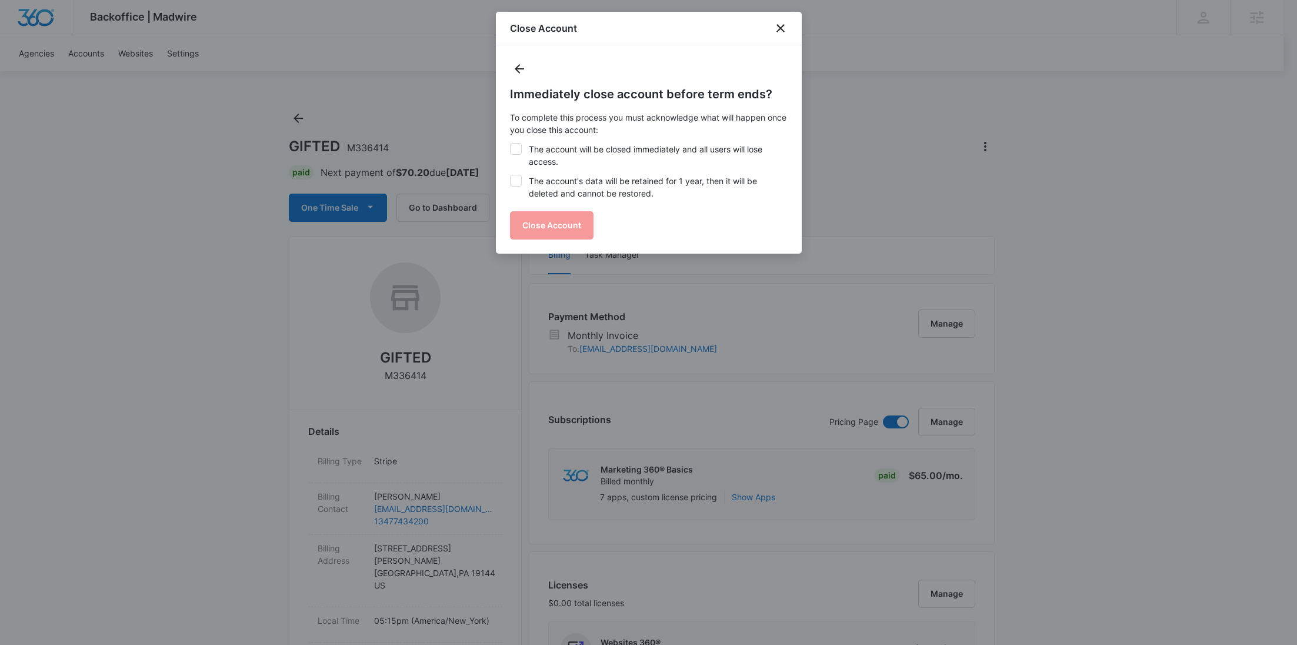
click at [548, 155] on label "The account will be closed immediately and all users will lose access." at bounding box center [649, 155] width 278 height 25
click at [511, 144] on input "The account will be closed immediately and all users will lose access." at bounding box center [510, 143] width 1 height 1
checkbox input "true"
click at [556, 185] on label "The account's data will be retained for 1 year, then it will be deleted and can…" at bounding box center [649, 187] width 278 height 25
click at [511, 175] on input "The account's data will be retained for 1 year, then it will be deleted and can…" at bounding box center [510, 175] width 1 height 1
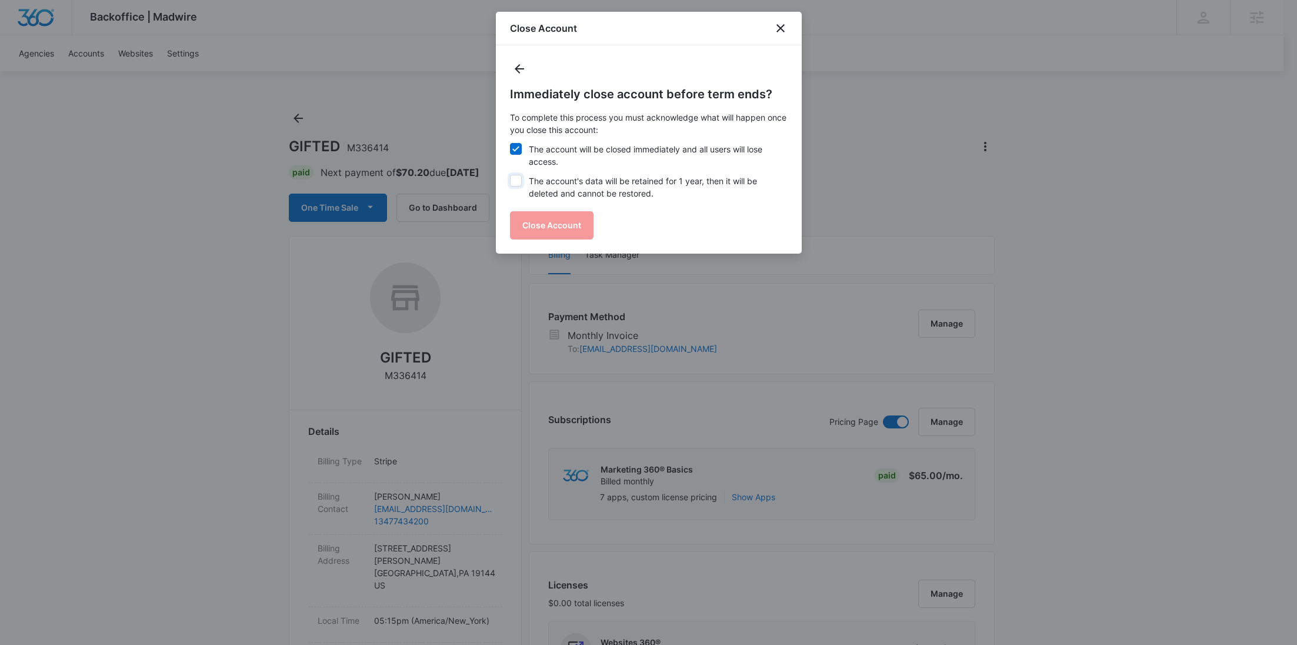
checkbox input "true"
click at [553, 228] on button "Close Account" at bounding box center [552, 225] width 84 height 28
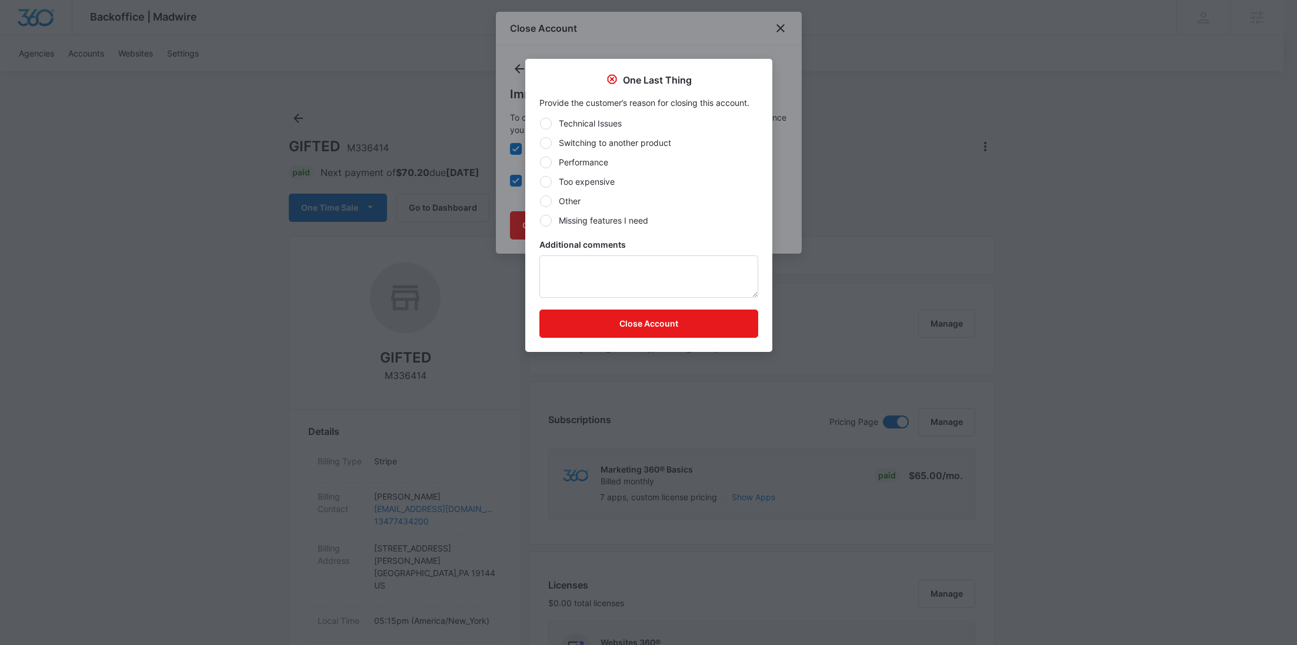
click at [561, 210] on div "Technical Issues Switching to another product Performance Too expensive Other M…" at bounding box center [648, 171] width 219 height 109
click at [563, 202] on label "Other" at bounding box center [648, 201] width 219 height 12
click at [540, 201] on input "Other" at bounding box center [539, 201] width 1 height 1
radio input "true"
click at [569, 281] on textarea "Additional comments" at bounding box center [648, 276] width 219 height 42
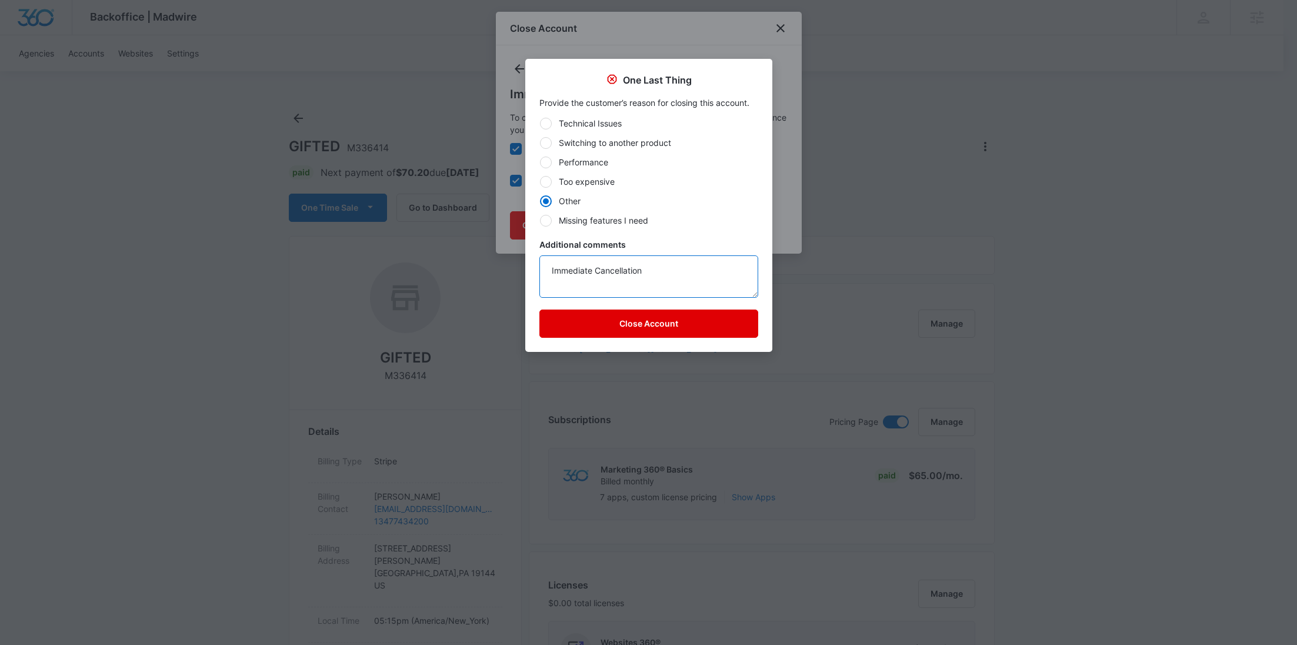
type textarea "Immediate Cancellation"
click at [620, 328] on button "Close Account" at bounding box center [648, 323] width 219 height 28
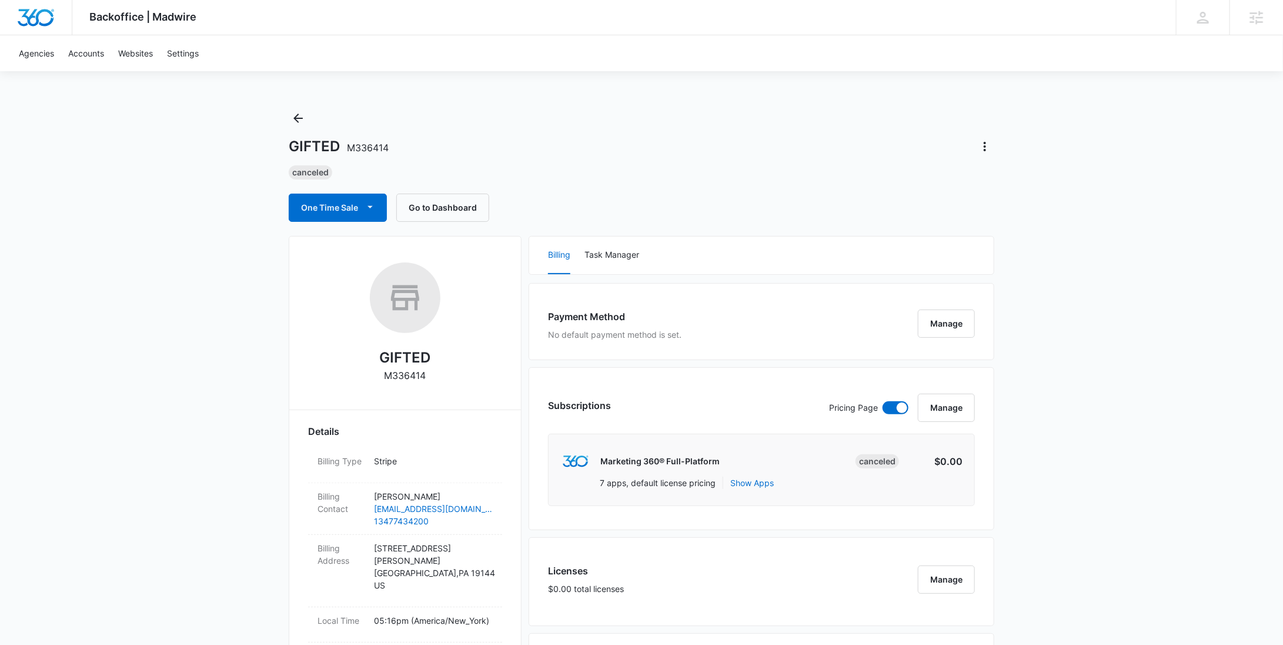
scroll to position [827, 0]
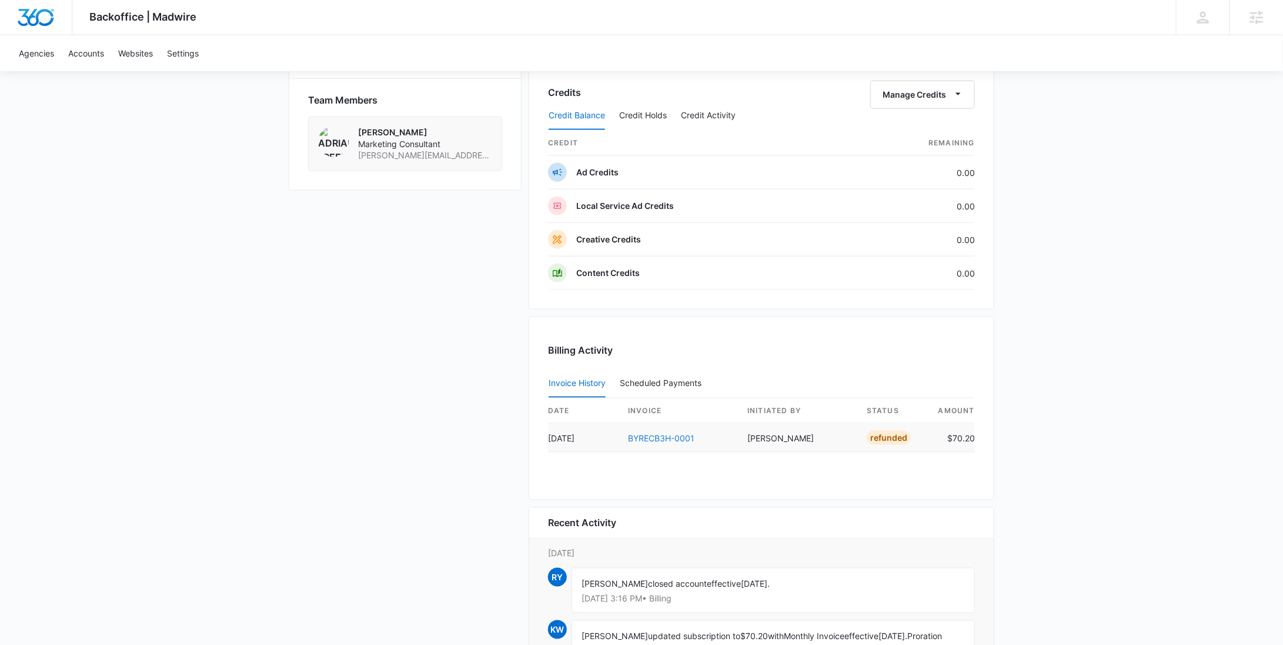
click at [688, 433] on link "BYRECB3H-0001" at bounding box center [661, 438] width 66 height 10
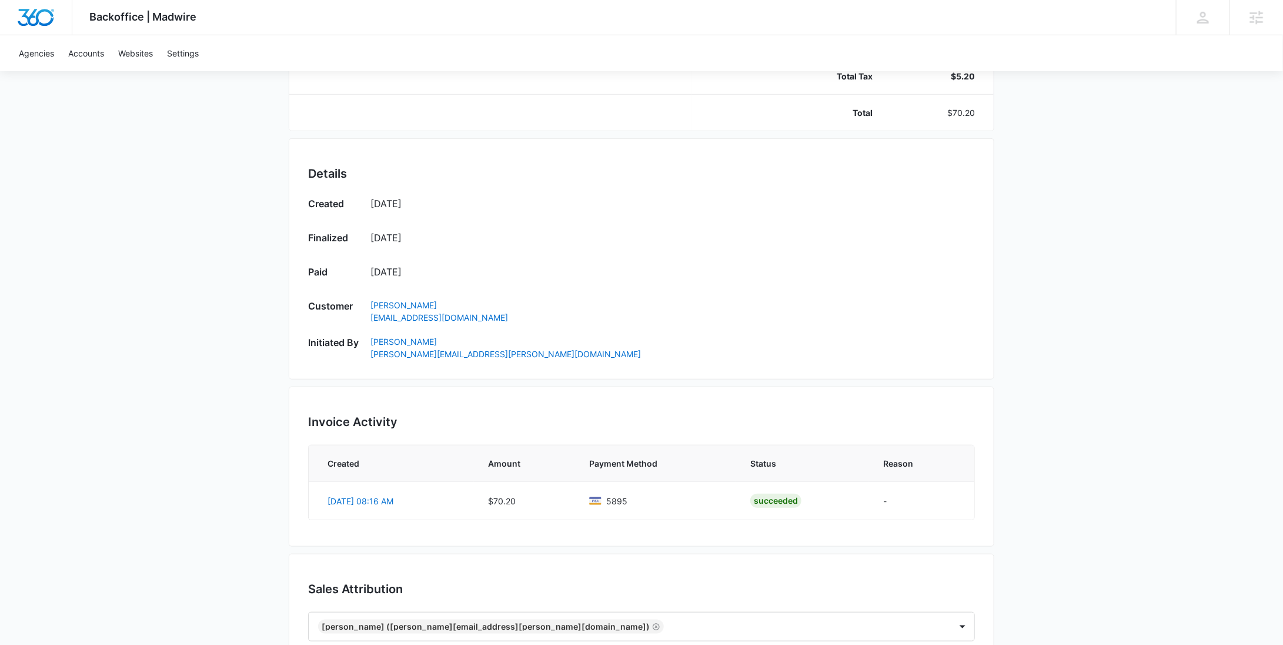
scroll to position [450, 0]
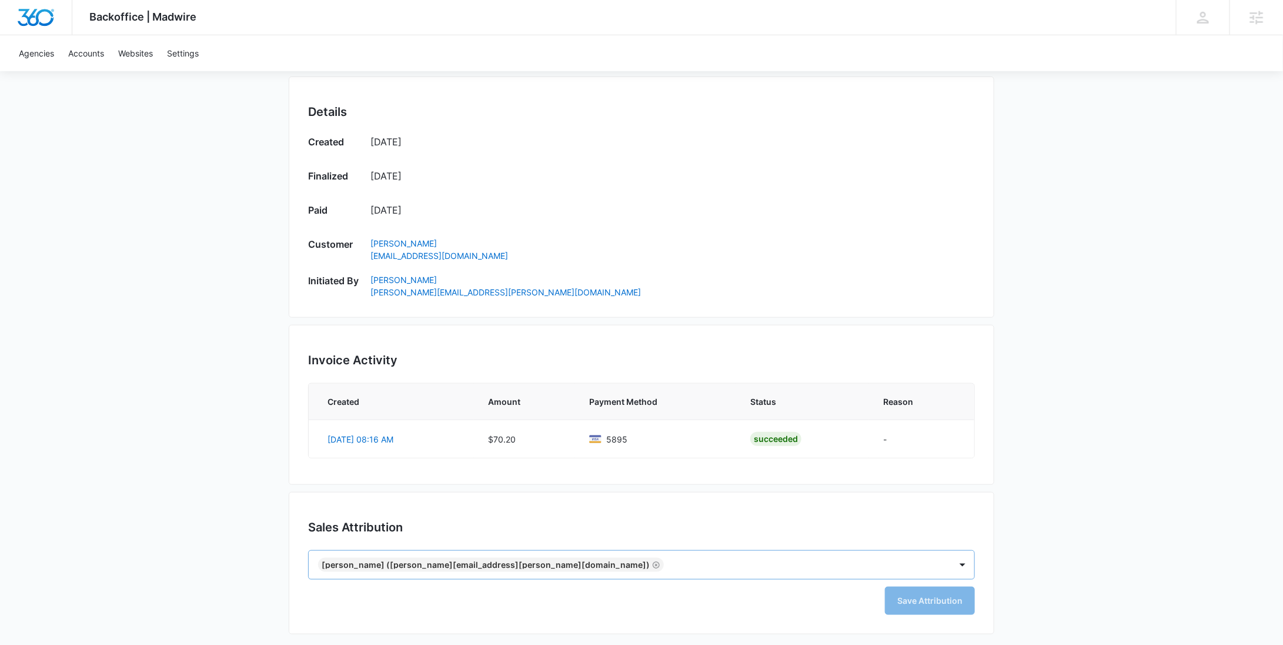
click at [652, 561] on icon "Remove Adriann Freeman (adriann.freeman@marketing360.com)" at bounding box center [656, 565] width 8 height 9
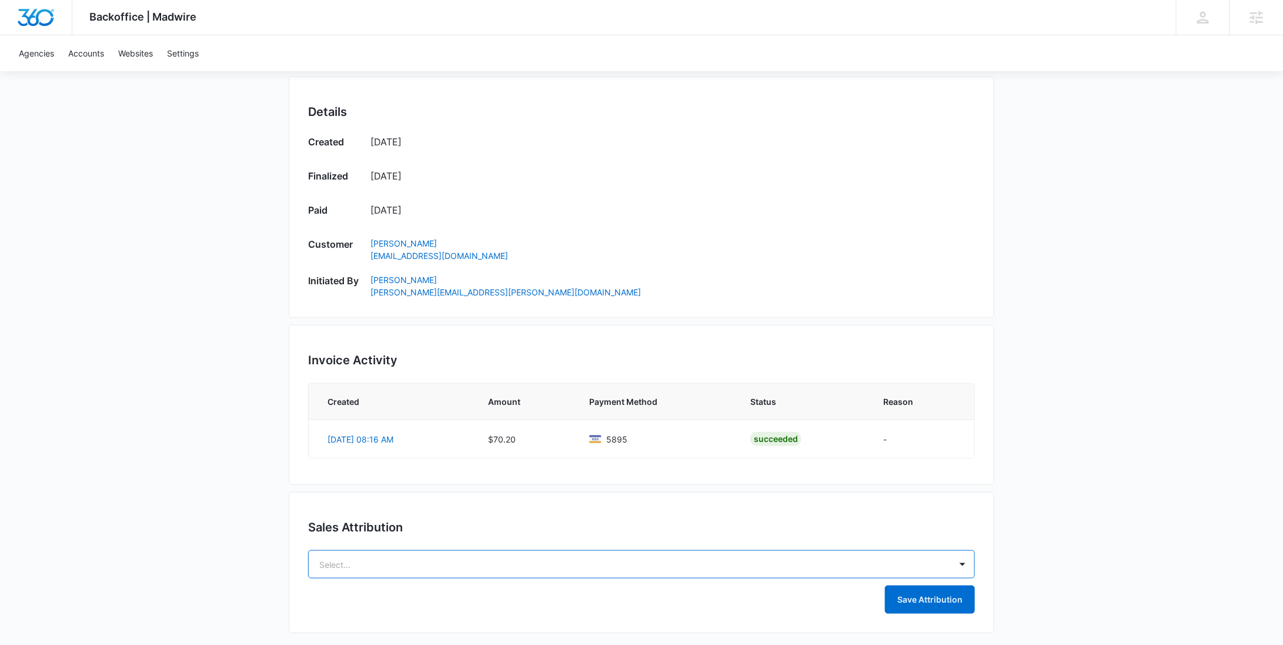
scroll to position [449, 0]
click at [942, 592] on button "Save Attribution" at bounding box center [930, 600] width 90 height 28
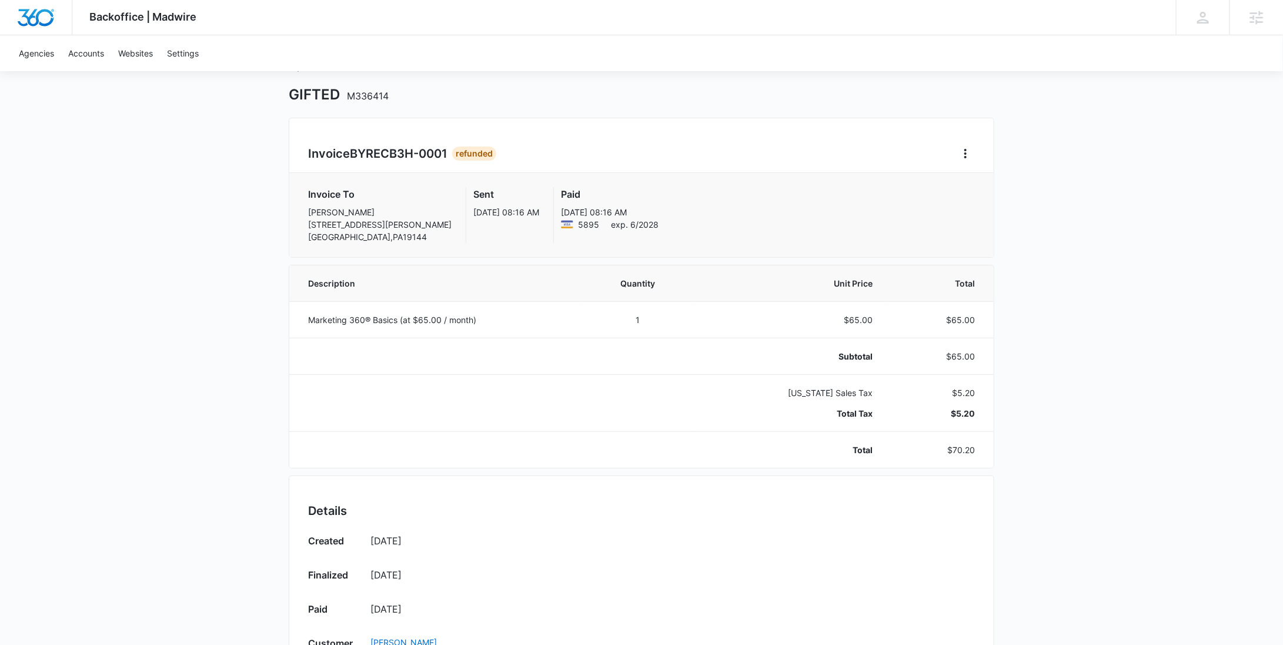
scroll to position [0, 0]
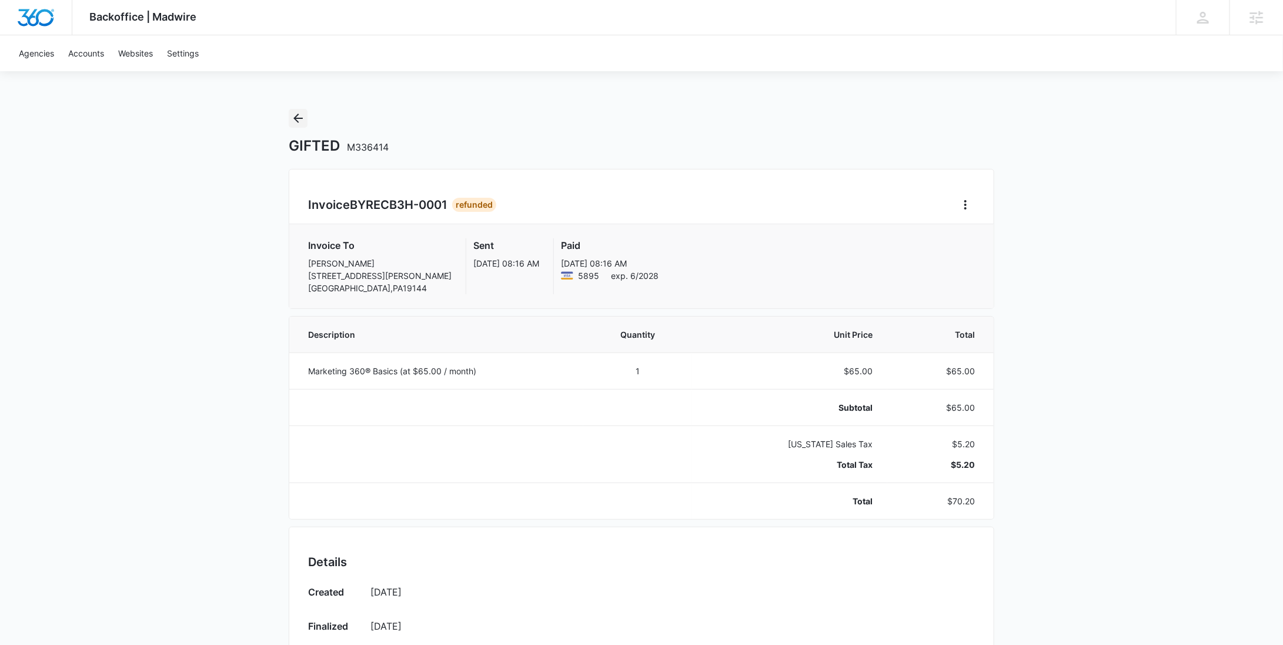
click at [303, 125] on button "Back" at bounding box center [298, 118] width 19 height 19
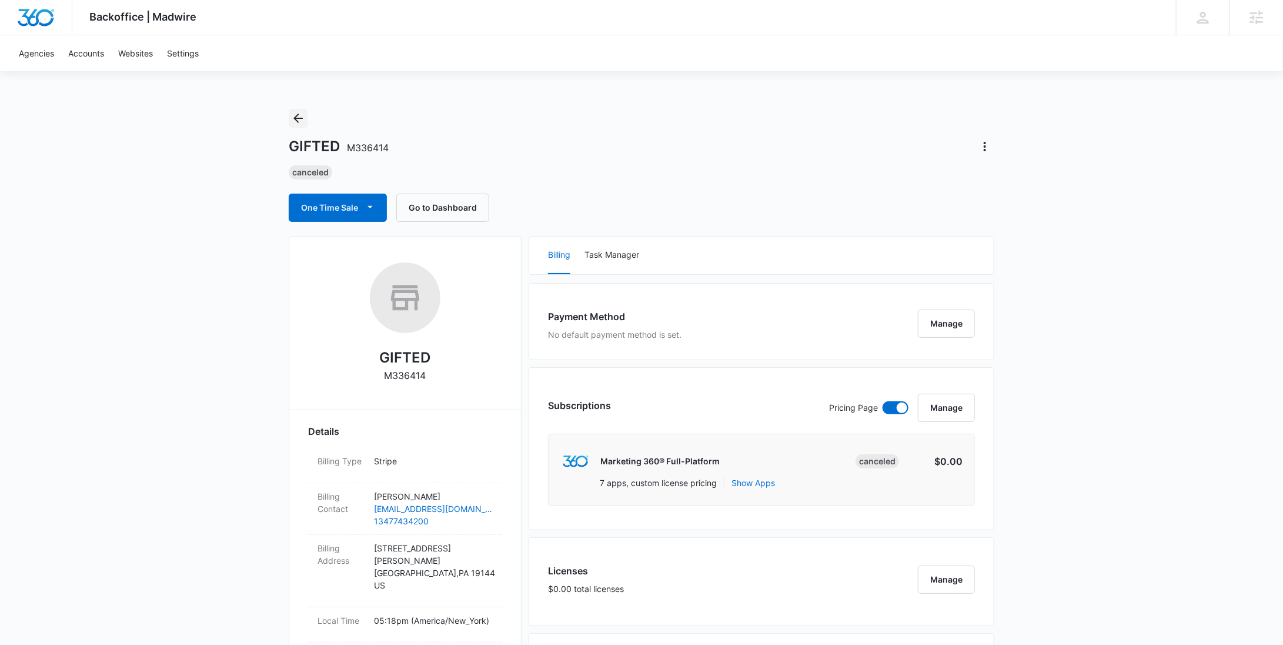
click at [299, 118] on icon "Back" at bounding box center [297, 118] width 9 height 9
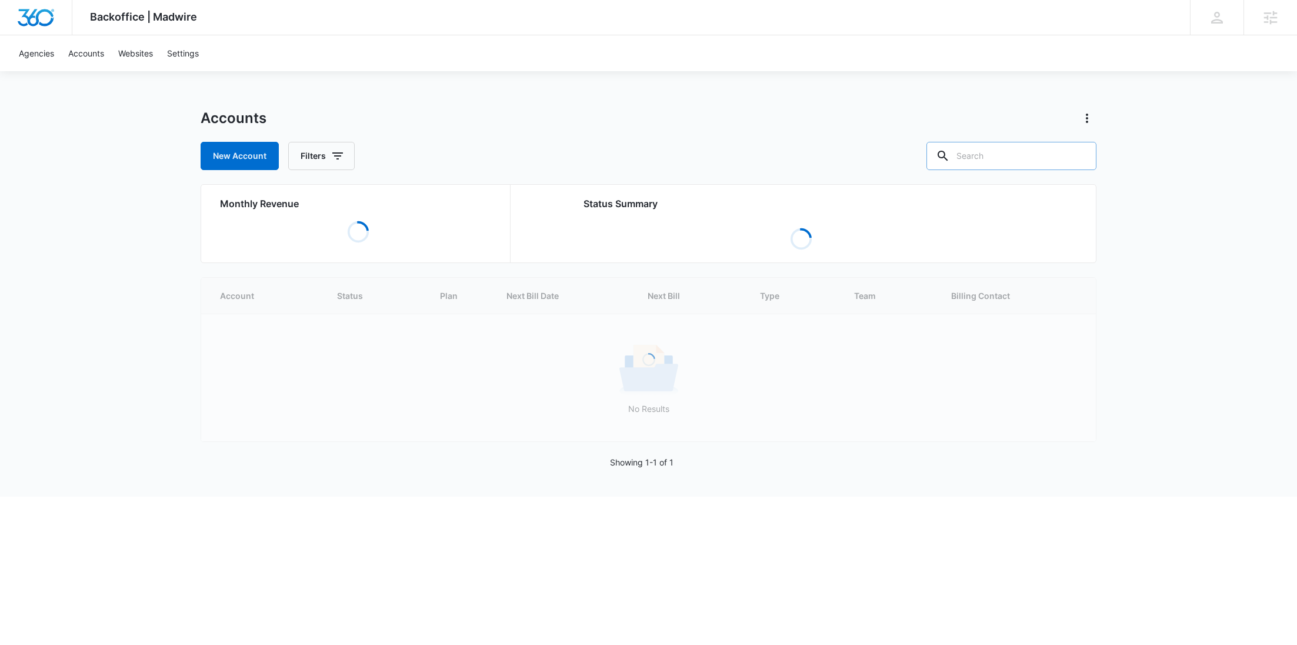
click at [1029, 163] on input "text" at bounding box center [1011, 156] width 170 height 28
paste input "M323419"
type input "M323419"
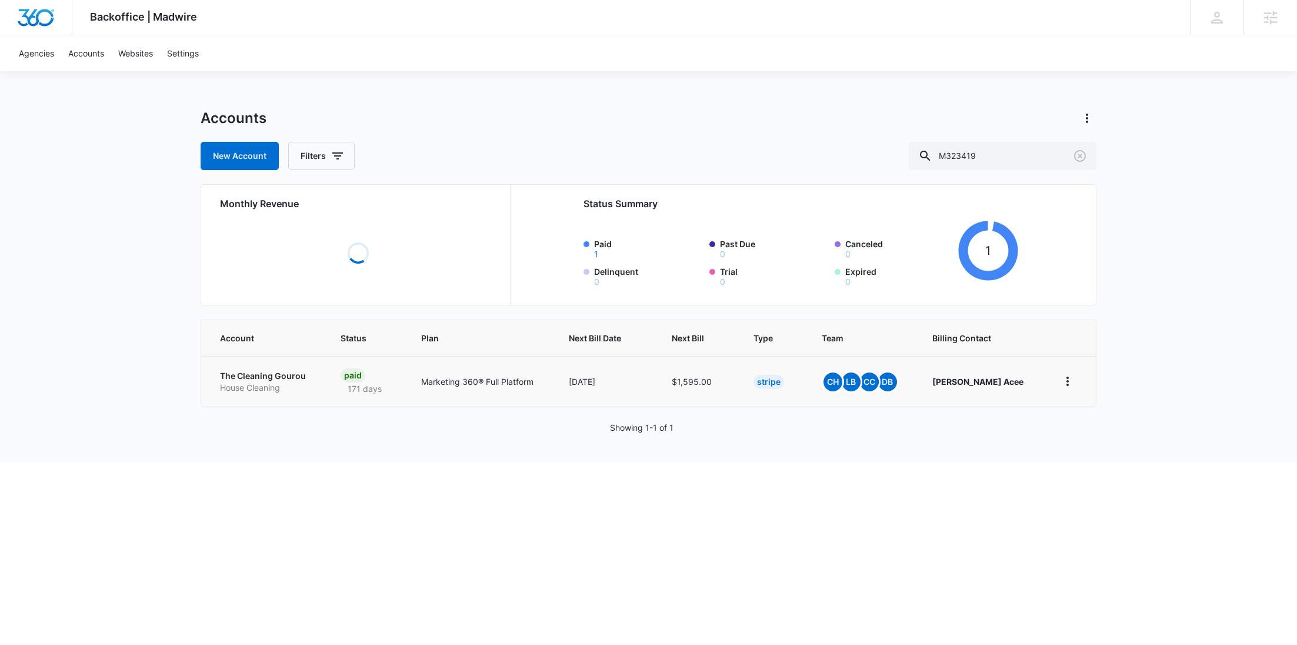
click at [272, 374] on p "The Cleaning Gourou" at bounding box center [266, 376] width 92 height 12
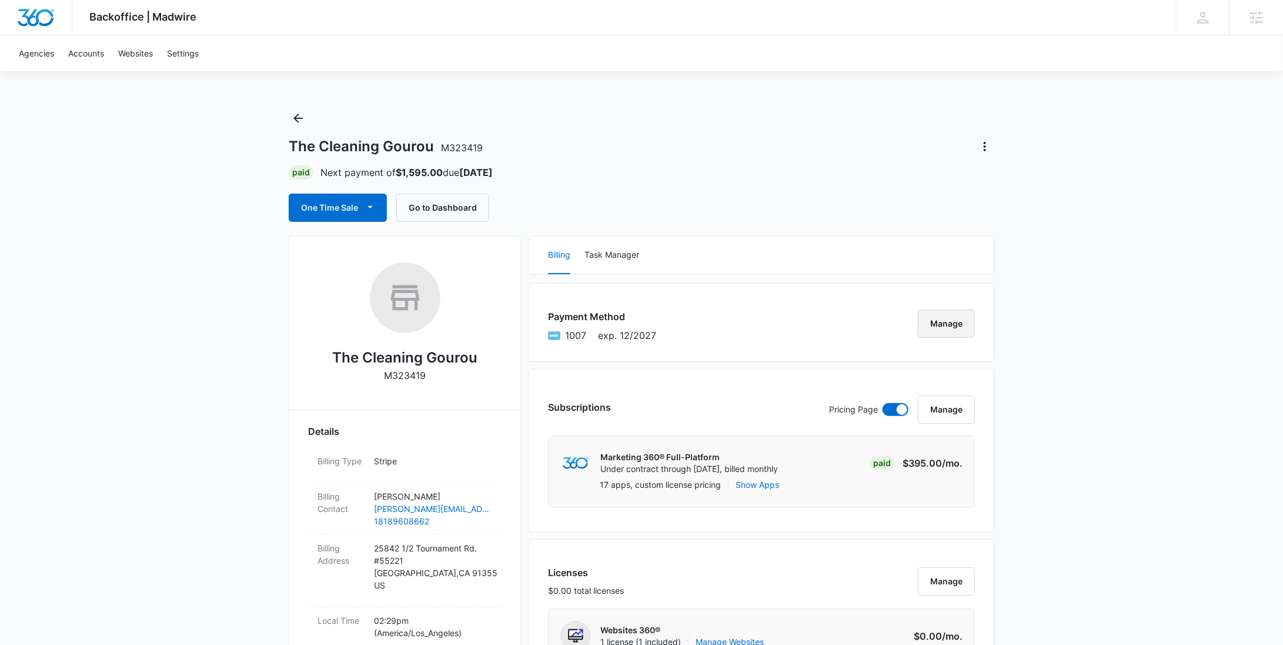
click at [926, 319] on button "Manage" at bounding box center [946, 323] width 57 height 28
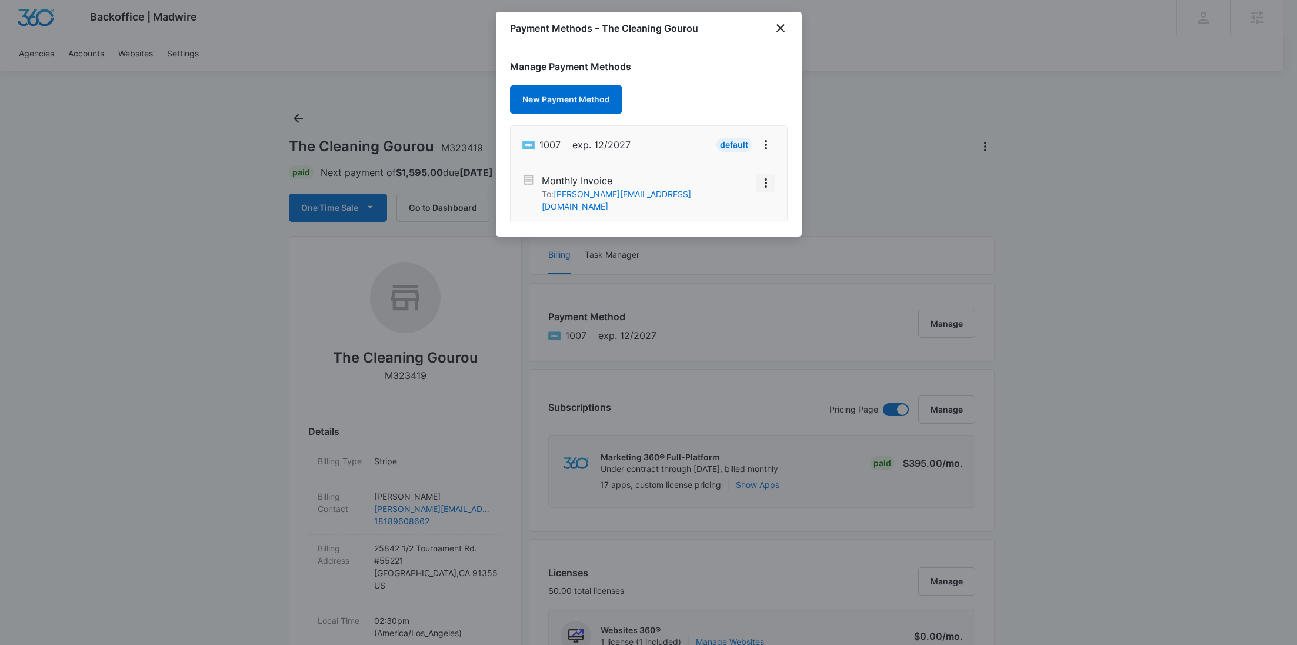
click at [775, 179] on button "View More" at bounding box center [765, 183] width 18 height 19
click at [728, 158] on div "Activate" at bounding box center [731, 162] width 32 height 8
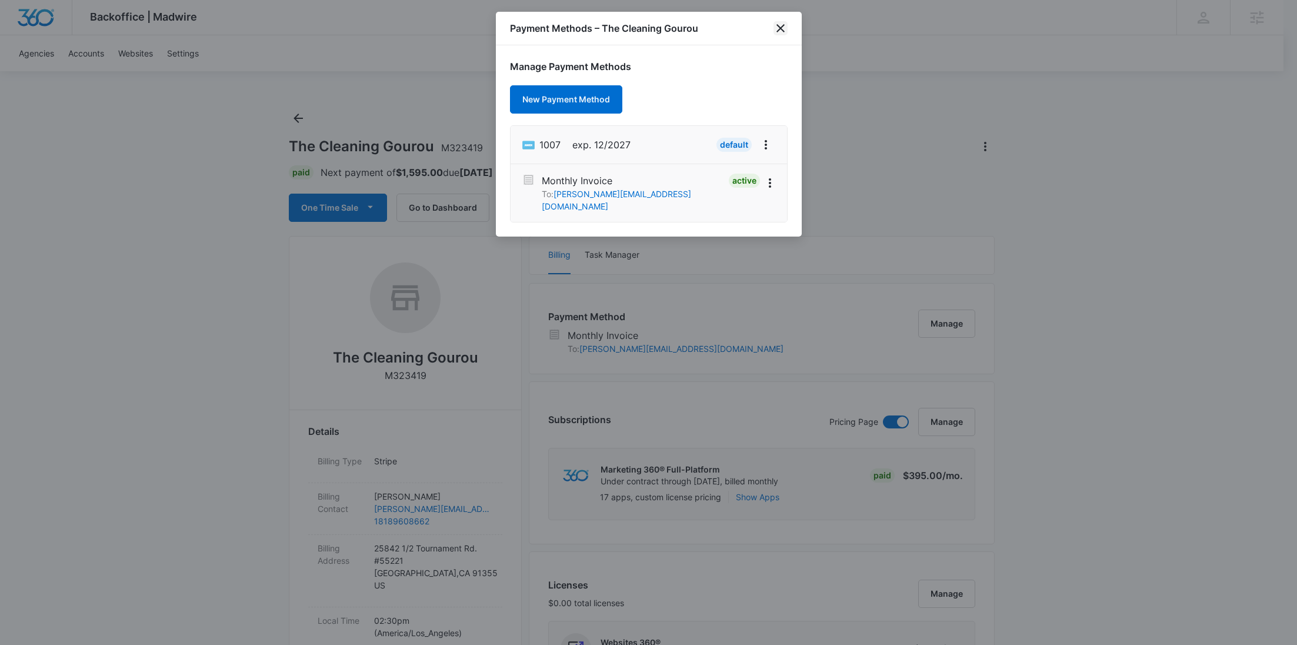
click at [775, 31] on icon "close" at bounding box center [780, 28] width 14 height 14
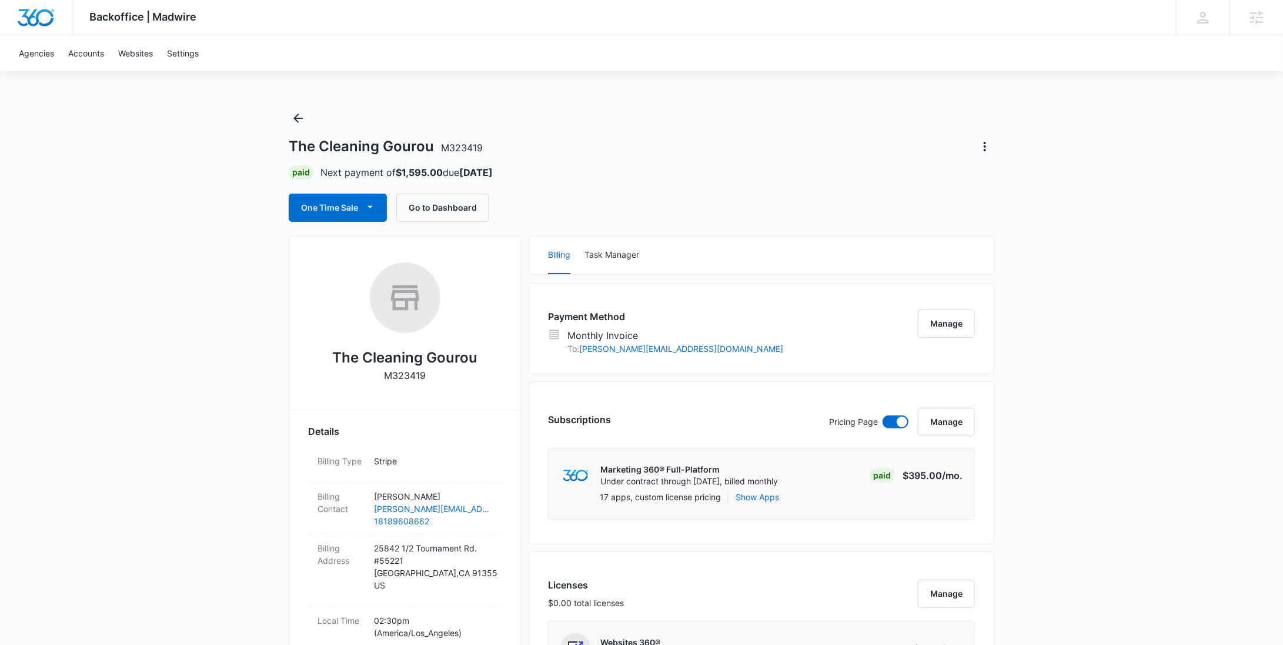
click at [416, 378] on p "M323419" at bounding box center [406, 375] width 42 height 14
copy p "M323419"
click at [956, 425] on button "Manage" at bounding box center [946, 422] width 57 height 28
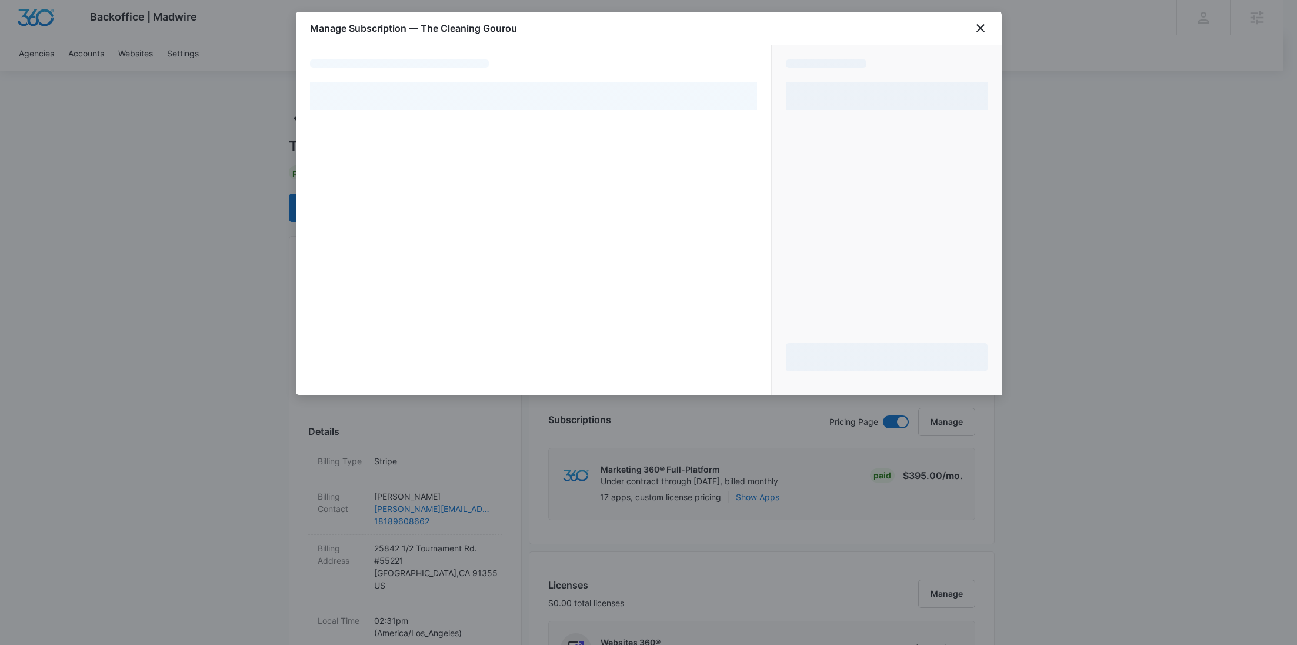
select select "MANUAL_INVOICE"
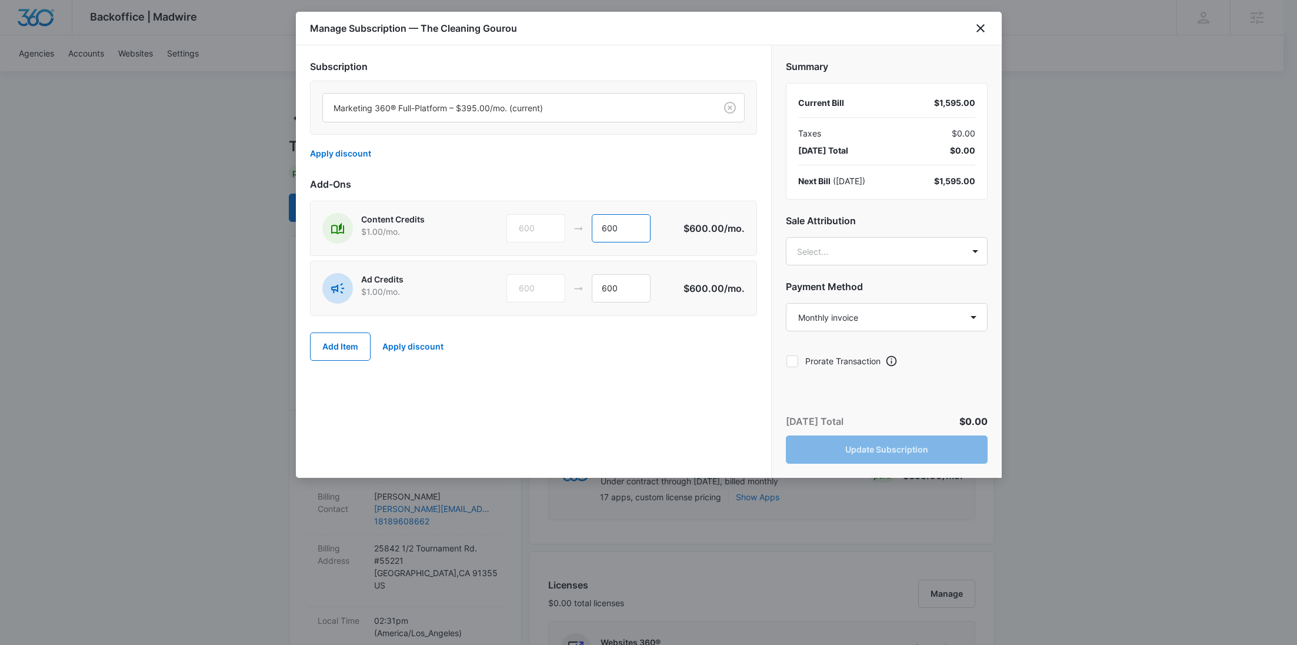
drag, startPoint x: 634, startPoint y: 225, endPoint x: 575, endPoint y: 224, distance: 59.4
click at [575, 224] on div "600 600" at bounding box center [594, 228] width 177 height 28
type input "0"
click at [902, 443] on button "Update Subscription" at bounding box center [887, 449] width 202 height 28
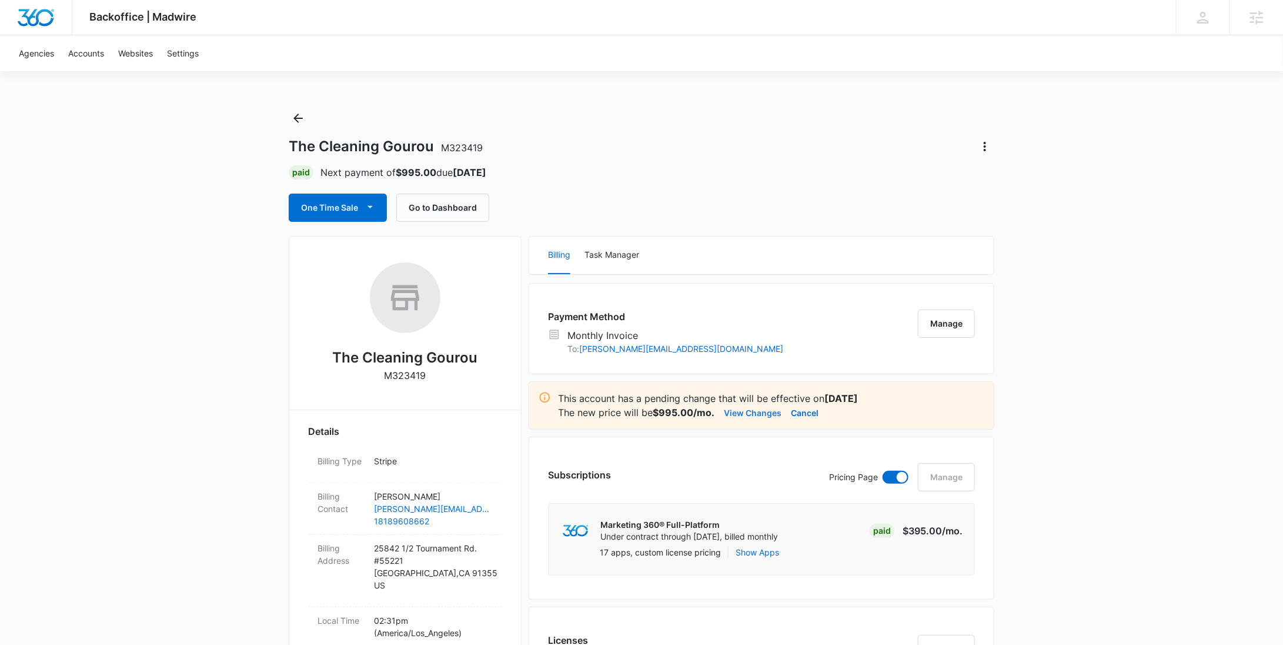
click at [771, 418] on button "View Changes" at bounding box center [753, 412] width 58 height 14
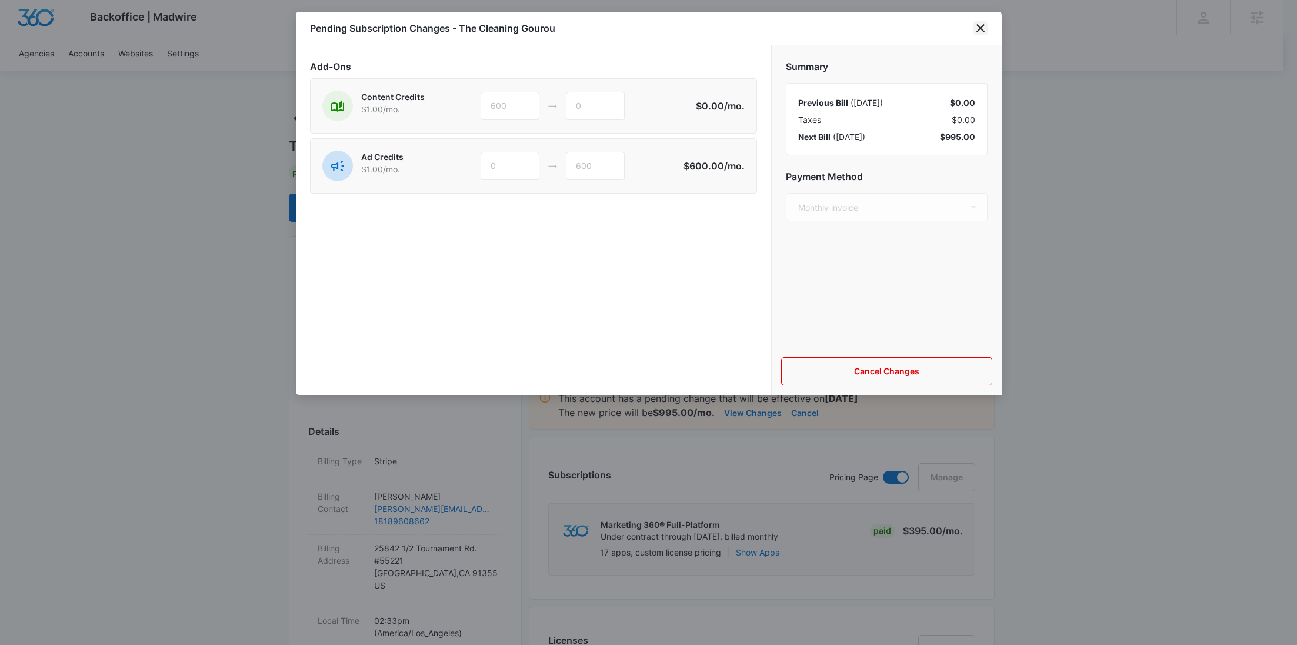
click at [980, 30] on icon "close" at bounding box center [980, 28] width 14 height 14
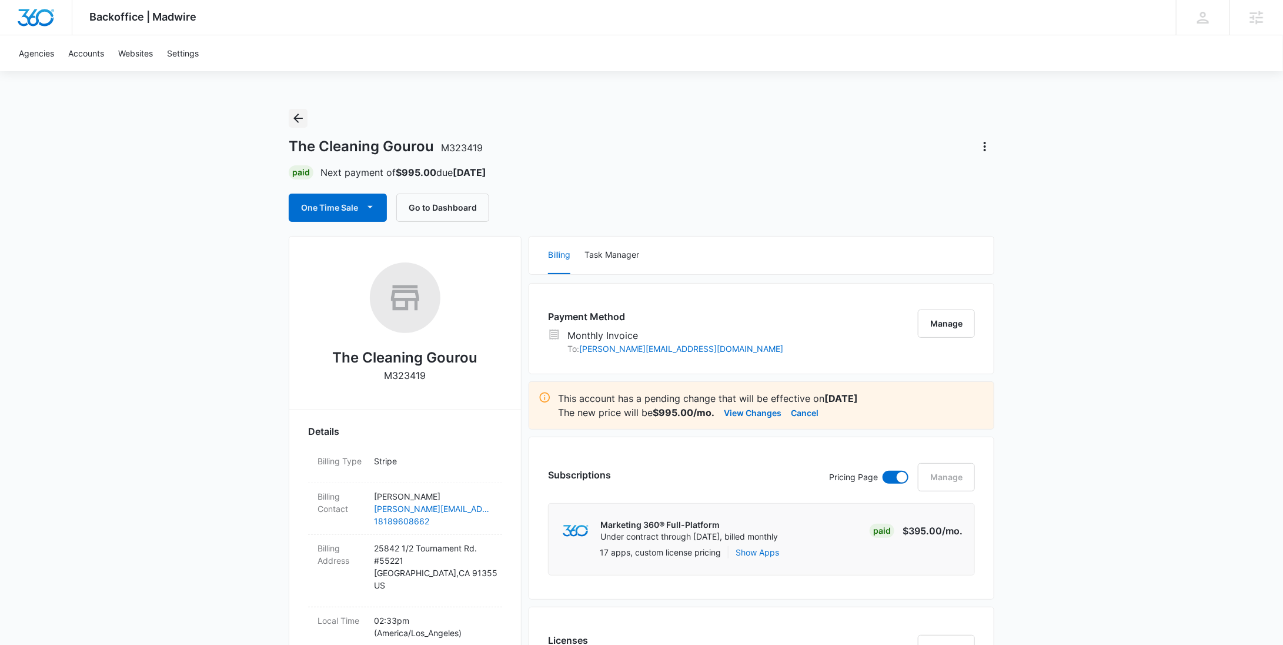
click at [293, 109] on div "The Cleaning Gourou M323419 Paid Next payment of $995.00 due Aug 24 One Time Sa…" at bounding box center [642, 165] width 706 height 113
click at [301, 116] on icon "Back" at bounding box center [298, 118] width 14 height 14
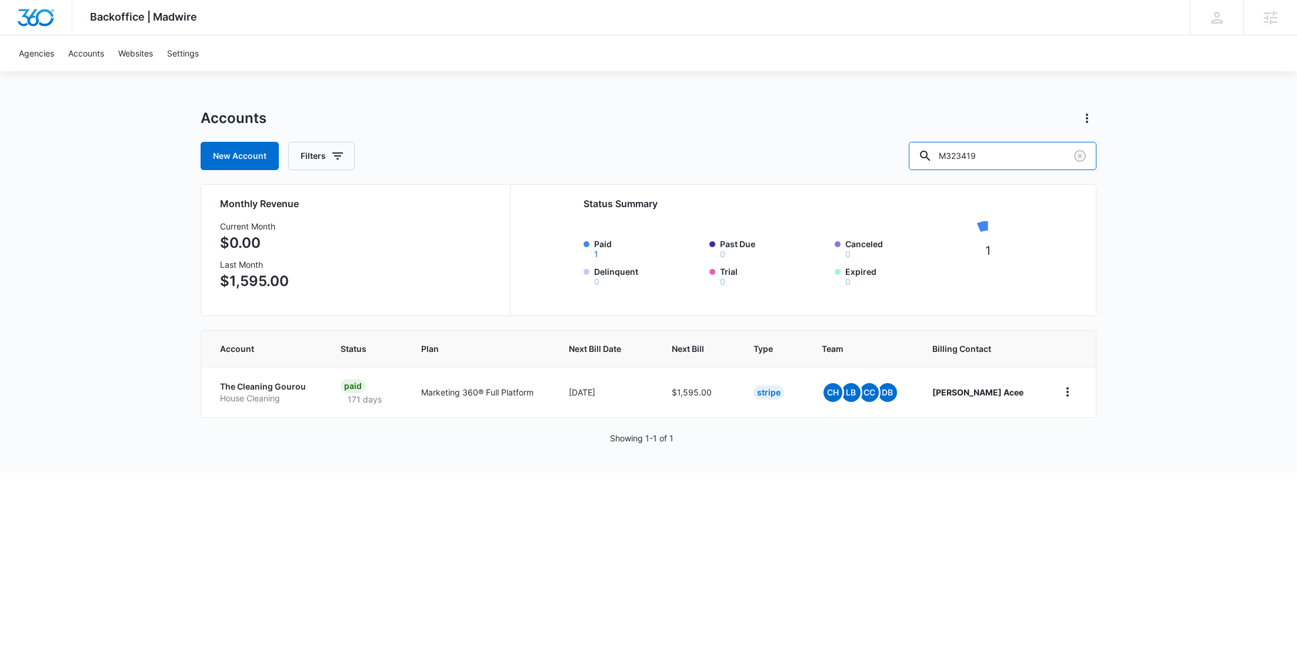
drag, startPoint x: 1006, startPoint y: 147, endPoint x: 914, endPoint y: 152, distance: 91.9
click at [914, 152] on div "New Account Filters M323419" at bounding box center [649, 156] width 896 height 28
paste input "35456"
type input "M335456"
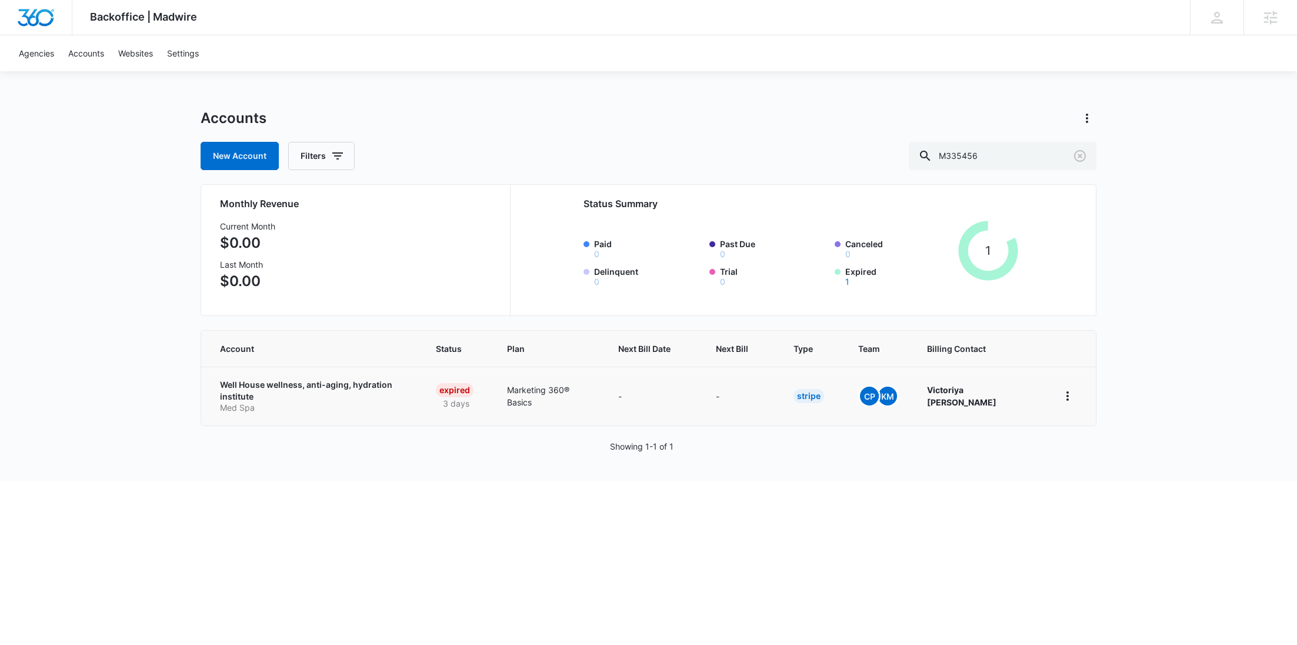
click at [293, 384] on p "Well House wellness, anti-aging, hydration institute" at bounding box center [314, 390] width 188 height 23
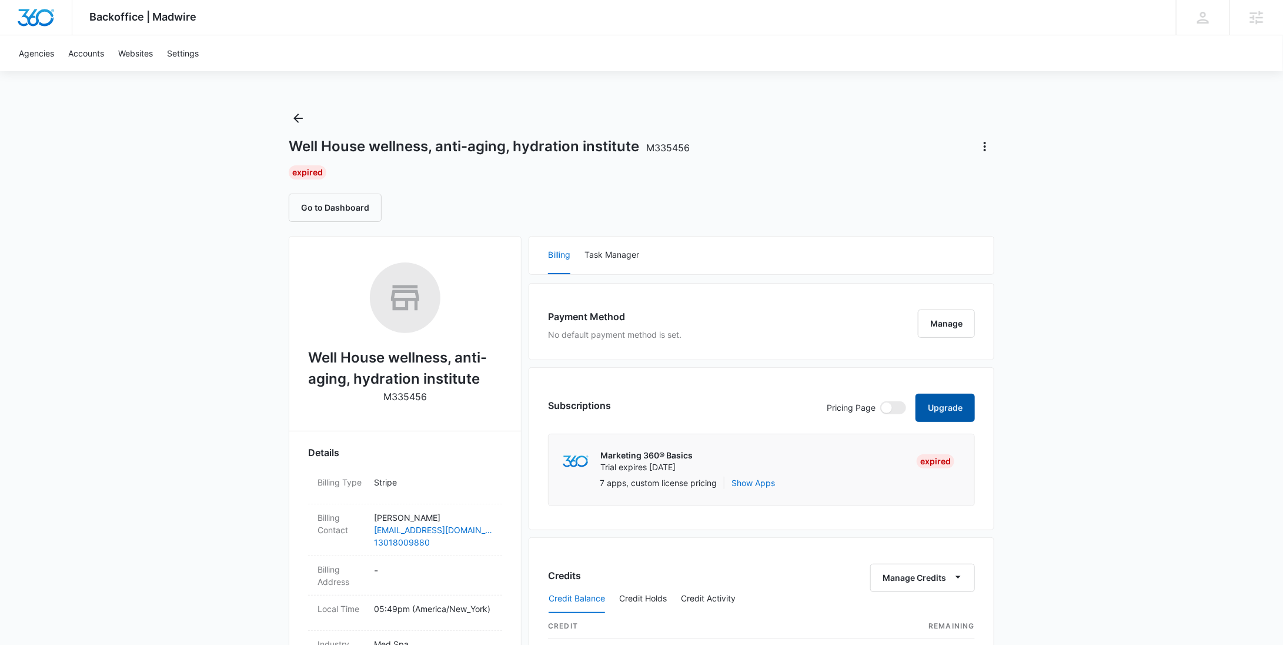
click at [941, 413] on button "Upgrade" at bounding box center [945, 407] width 59 height 28
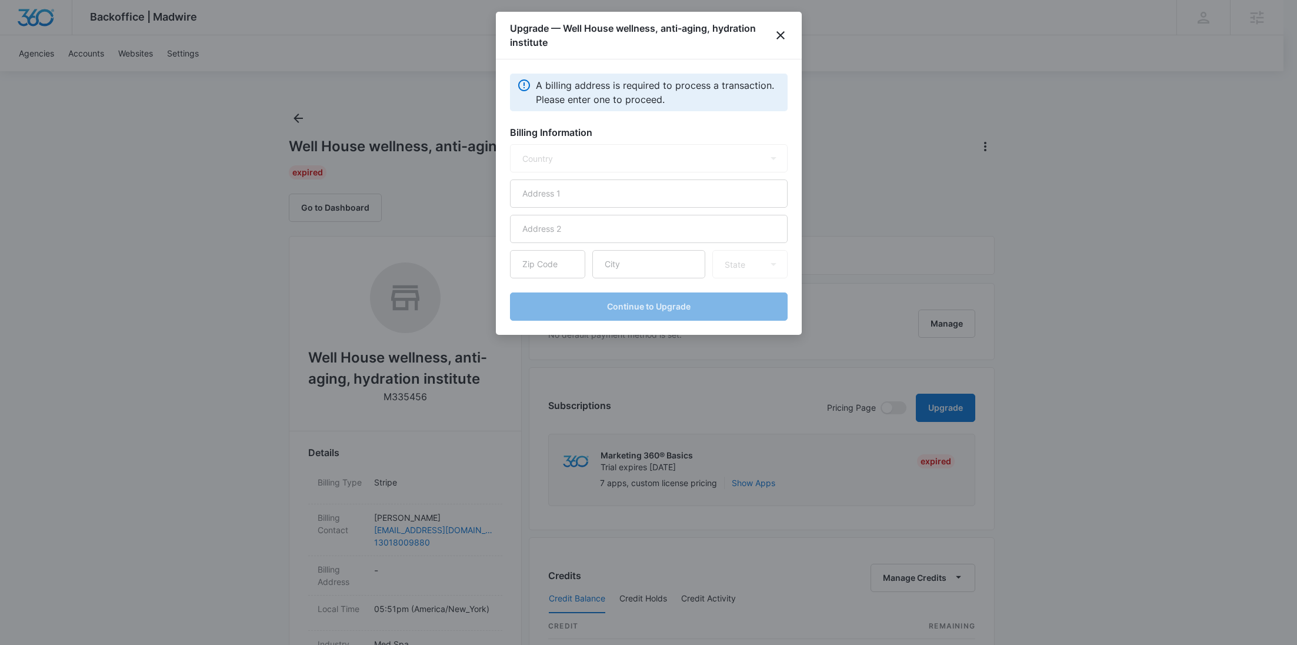
select select "US"
click at [602, 202] on input "text" at bounding box center [649, 193] width 278 height 28
paste input "[STREET_ADDRESS][PERSON_NAME]"
type input "[STREET_ADDRESS][PERSON_NAME]"
click at [619, 259] on input "text" at bounding box center [648, 264] width 113 height 28
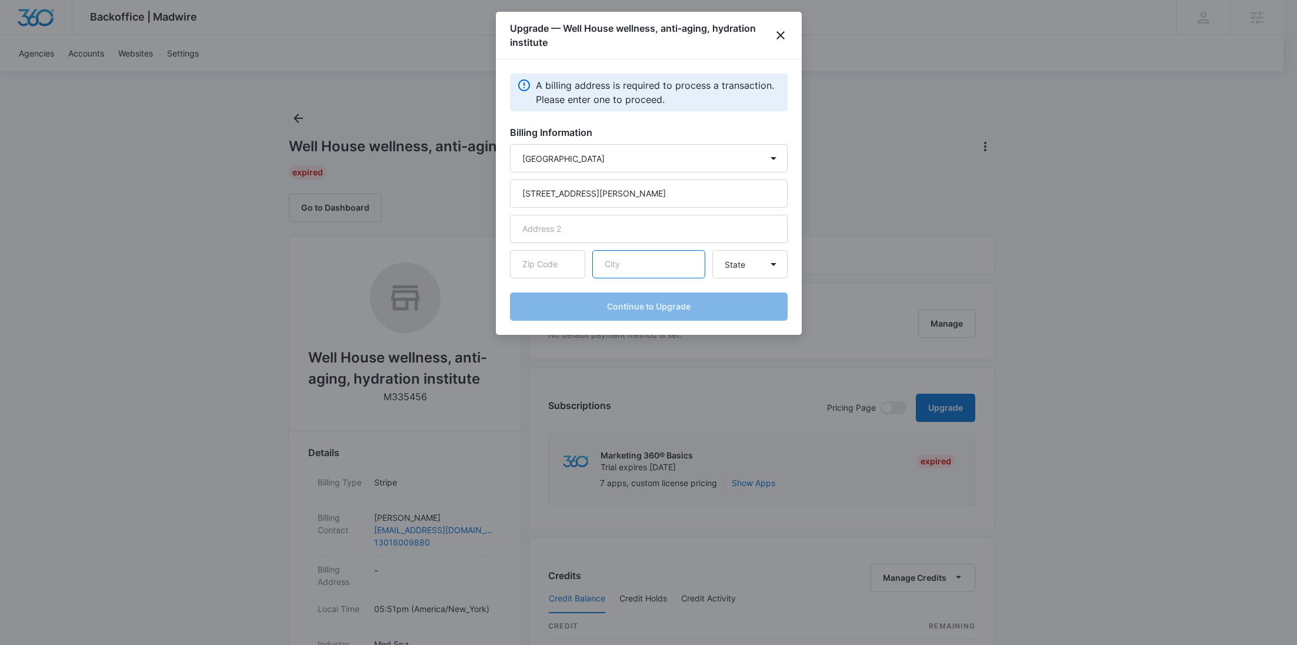
paste input "[GEOGRAPHIC_DATA]"
type input "[GEOGRAPHIC_DATA]"
click at [532, 251] on input "text" at bounding box center [547, 264] width 75 height 28
paste input "21783"
type input "21783"
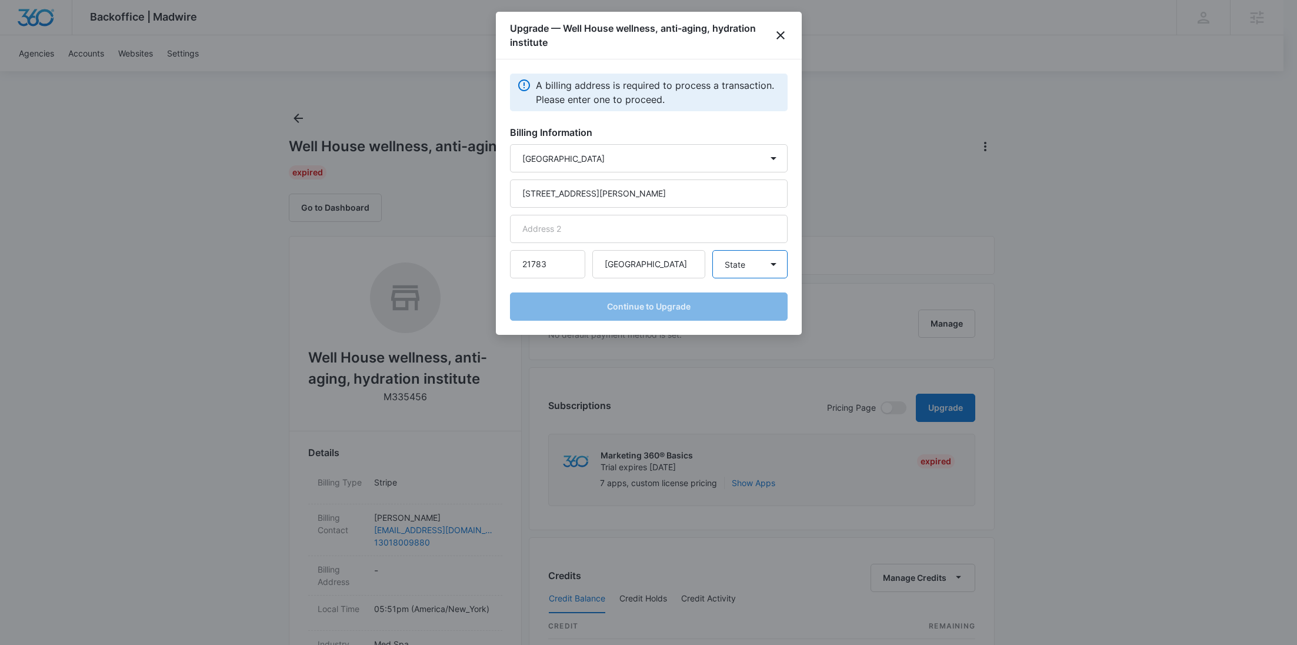
click at [742, 274] on select "State Alaska Alabama Arkansas American Samoa Arizona California Colorado Connec…" at bounding box center [749, 264] width 75 height 28
select select "MD"
click at [712, 250] on select "State Alaska Alabama Arkansas American Samoa Arizona California Colorado Connec…" at bounding box center [749, 264] width 75 height 28
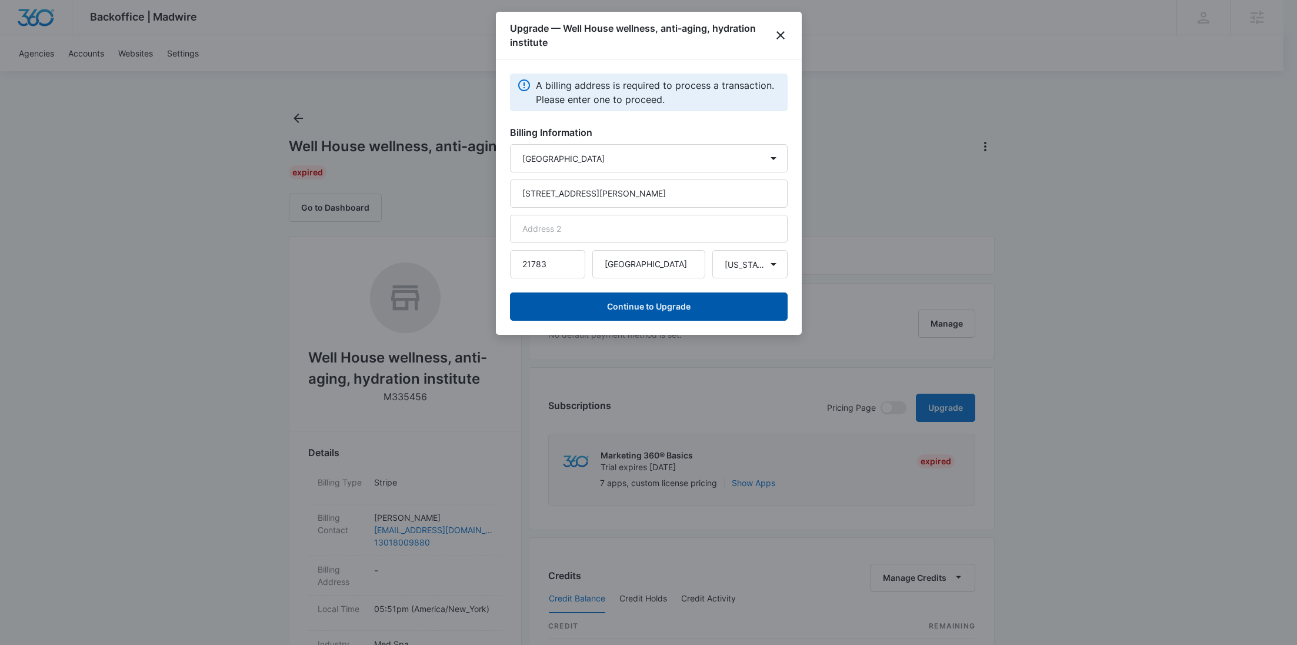
click at [674, 308] on button "Continue to Upgrade" at bounding box center [649, 306] width 278 height 28
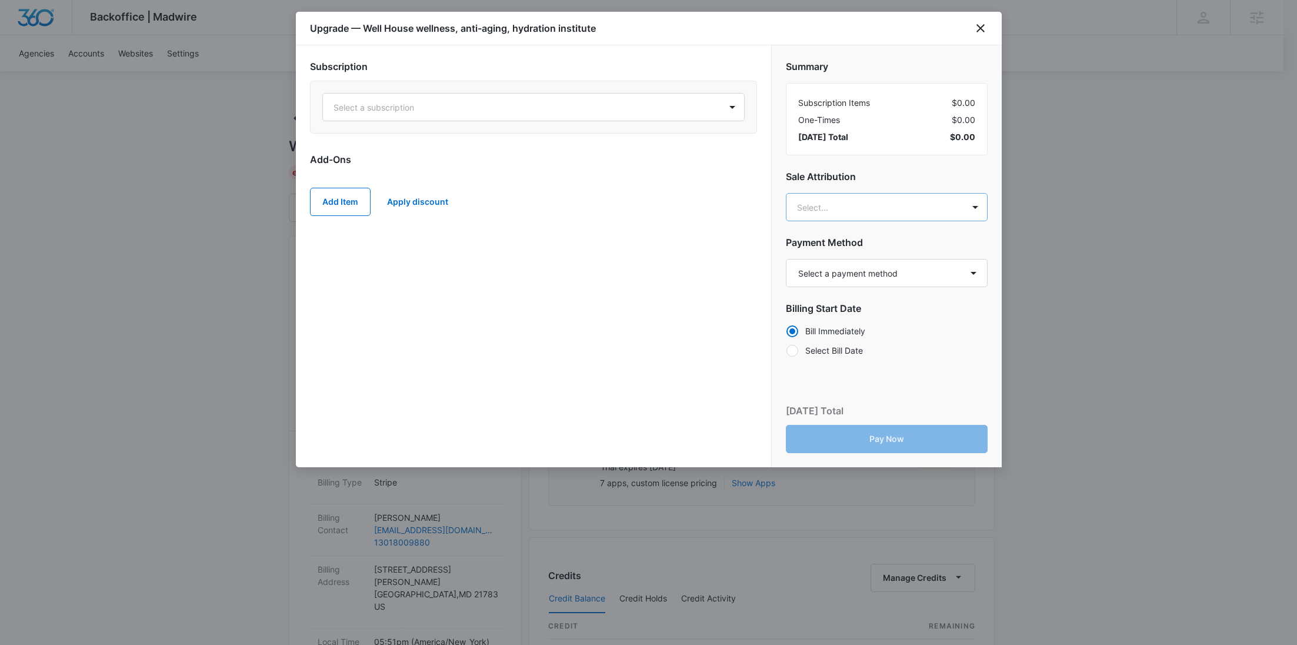
click at [835, 202] on body "Backoffice | Madwire Apps Settings RY Rochelle Young rochelle.young@madwire.com…" at bounding box center [648, 601] width 1297 height 1203
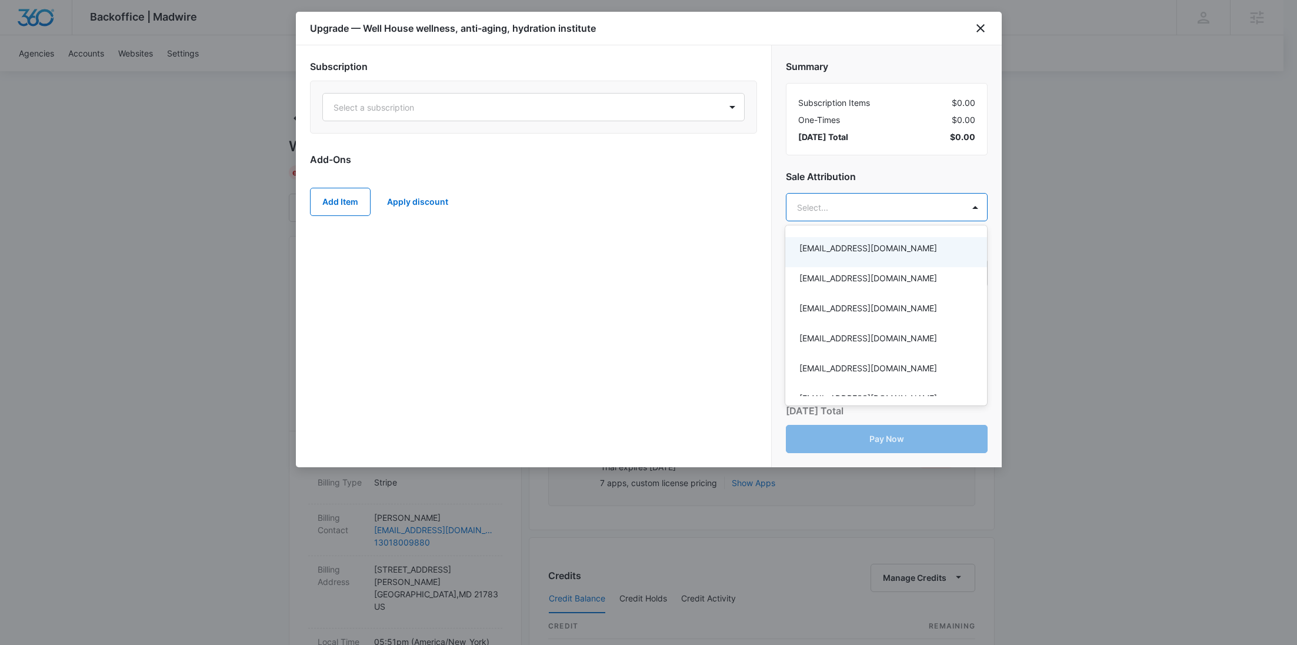
click at [699, 206] on div at bounding box center [648, 322] width 1297 height 645
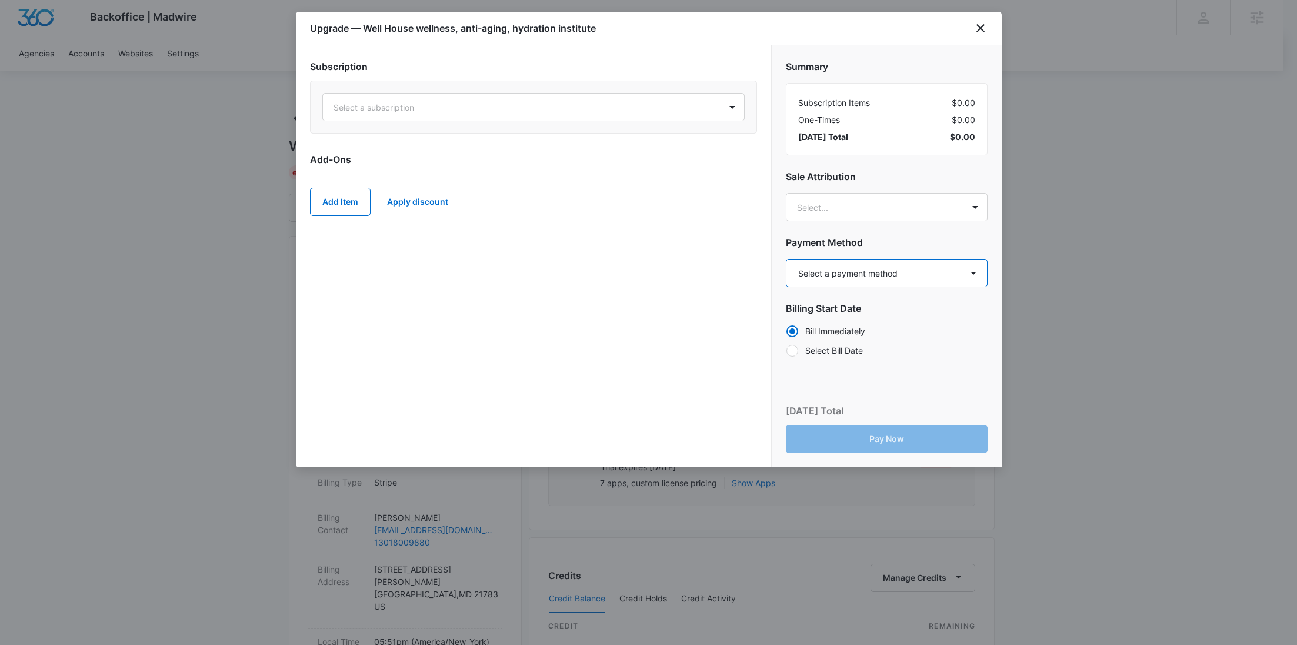
click at [830, 268] on select "Select a payment method Visa ending in 2968 New payment method Monthly invoice" at bounding box center [887, 273] width 202 height 28
select select "pm_1Rw8mhA4n8RTgNjUcNXm71vk"
click at [786, 259] on select "Select a payment method Visa ending in 2968 New payment method Monthly invoice" at bounding box center [887, 273] width 202 height 28
click at [482, 112] on div at bounding box center [519, 107] width 372 height 15
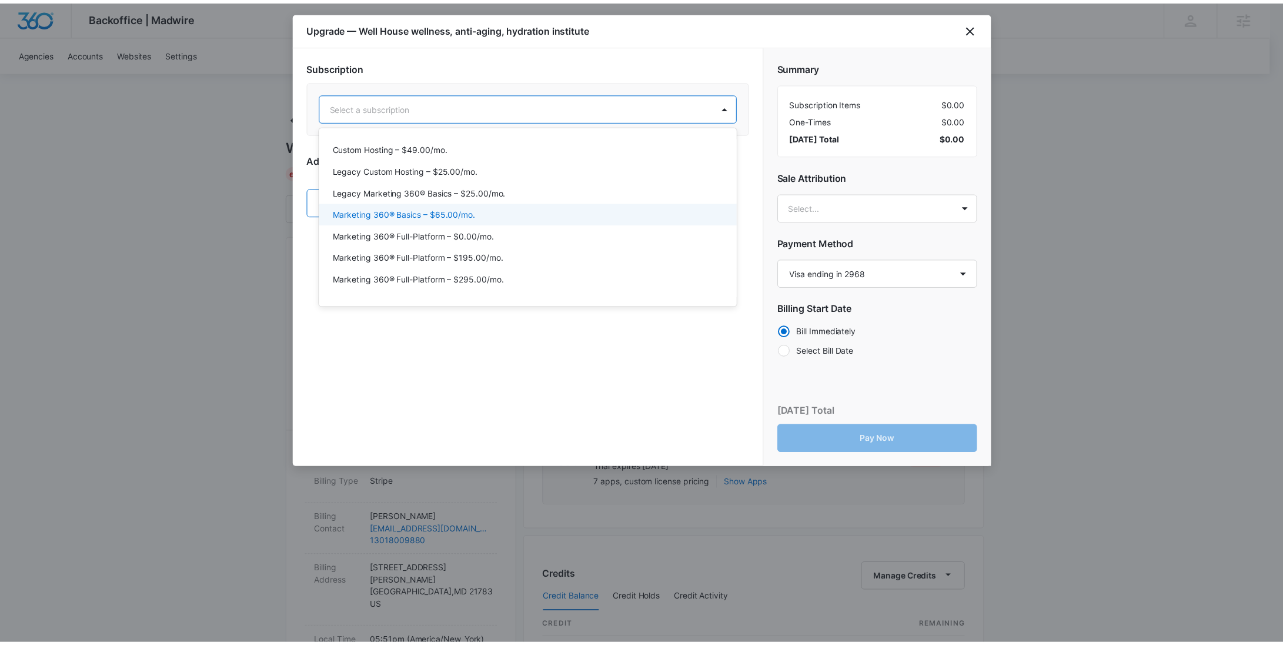
scroll to position [39, 0]
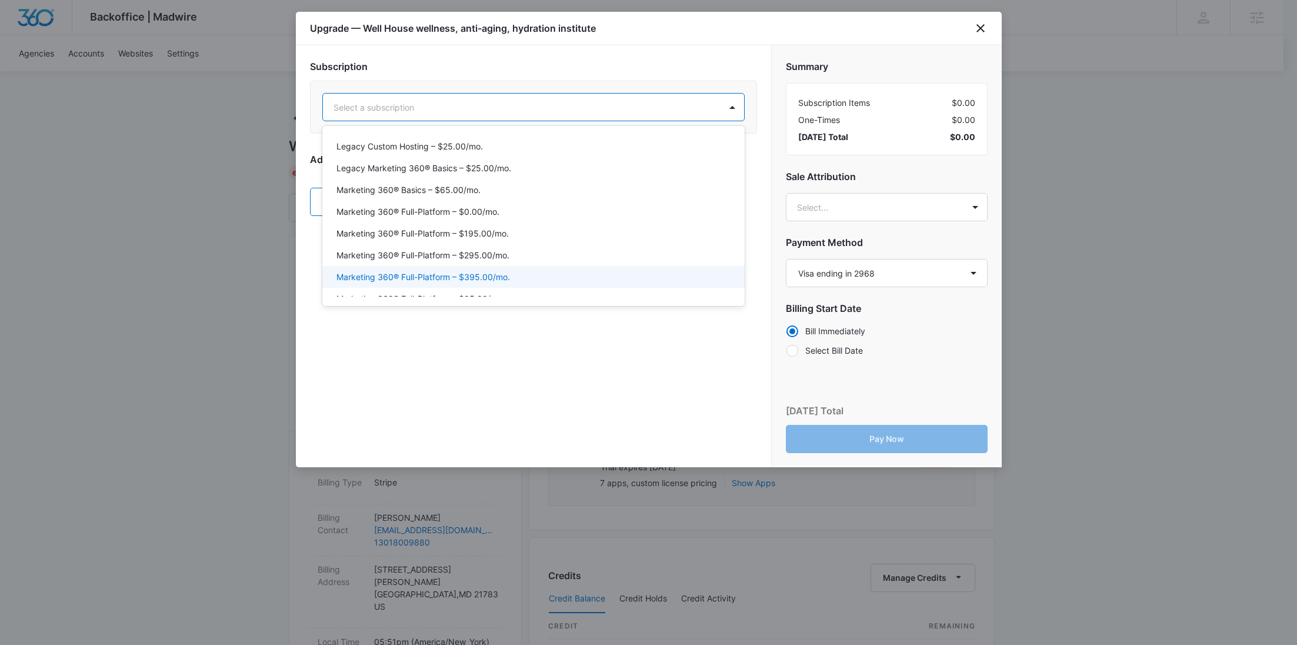
drag, startPoint x: 502, startPoint y: 274, endPoint x: 436, endPoint y: 222, distance: 84.1
click at [502, 274] on p "Marketing 360® Full-Platform – $395.00/mo." at bounding box center [423, 277] width 174 height 12
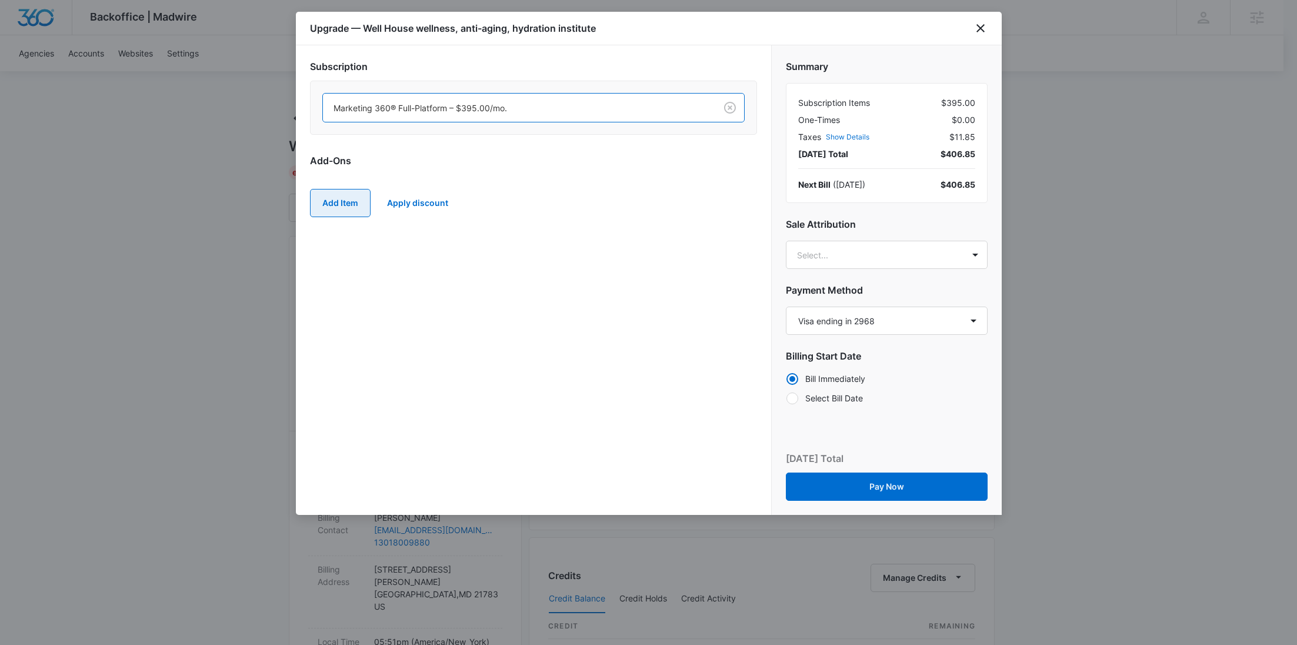
click at [348, 198] on button "Add Item" at bounding box center [340, 203] width 61 height 28
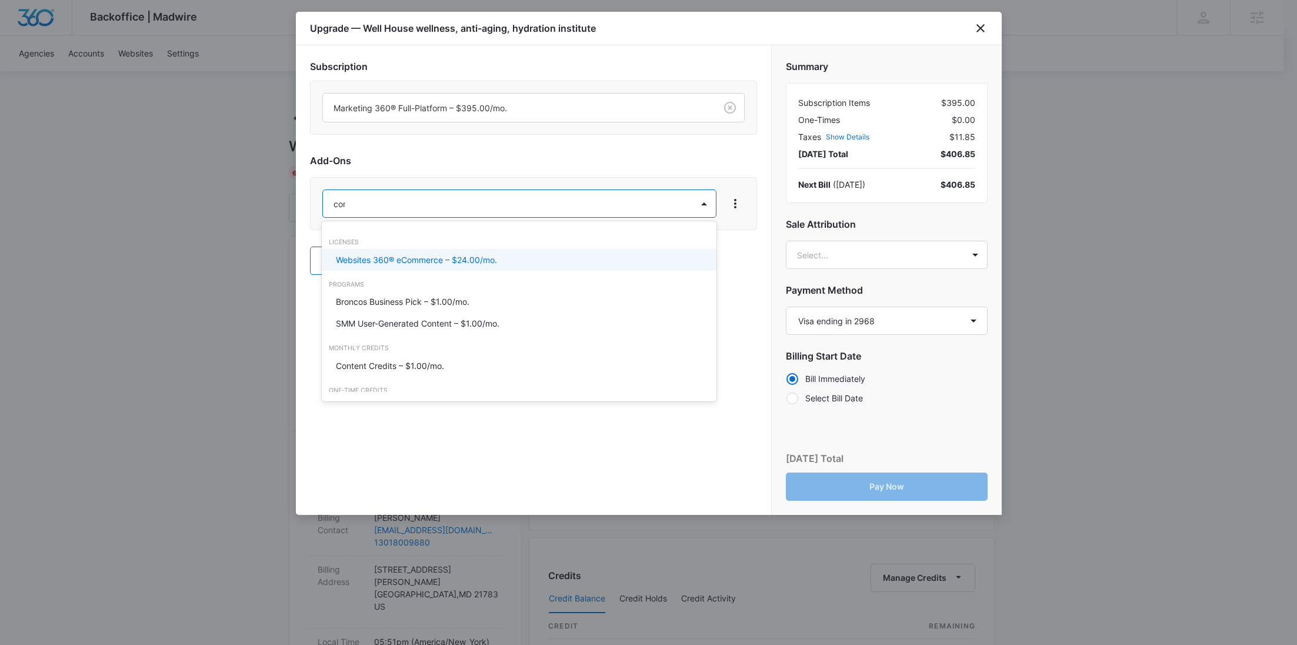
type input "cont"
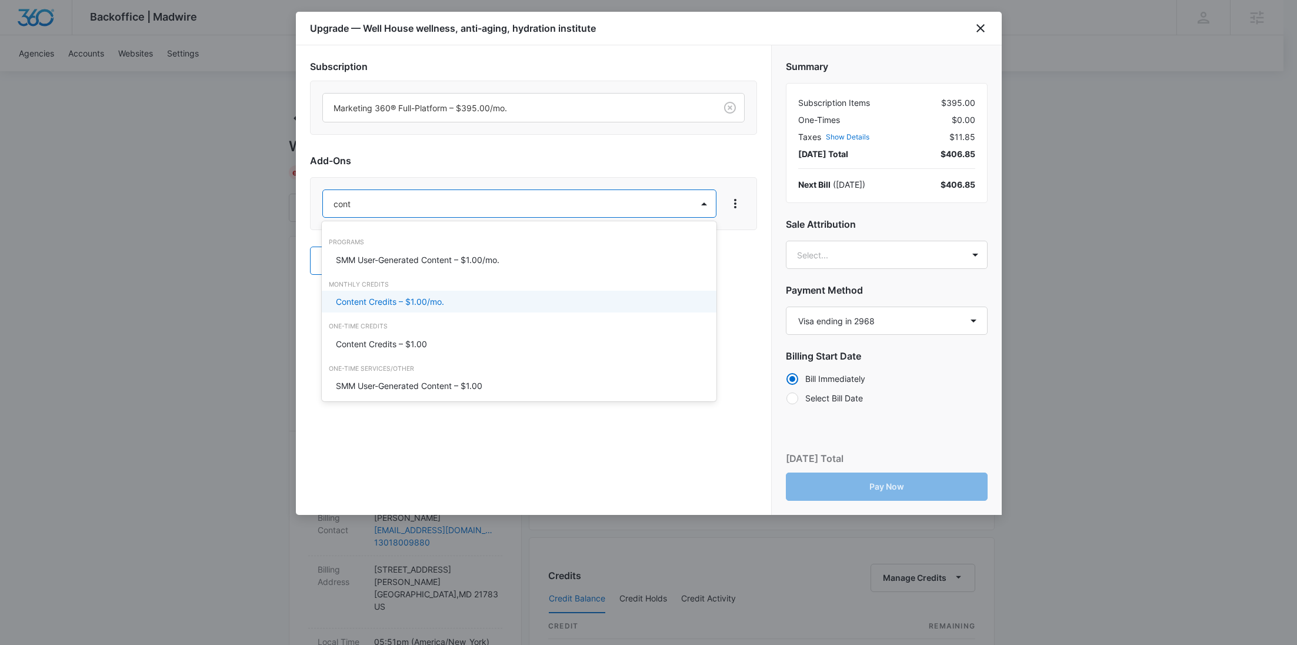
click at [395, 305] on p "Content Credits – $1.00/mo." at bounding box center [390, 301] width 108 height 12
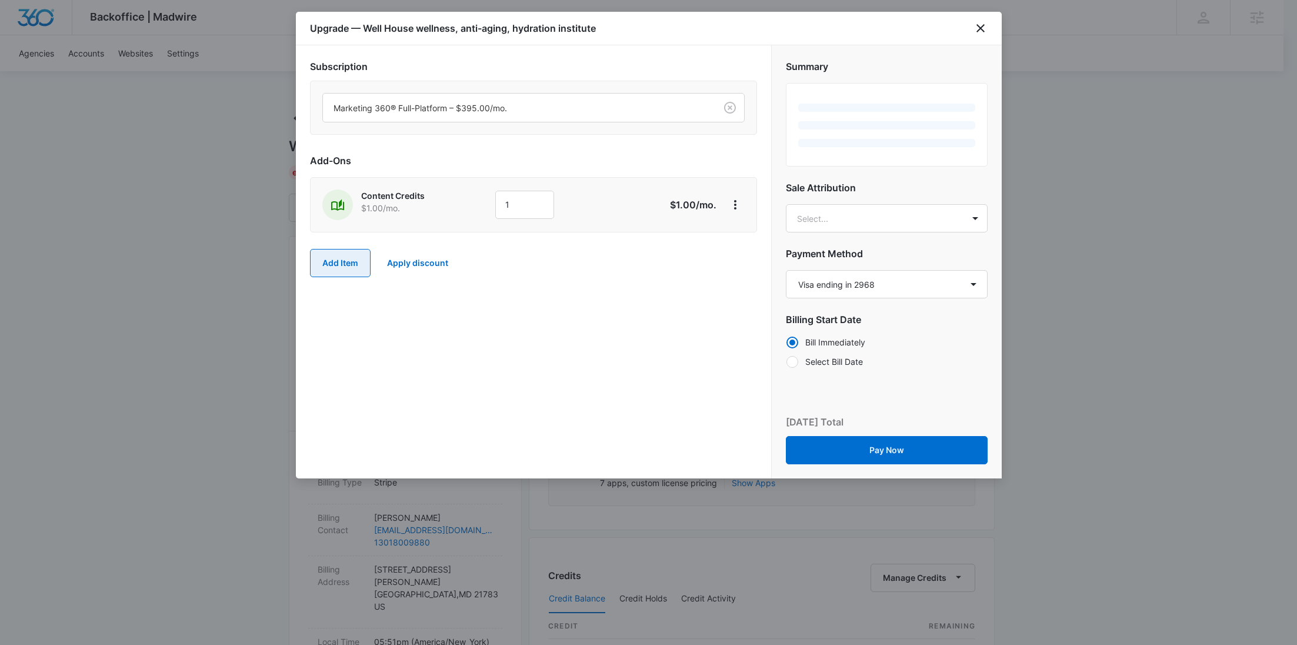
click at [338, 268] on button "Add Item" at bounding box center [340, 263] width 61 height 28
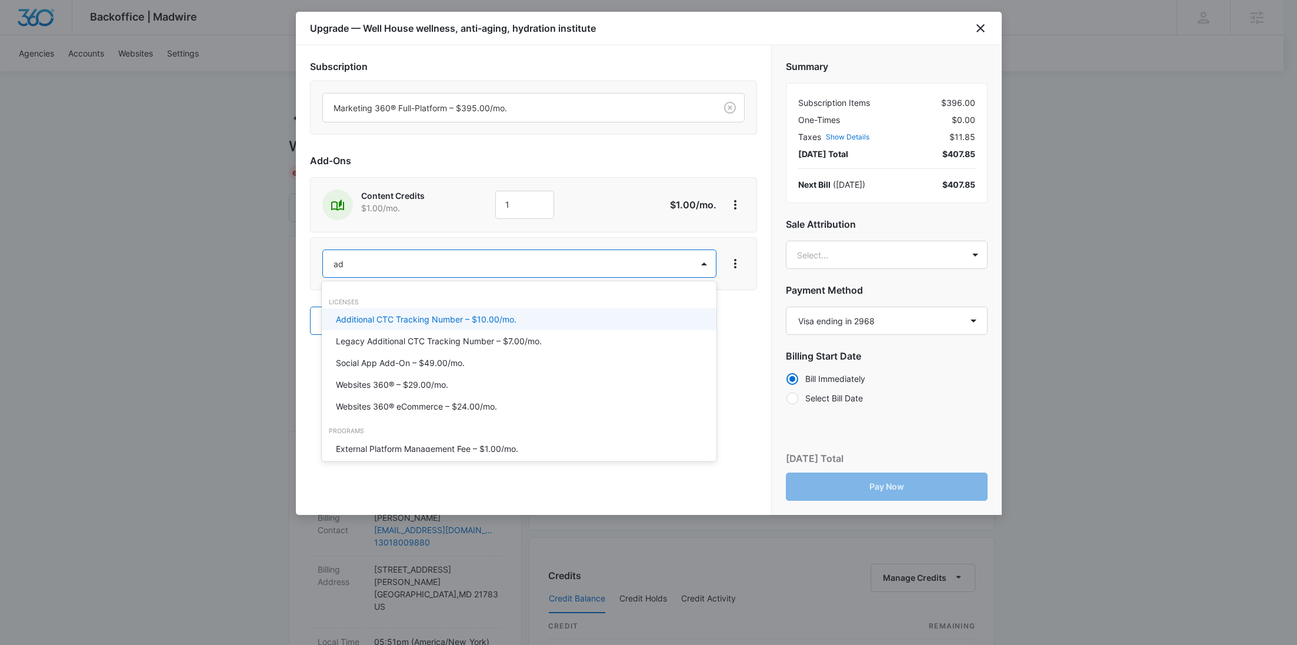
type input "ad c"
click at [372, 323] on p "Ad Credits – $1.00/mo." at bounding box center [380, 319] width 88 height 12
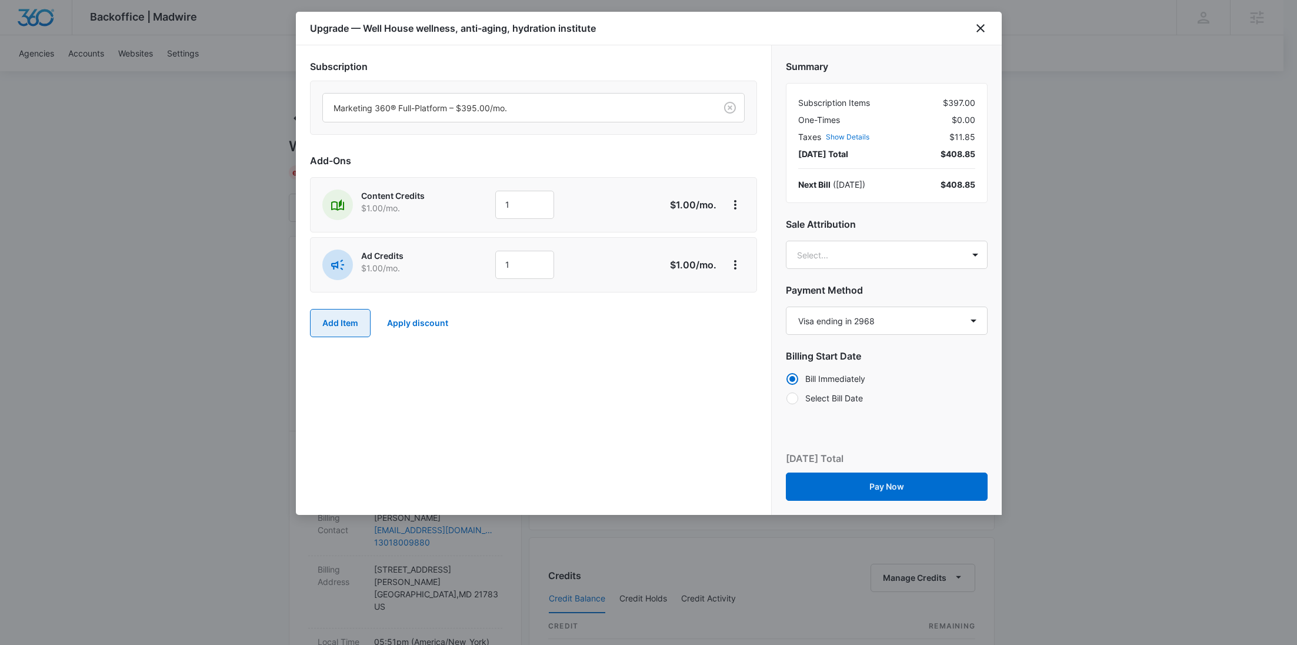
click at [361, 321] on button "Add Item" at bounding box center [340, 323] width 61 height 28
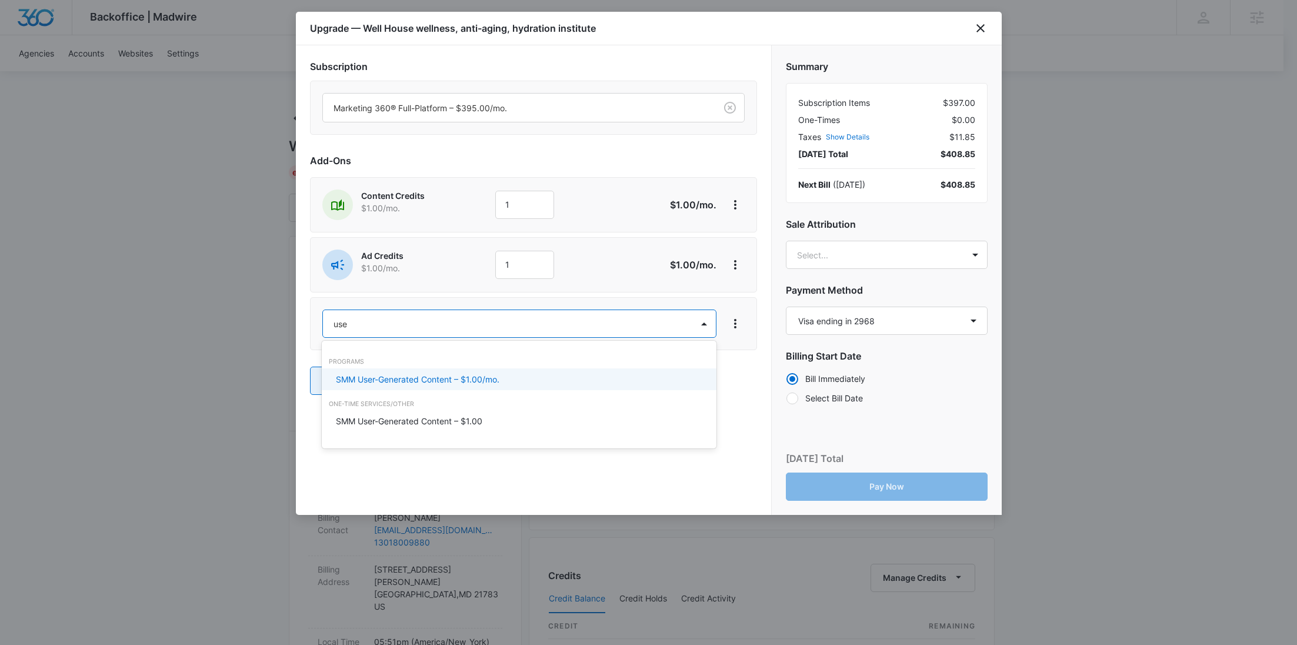
type input "user"
click at [396, 375] on p "SMM User-Generated Content – $1.00/mo." at bounding box center [418, 379] width 164 height 12
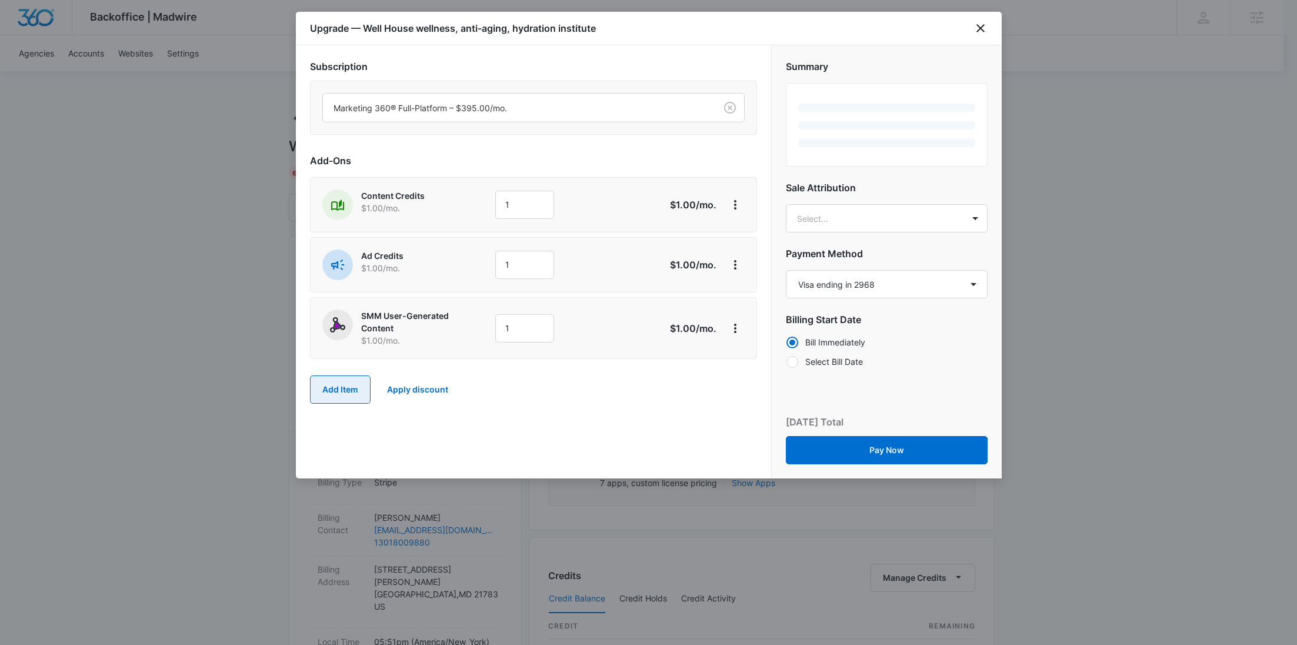
click at [356, 389] on button "Add Item" at bounding box center [340, 389] width 61 height 28
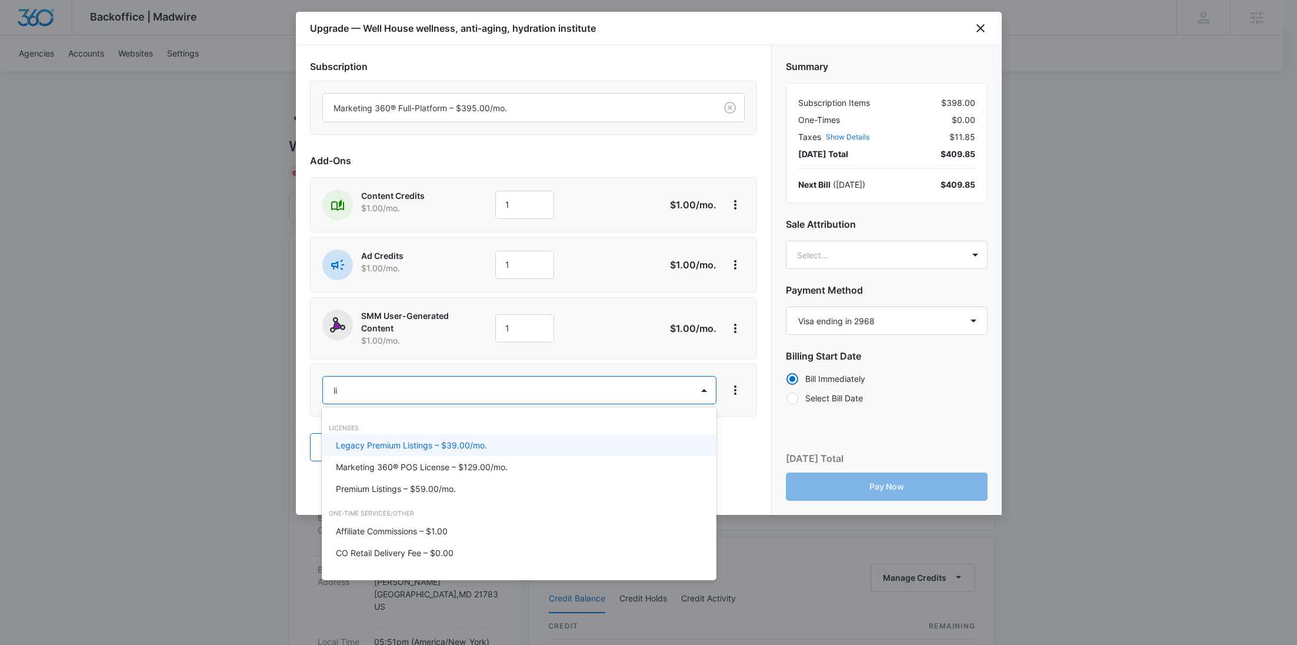
type input "lis"
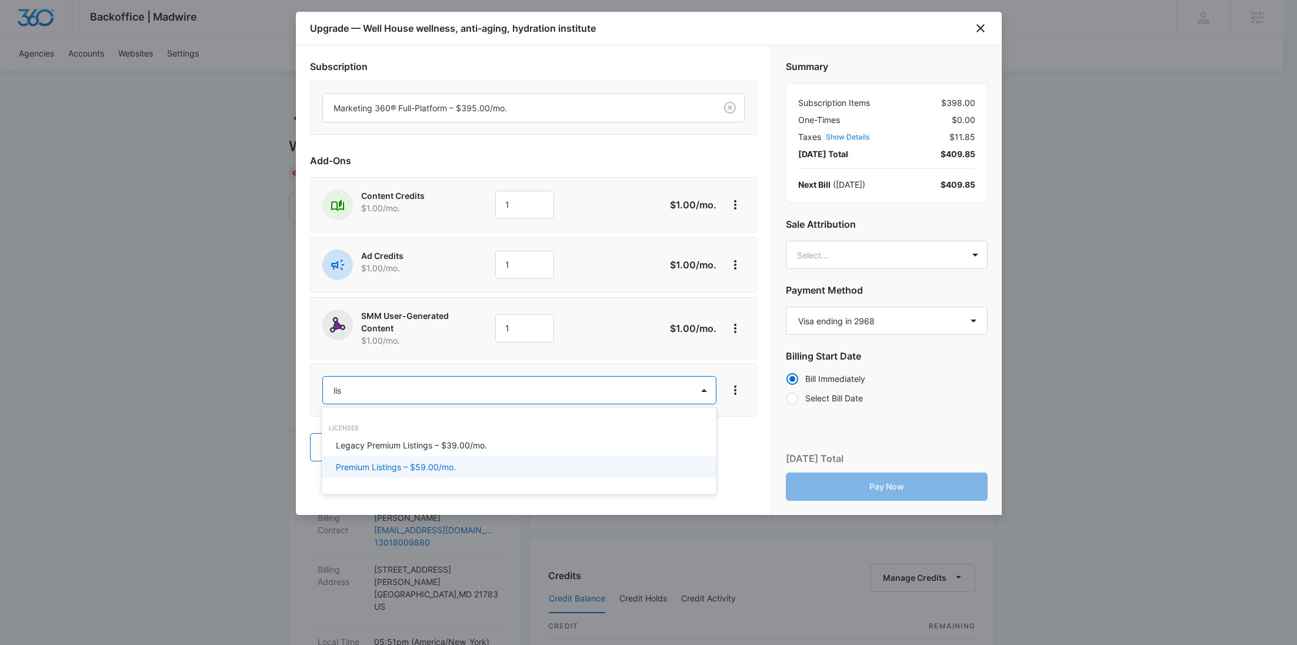
click at [422, 463] on p "Premium Listings – $59.00/mo." at bounding box center [396, 467] width 120 height 12
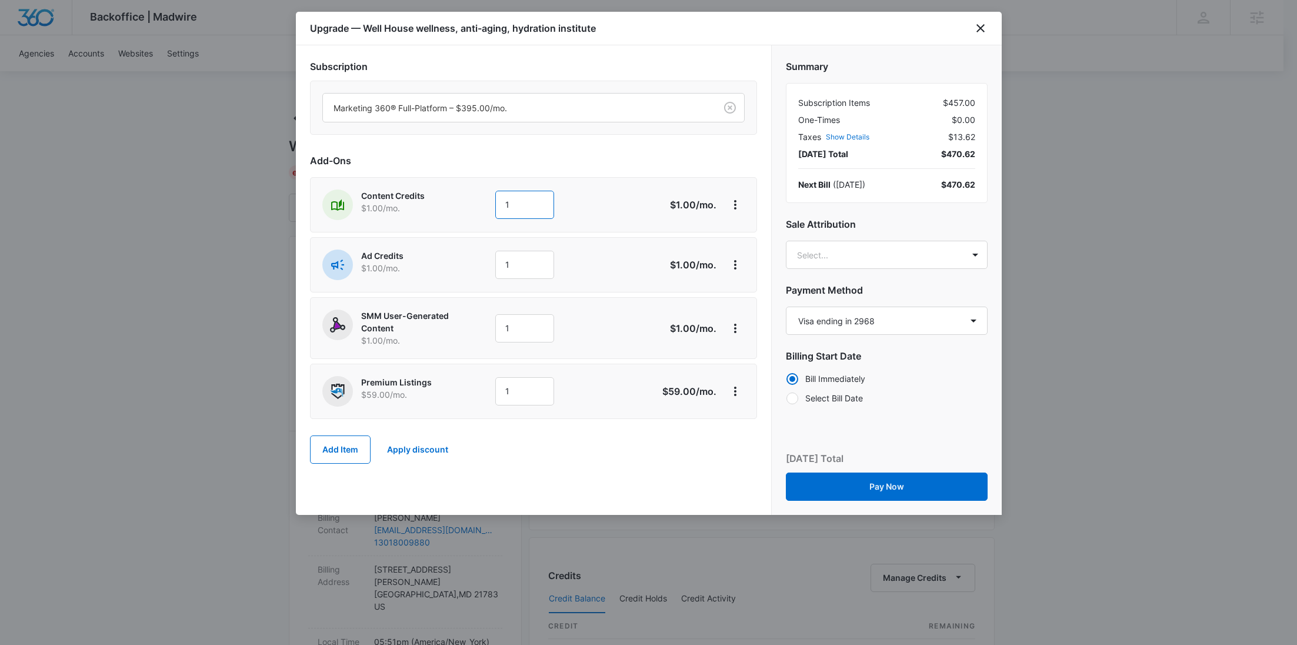
drag, startPoint x: 542, startPoint y: 199, endPoint x: 493, endPoint y: 201, distance: 49.4
click at [496, 201] on input "1" at bounding box center [524, 205] width 59 height 28
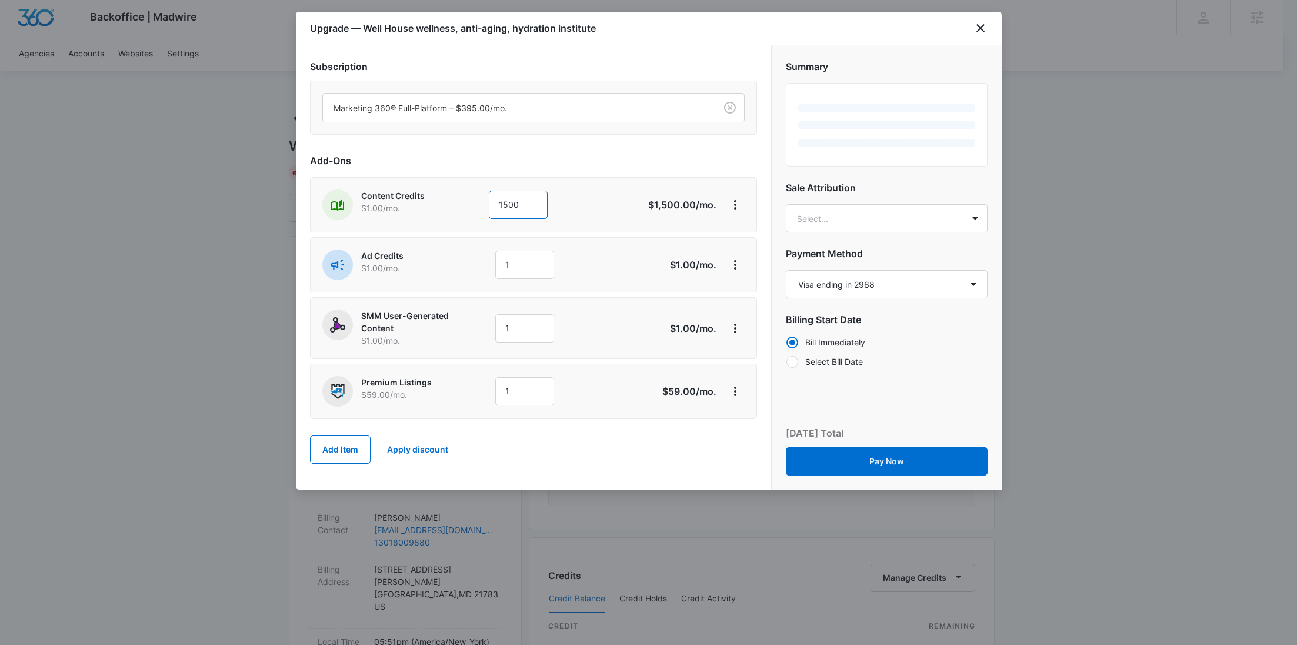
type input "1500"
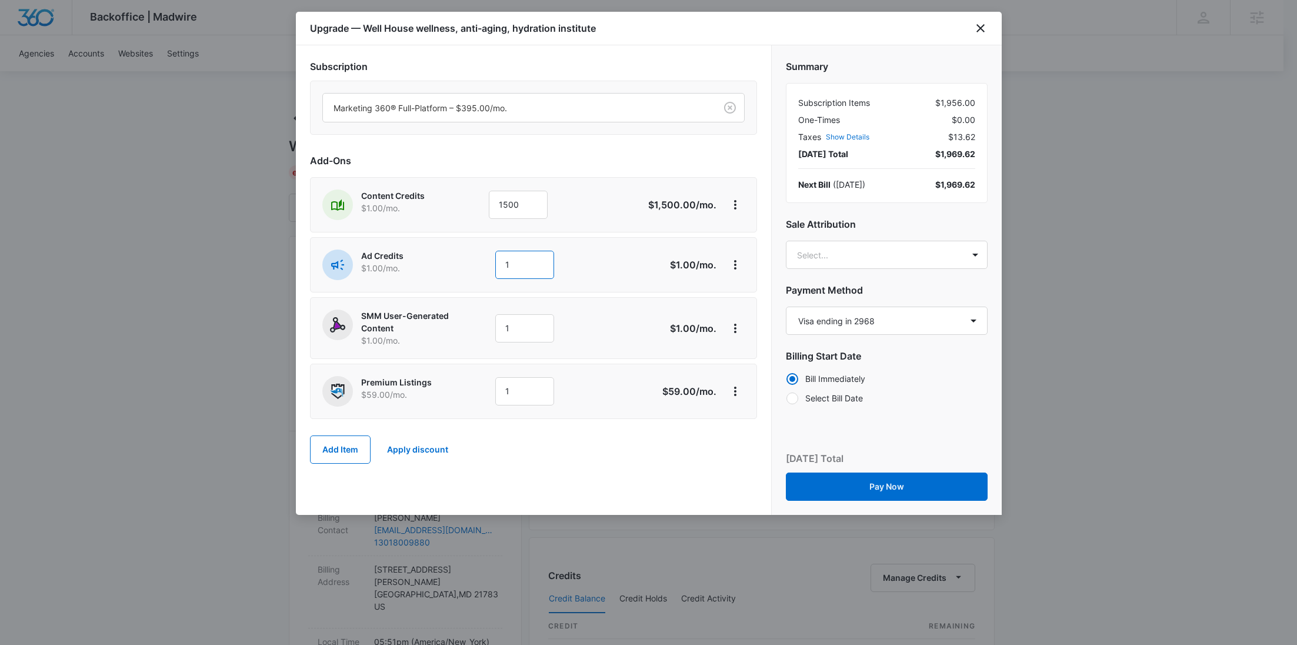
drag, startPoint x: 538, startPoint y: 263, endPoint x: 459, endPoint y: 266, distance: 78.3
click at [459, 266] on div "Ad Credits $1.00 /mo. 1" at bounding box center [491, 264] width 339 height 31
type input "3000"
drag, startPoint x: 529, startPoint y: 328, endPoint x: 485, endPoint y: 326, distance: 44.1
click at [485, 326] on div "SMM User-Generated Content $1.00 /mo. 1" at bounding box center [491, 327] width 339 height 37
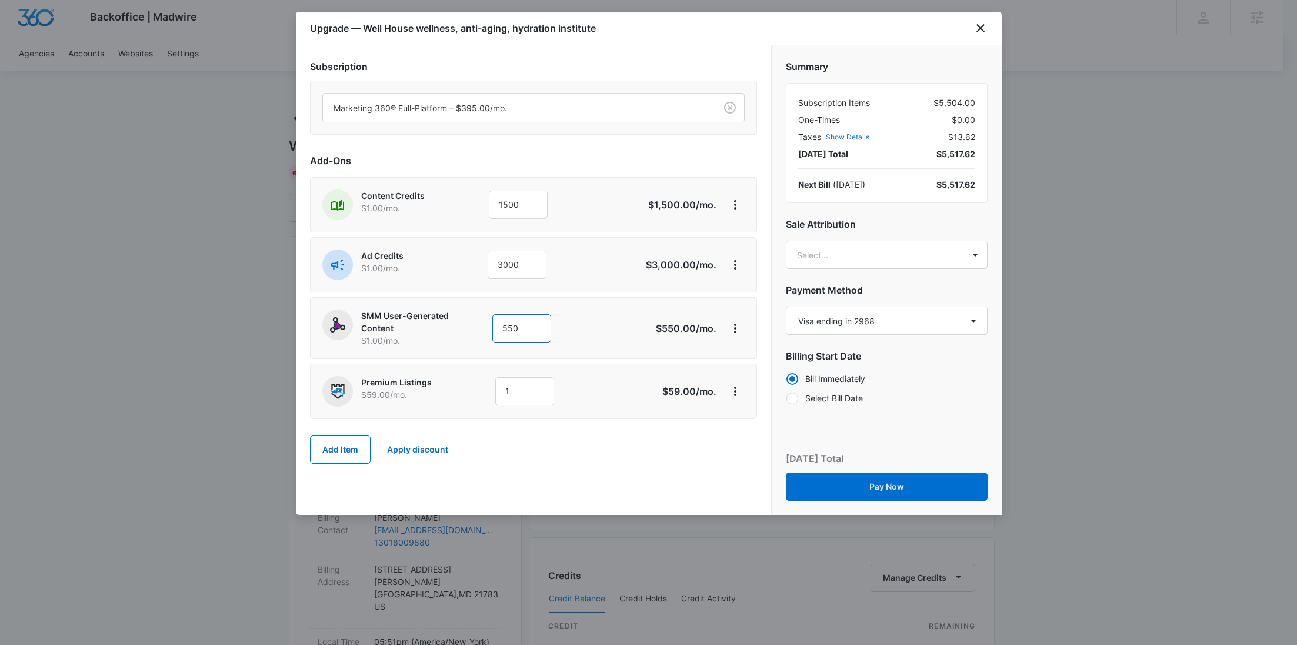
type input "550"
click at [829, 255] on body "Backoffice | Madwire Apps Settings RY Rochelle Young rochelle.young@madwire.com…" at bounding box center [648, 601] width 1297 height 1203
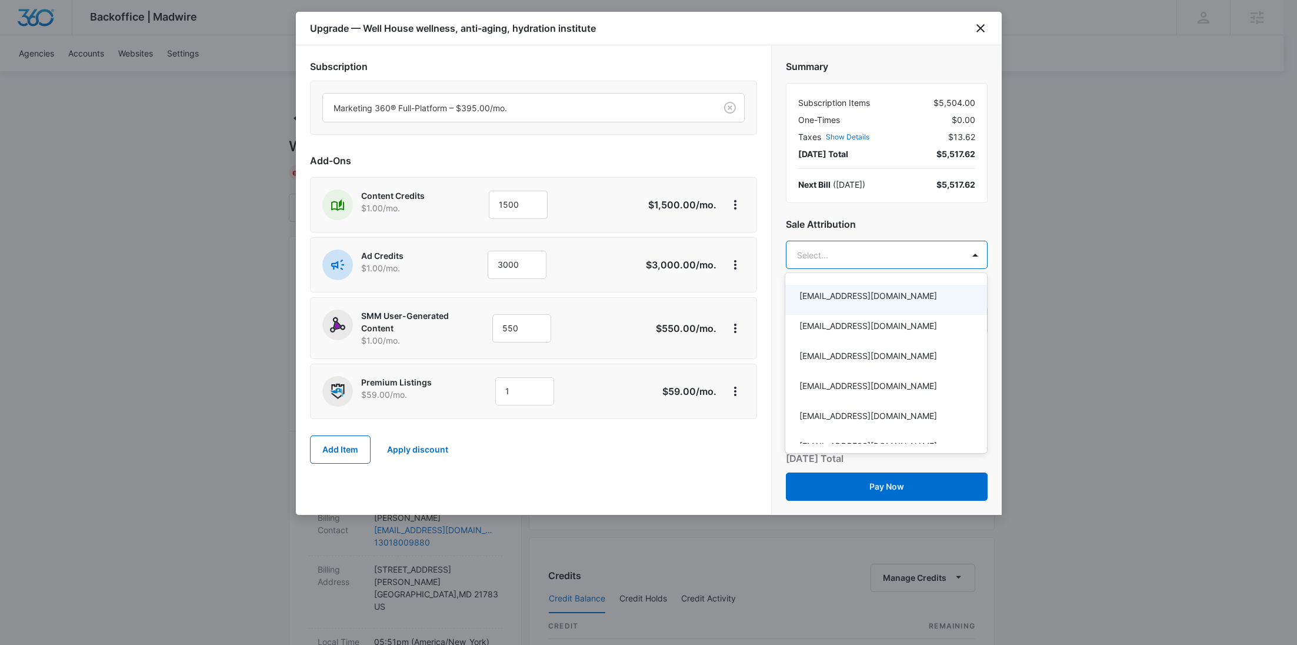
paste input "McVay"
type input "McVay"
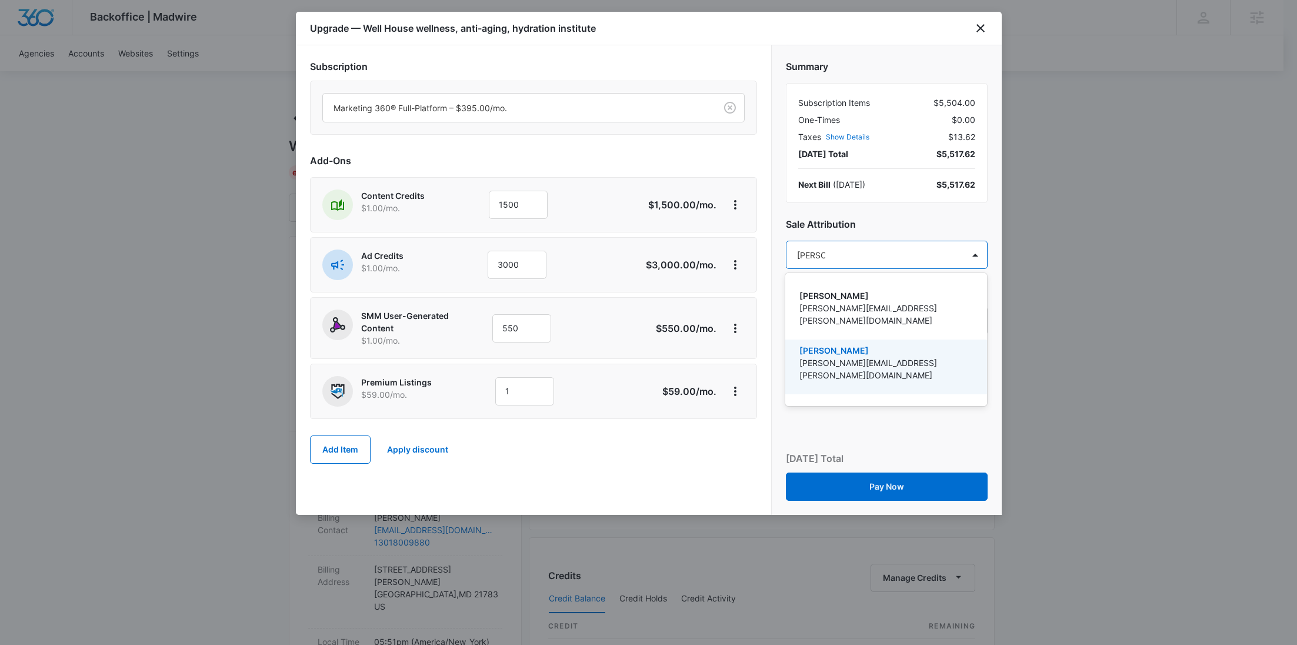
click at [848, 344] on p "[PERSON_NAME]" at bounding box center [884, 350] width 171 height 12
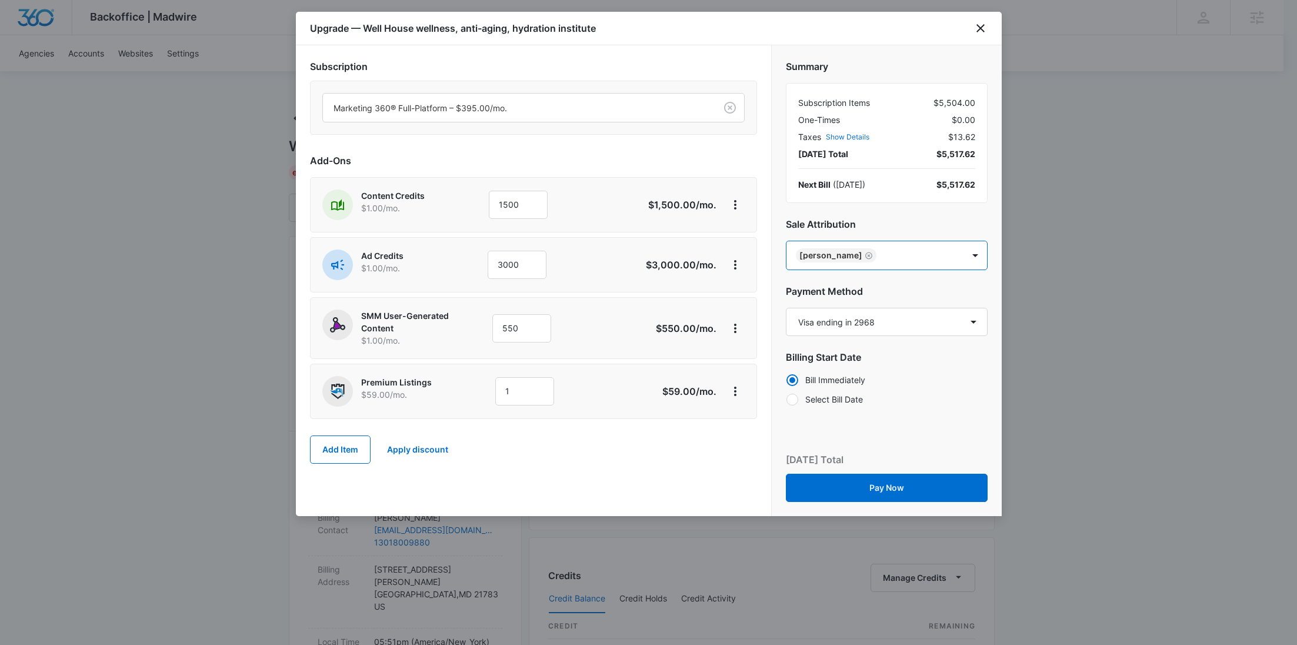
paste input "Peters"
type input "Peters"
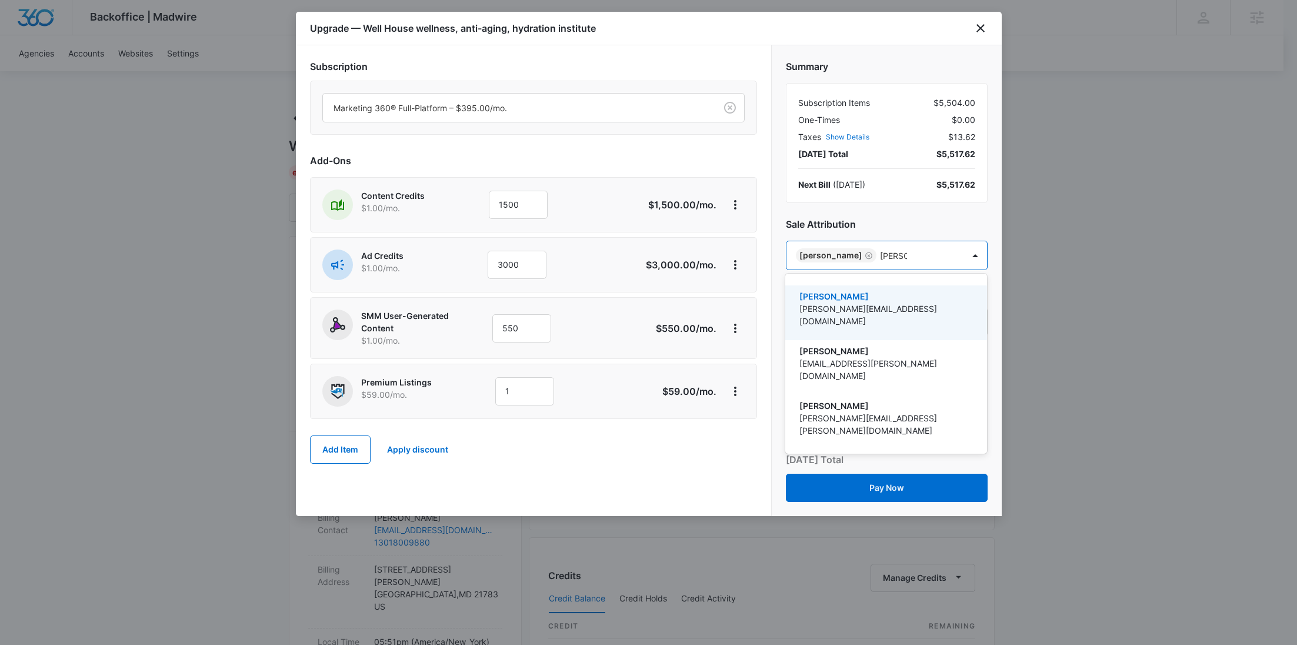
click at [884, 305] on p "caitlyn.peters@madwire.com" at bounding box center [884, 314] width 171 height 25
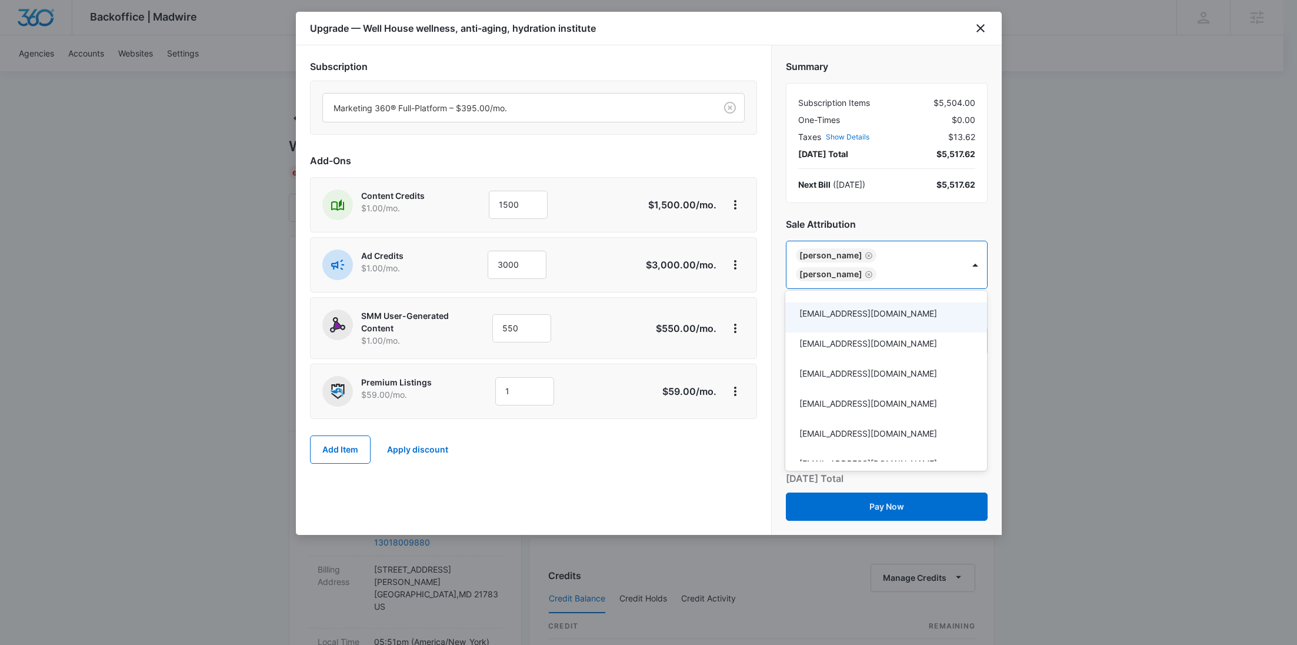
click at [667, 444] on div at bounding box center [648, 322] width 1297 height 645
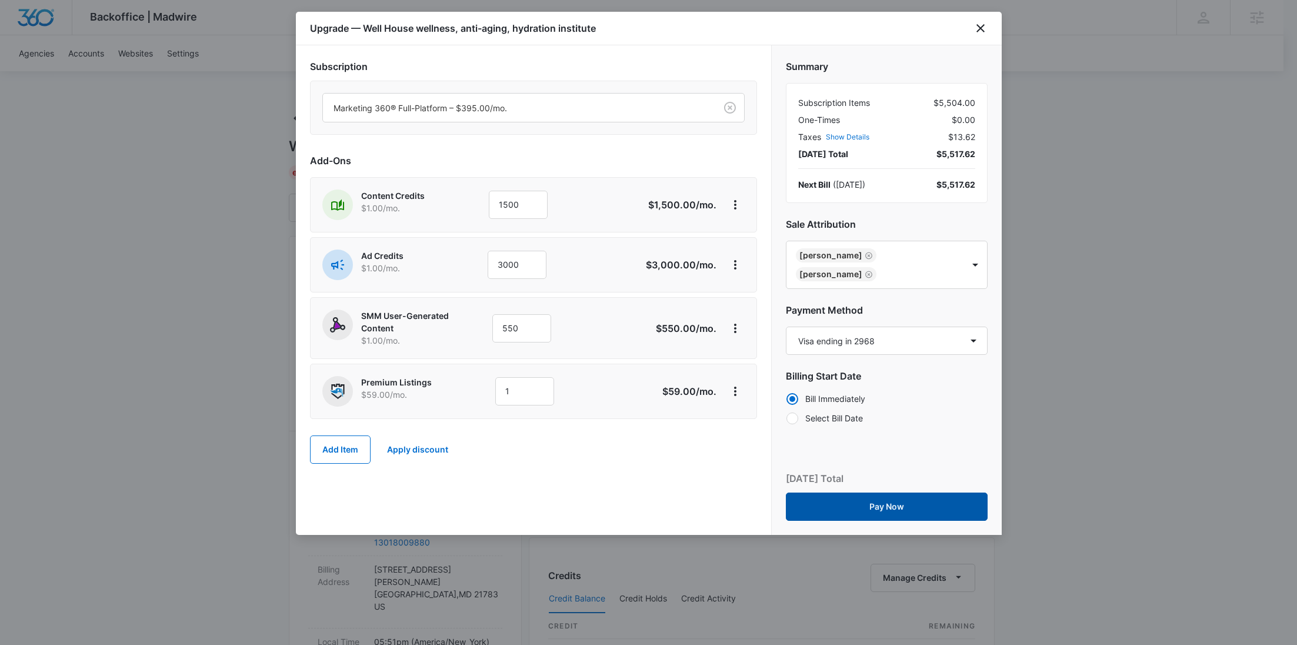
click at [893, 501] on button "Pay Now" at bounding box center [887, 506] width 202 height 28
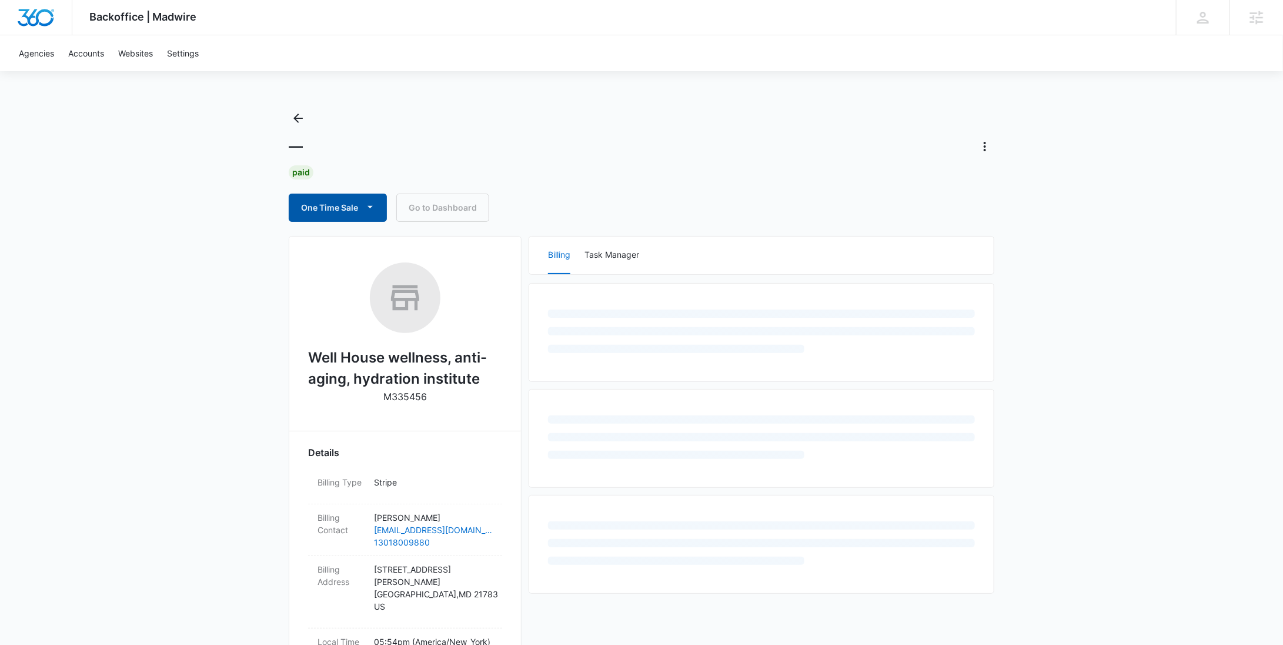
click at [333, 205] on button "One Time Sale" at bounding box center [338, 208] width 98 height 28
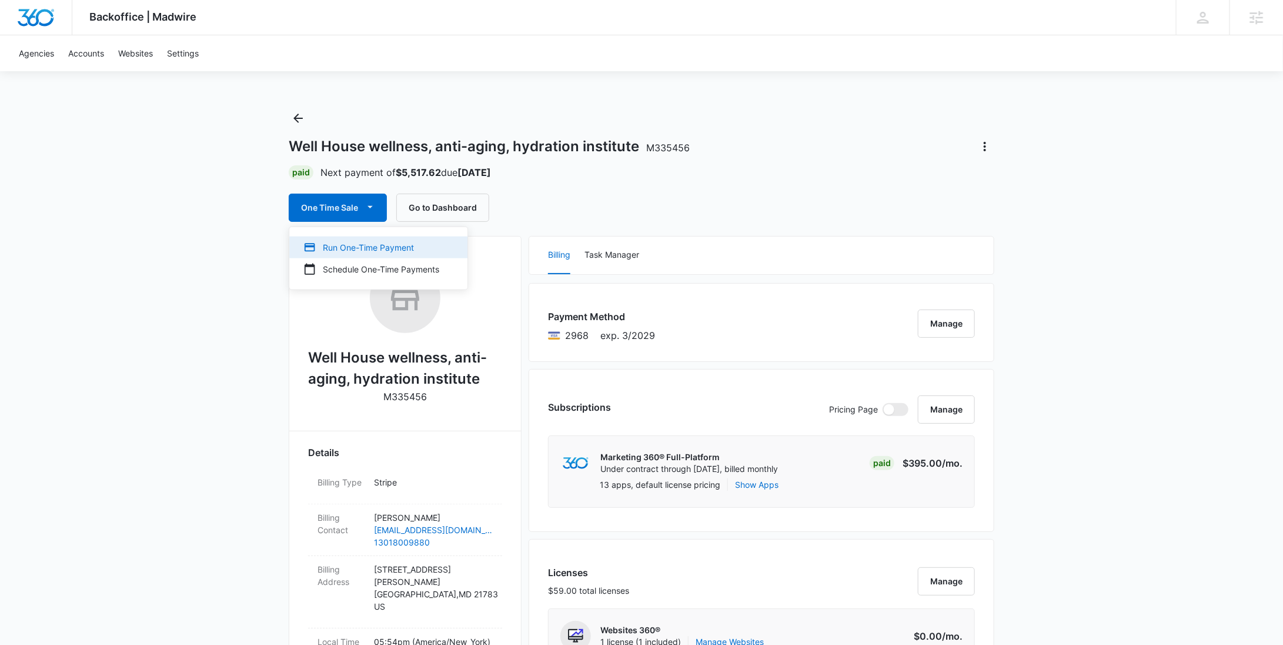
click at [340, 251] on div "Run One-Time Payment" at bounding box center [371, 247] width 136 height 12
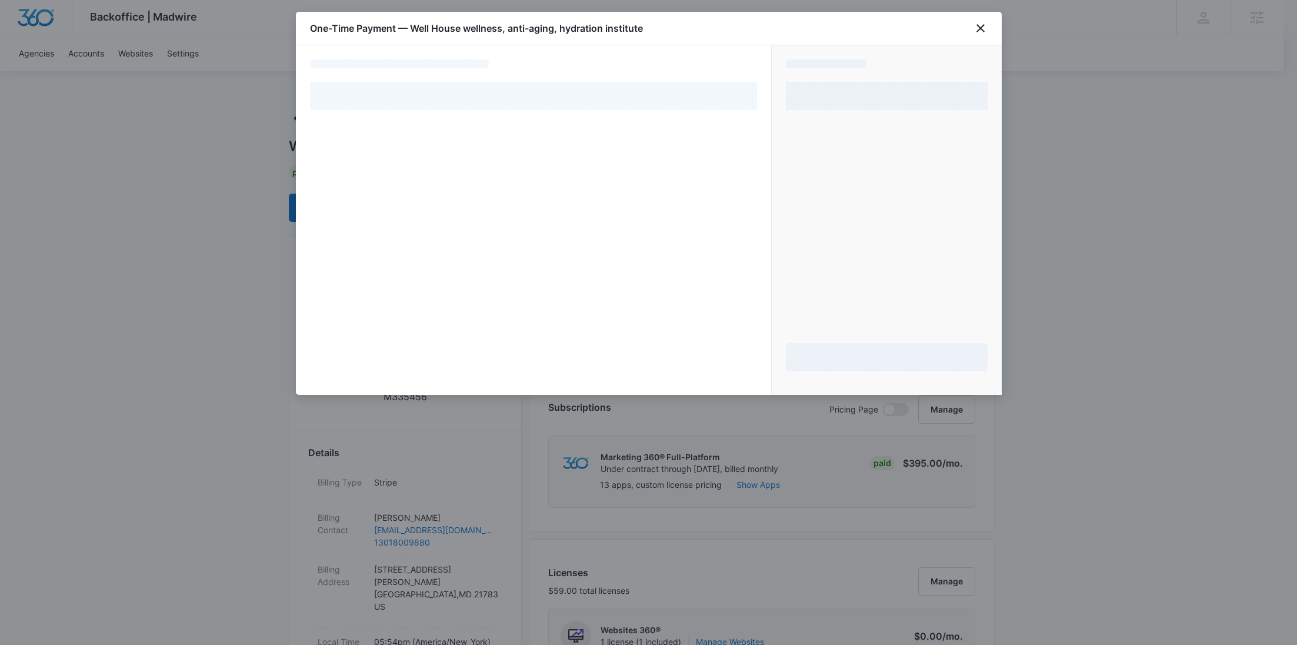
select select "pm_1Rw8mhA4n8RTgNjUcNXm71vk"
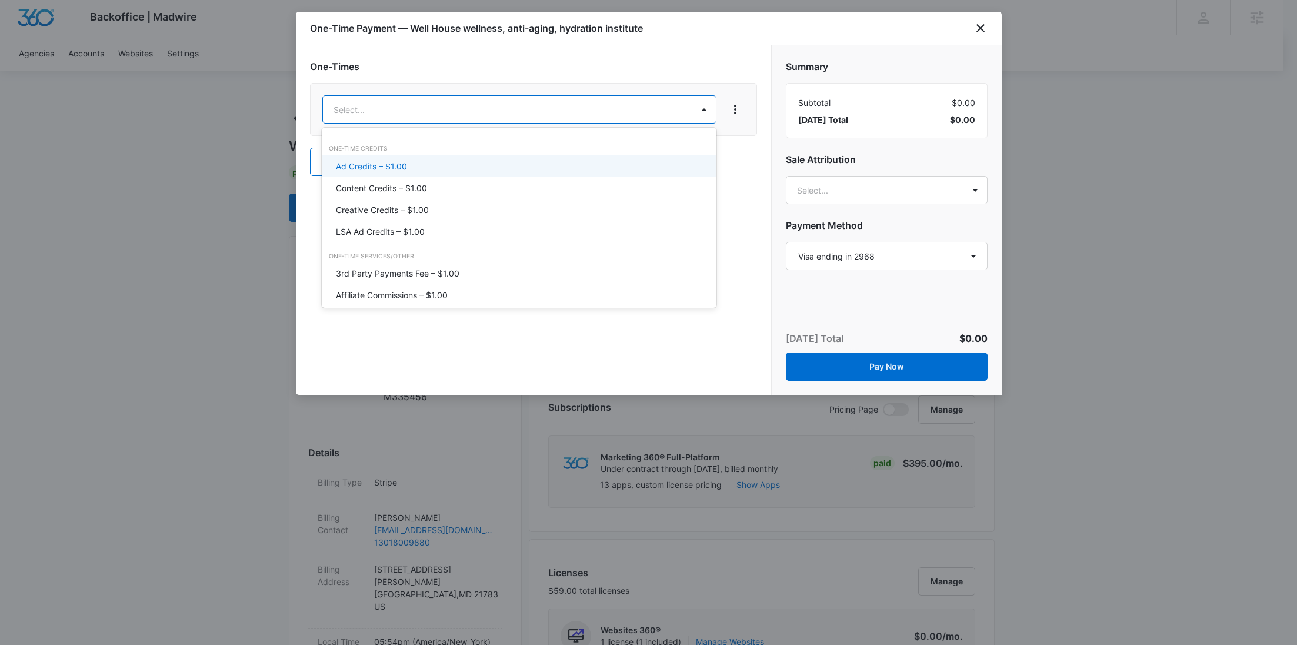
click at [429, 162] on div "Ad Credits – $1.00" at bounding box center [518, 166] width 364 height 12
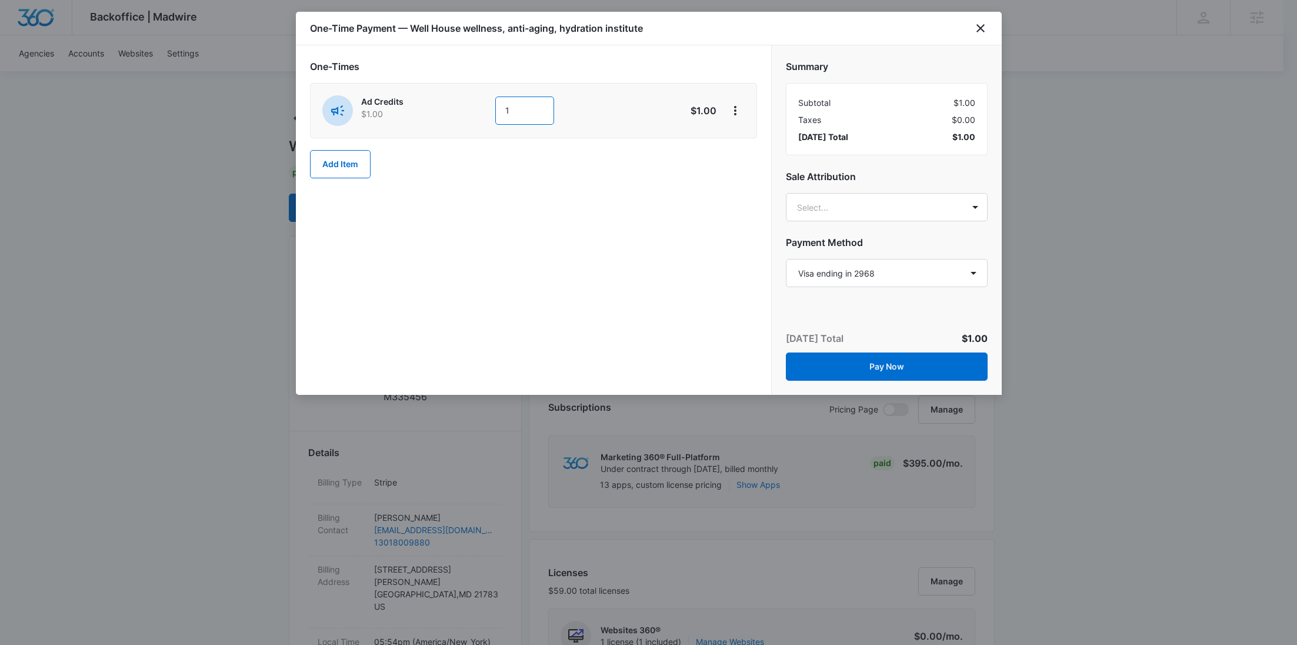
drag, startPoint x: 538, startPoint y: 108, endPoint x: 443, endPoint y: 115, distance: 95.0
click at [467, 114] on div "Ad Credits $1.00 1" at bounding box center [491, 110] width 339 height 31
type input "500"
drag, startPoint x: 732, startPoint y: 104, endPoint x: 736, endPoint y: 109, distance: 6.4
click at [733, 104] on icon "View More" at bounding box center [735, 111] width 14 height 14
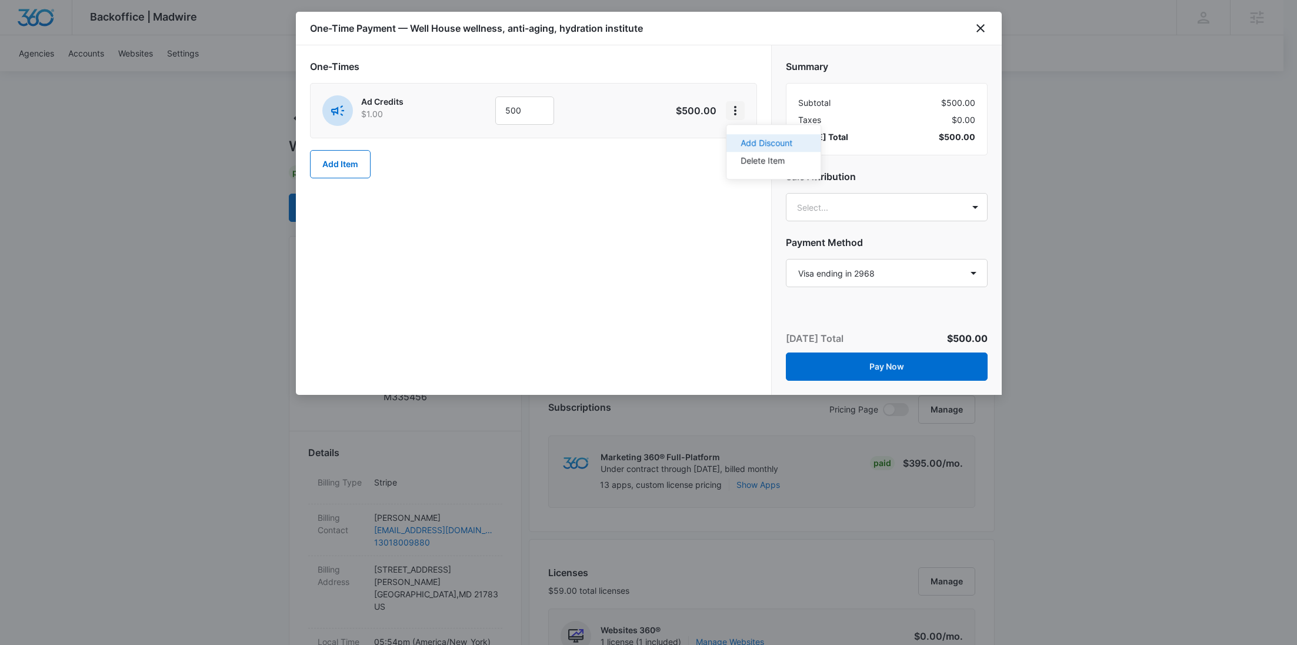
click at [751, 136] on button "Add Discount" at bounding box center [773, 143] width 94 height 18
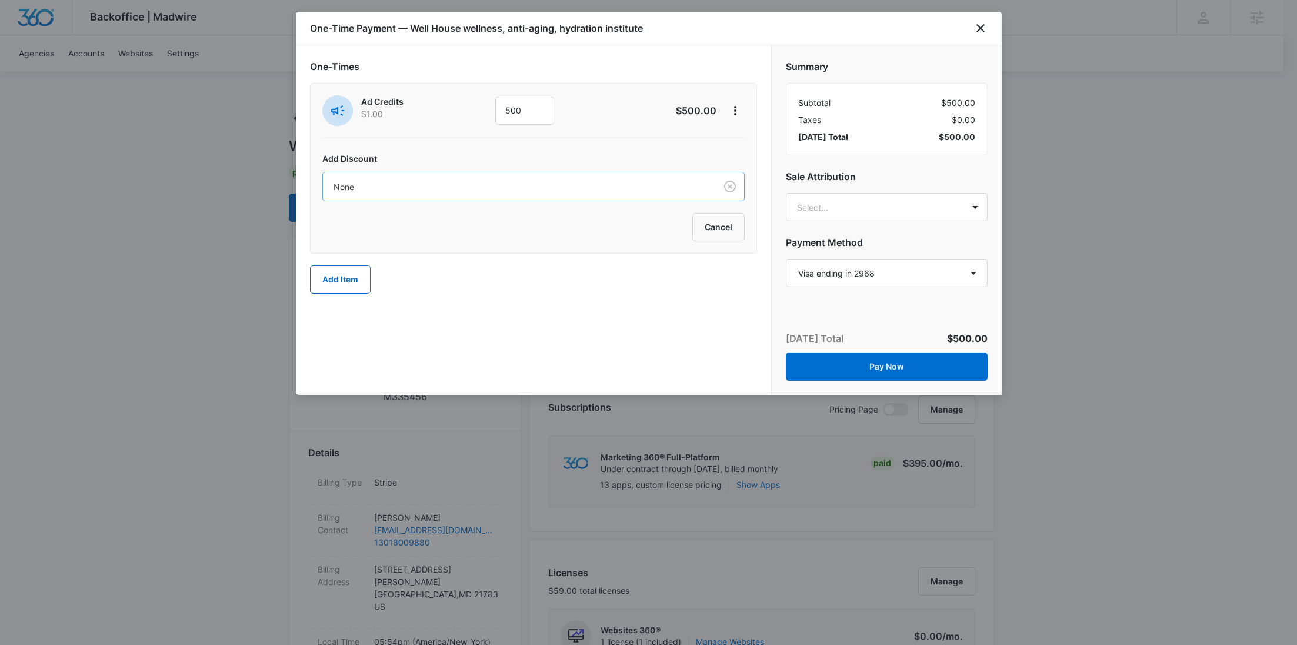
click at [548, 196] on div "None" at bounding box center [519, 187] width 393 height 26
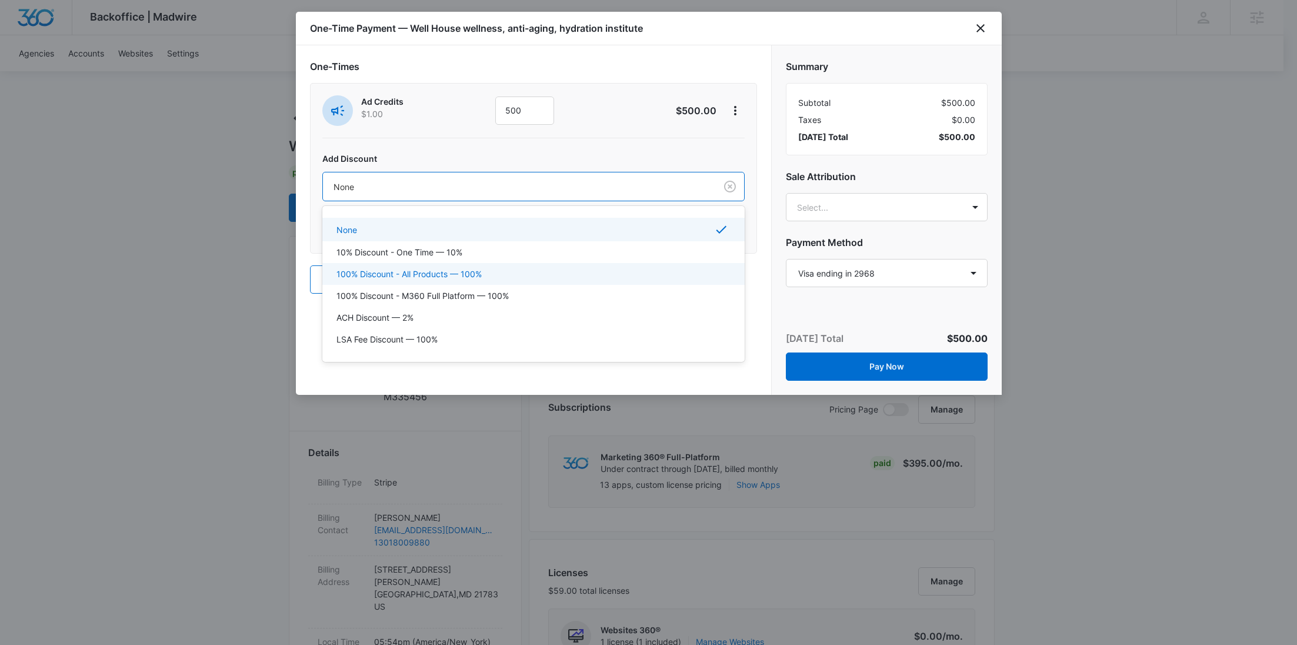
click at [485, 265] on div "100% Discount - All Products — 100%" at bounding box center [533, 274] width 422 height 22
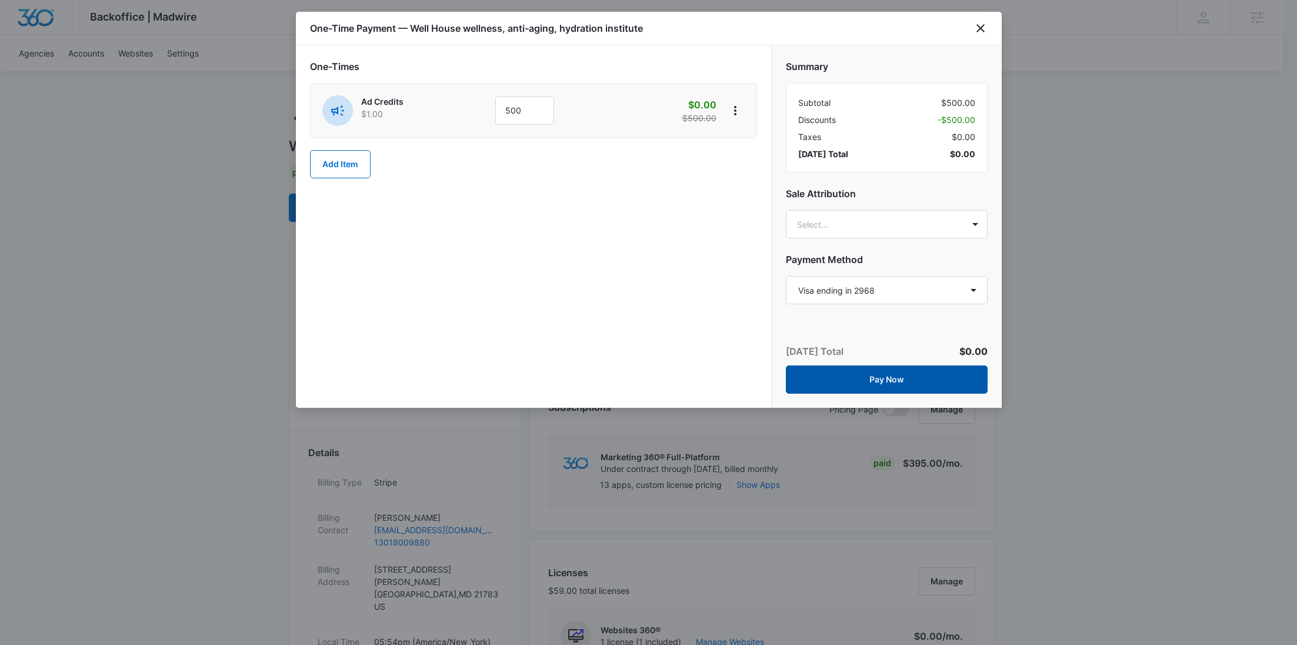
click at [918, 374] on button "Pay Now" at bounding box center [887, 379] width 202 height 28
